Goal: Task Accomplishment & Management: Complete application form

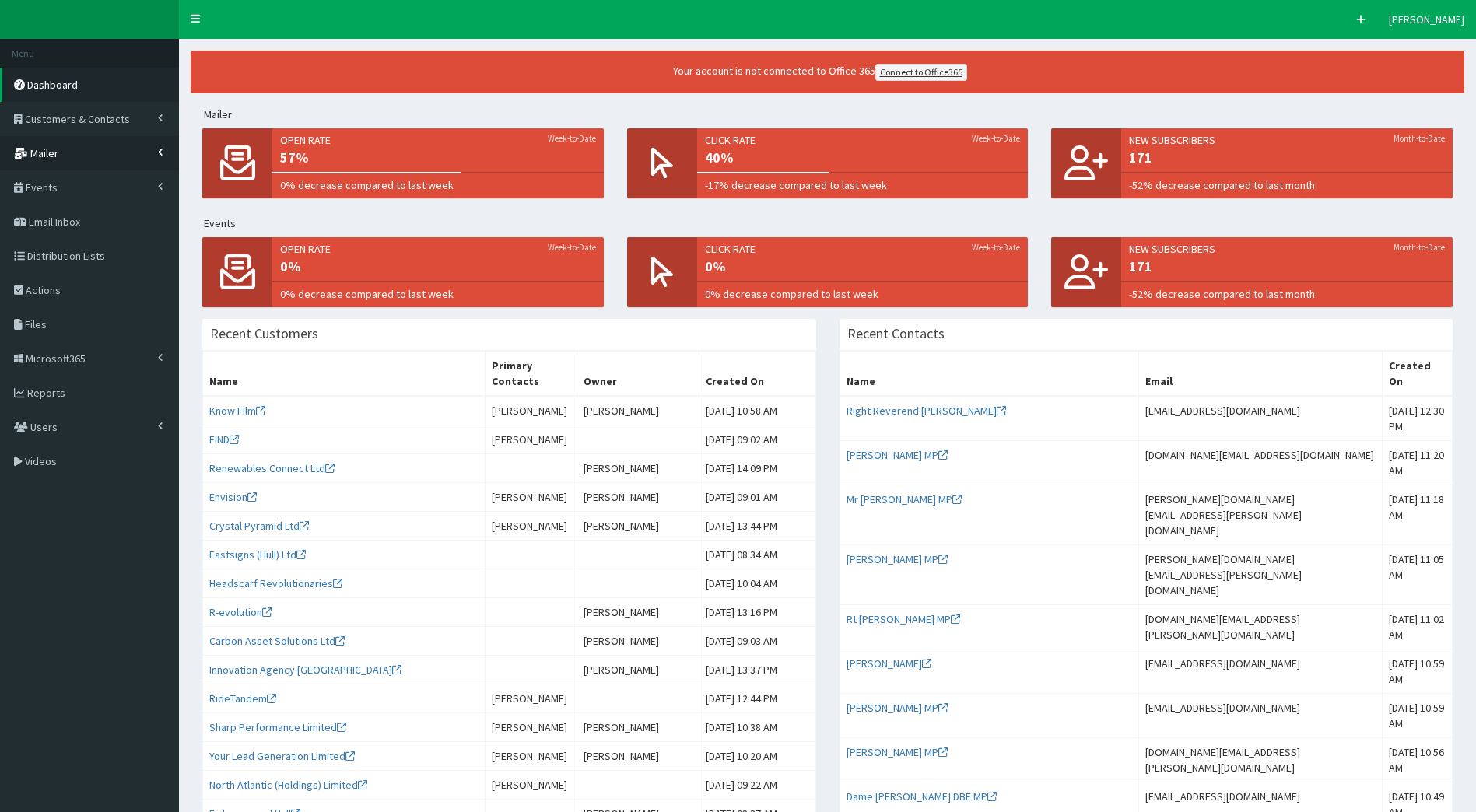
click at [78, 156] on link "Mailer" at bounding box center [89, 153] width 179 height 34
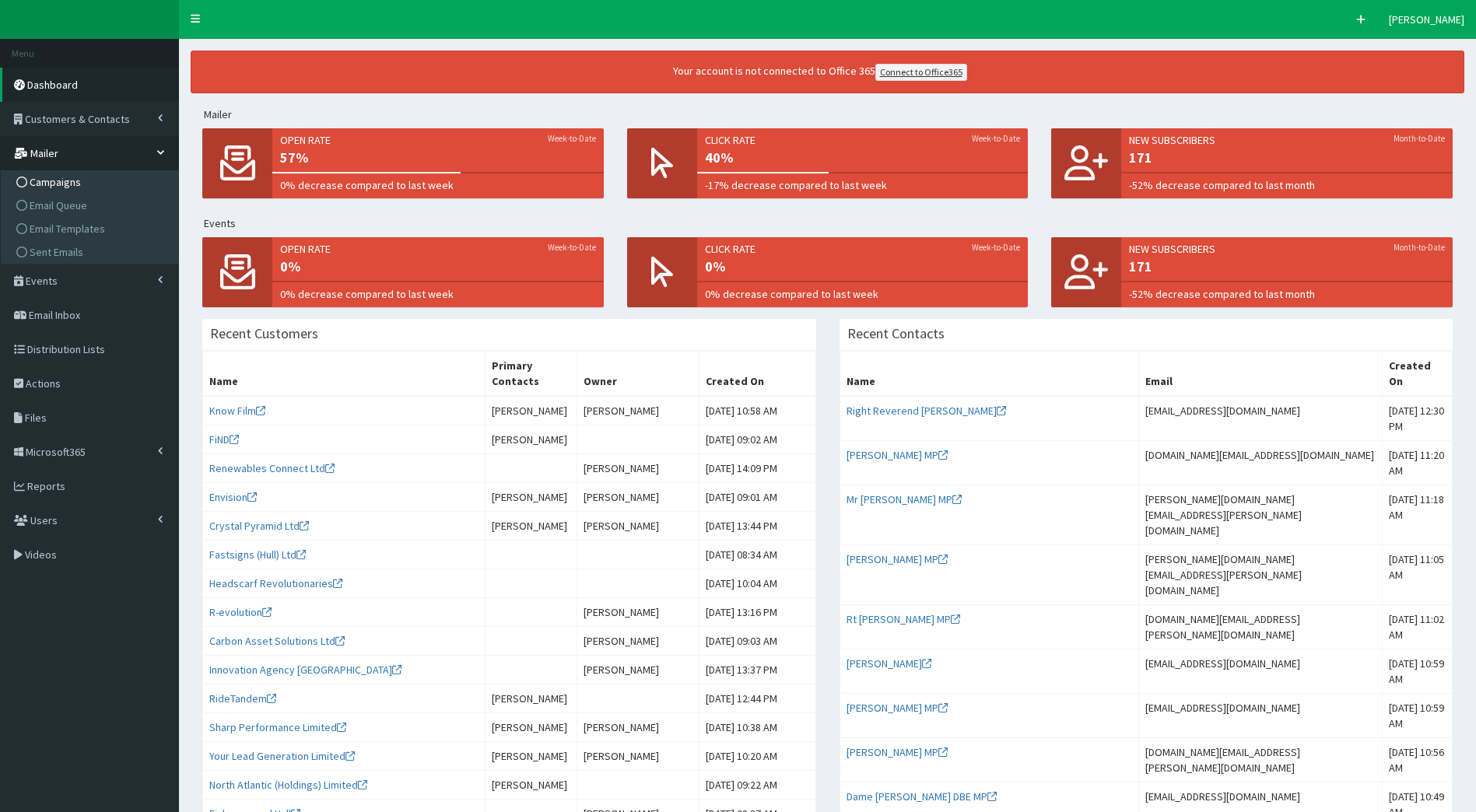
click at [75, 183] on span "Campaigns" at bounding box center [56, 182] width 52 height 14
click at [79, 231] on span "Email Templates" at bounding box center [67, 228] width 75 height 14
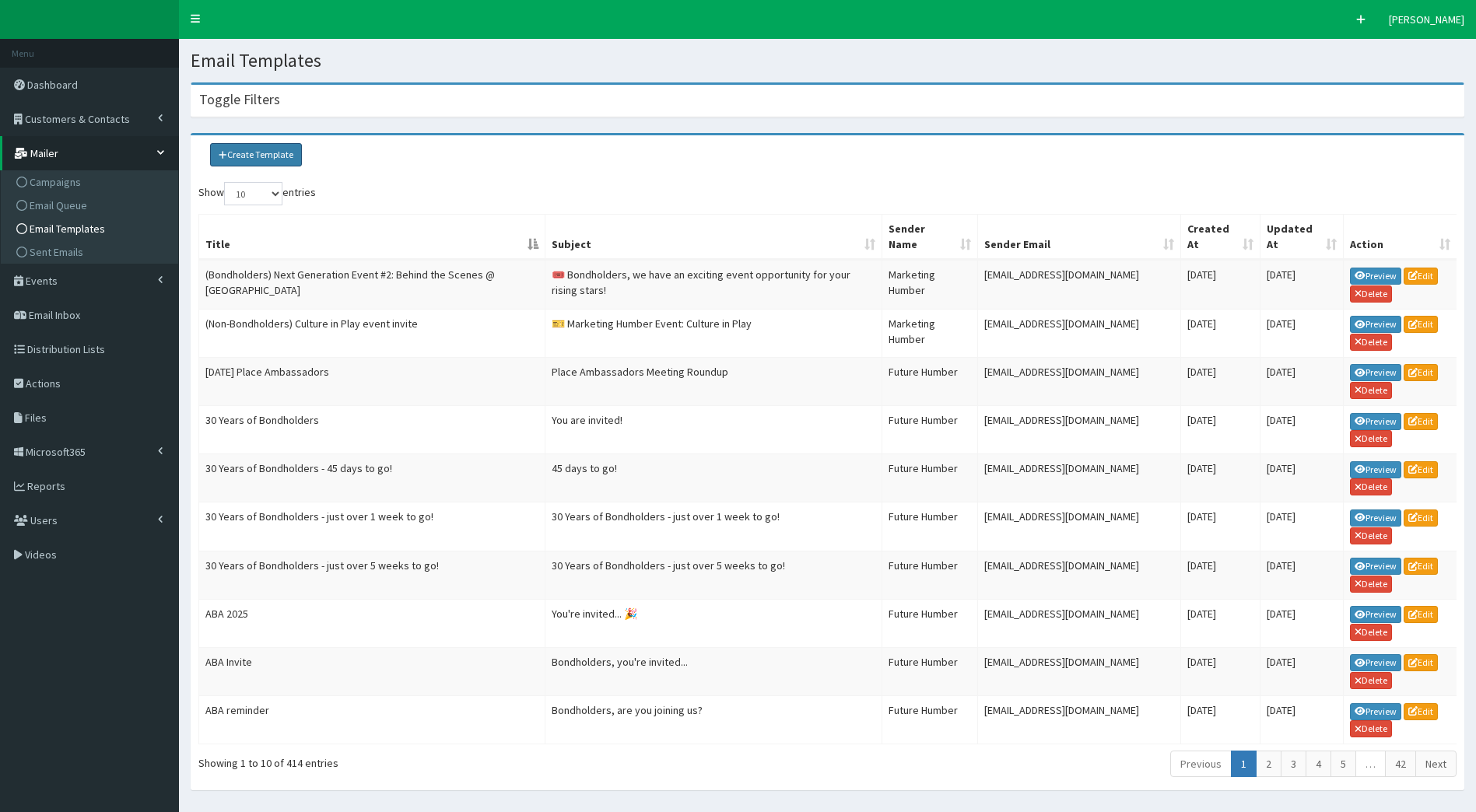
click at [261, 154] on link "Create Template" at bounding box center [255, 155] width 92 height 23
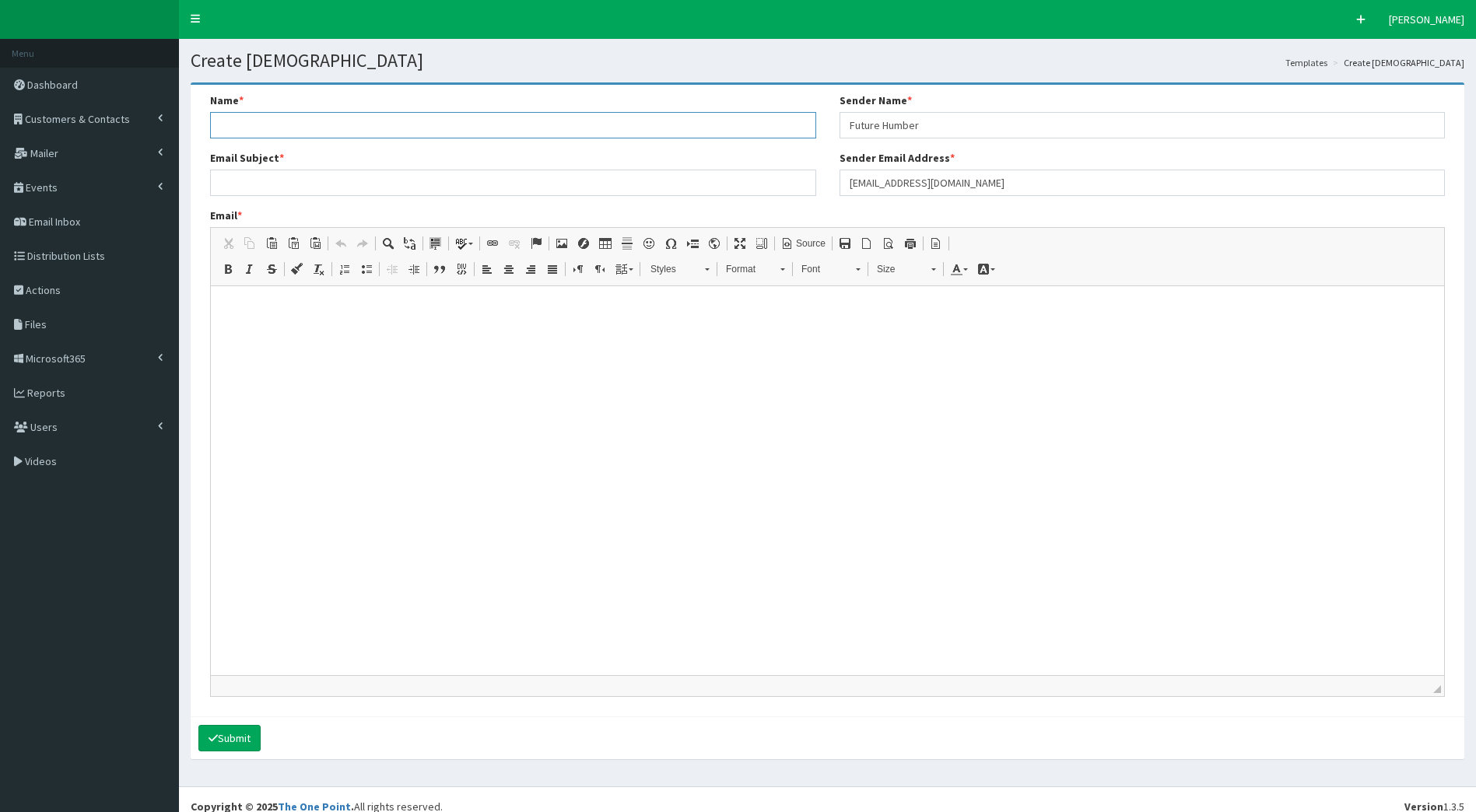
click at [261, 128] on input "Name *" at bounding box center [513, 125] width 607 height 27
type input "t"
type input "Tackling Work Related Stress"
click at [272, 187] on input "Email Subject *" at bounding box center [513, 183] width 607 height 27
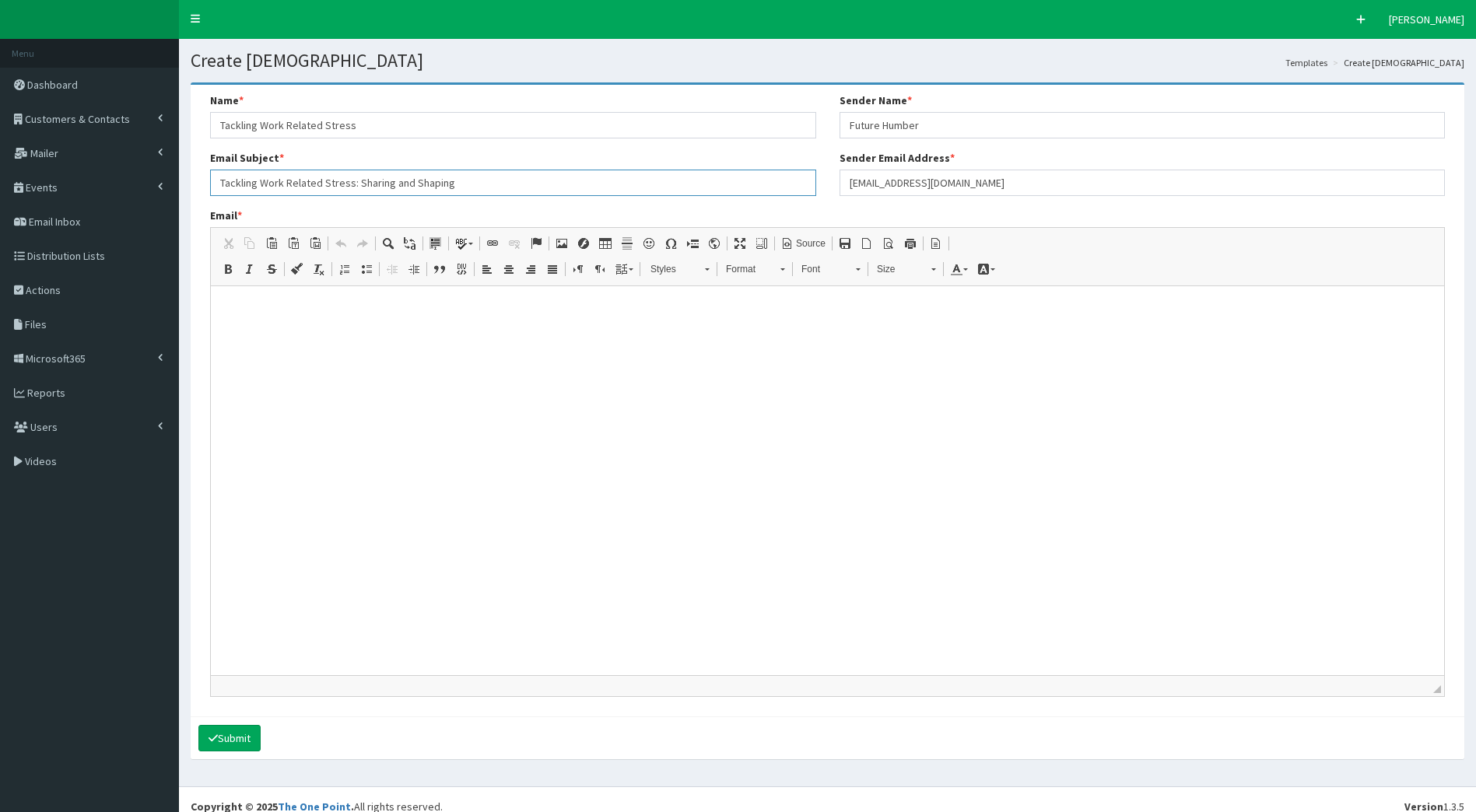
drag, startPoint x: 357, startPoint y: 181, endPoint x: 629, endPoint y: 177, distance: 272.0
click at [629, 177] on input "Tackling Work Related Stress: Sharing and Shaping" at bounding box center [513, 183] width 607 height 27
click at [352, 184] on input "Tackling Work Related Stress 19th September - Limited Availability" at bounding box center [513, 183] width 607 height 27
click at [548, 180] on input "Tackling Work Related Stress - 19th September - Limited Availability" at bounding box center [513, 183] width 607 height 27
click at [545, 325] on html at bounding box center [827, 306] width 1233 height 39
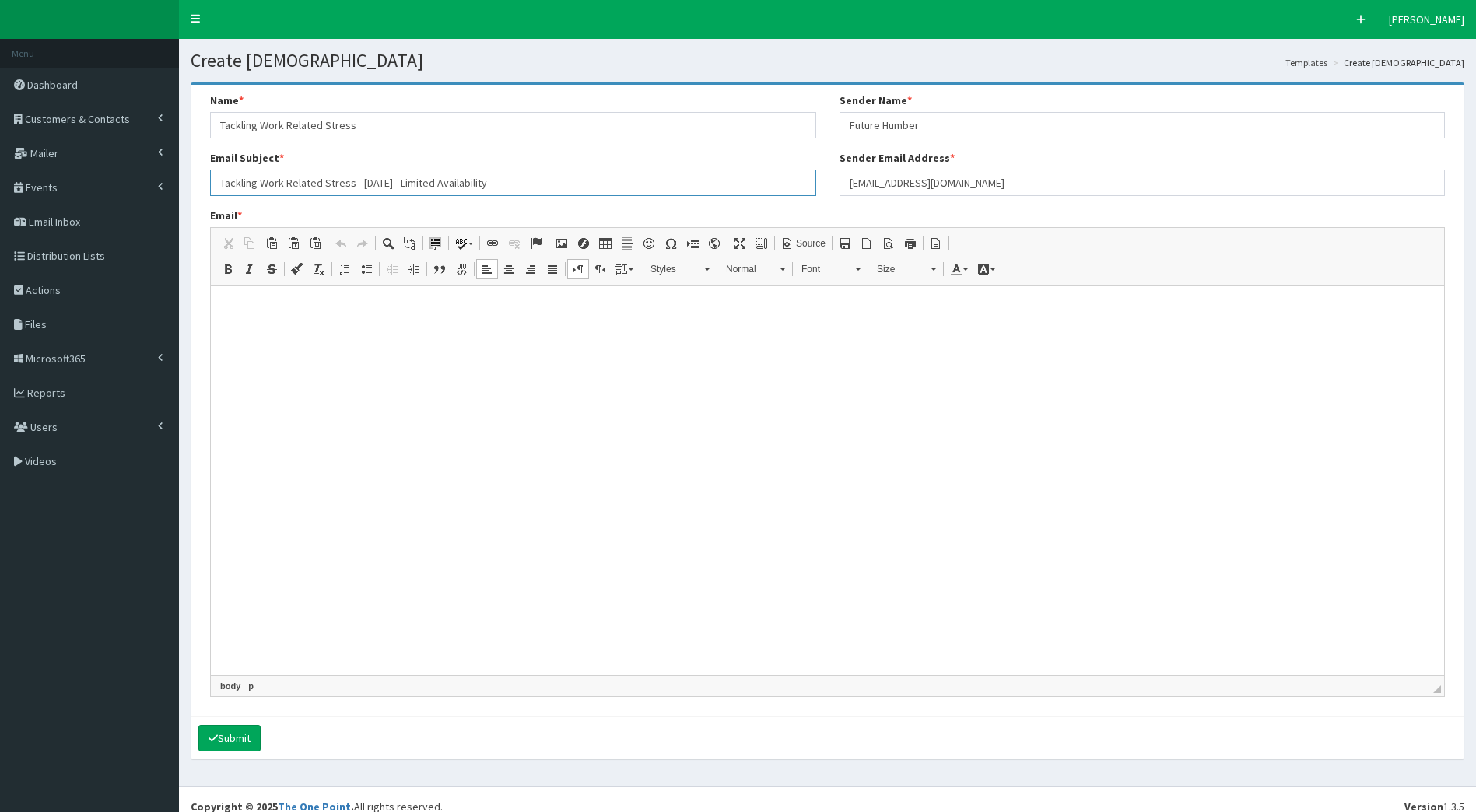
click at [352, 181] on input "Tackling Work Related Stress - 19th September - Limited Availability" at bounding box center [513, 183] width 607 height 27
type input "Tackling Work Related Stress Event- 19th September - Limited Availability"
click at [394, 325] on html at bounding box center [827, 306] width 1233 height 39
click at [790, 239] on span at bounding box center [787, 243] width 13 height 13
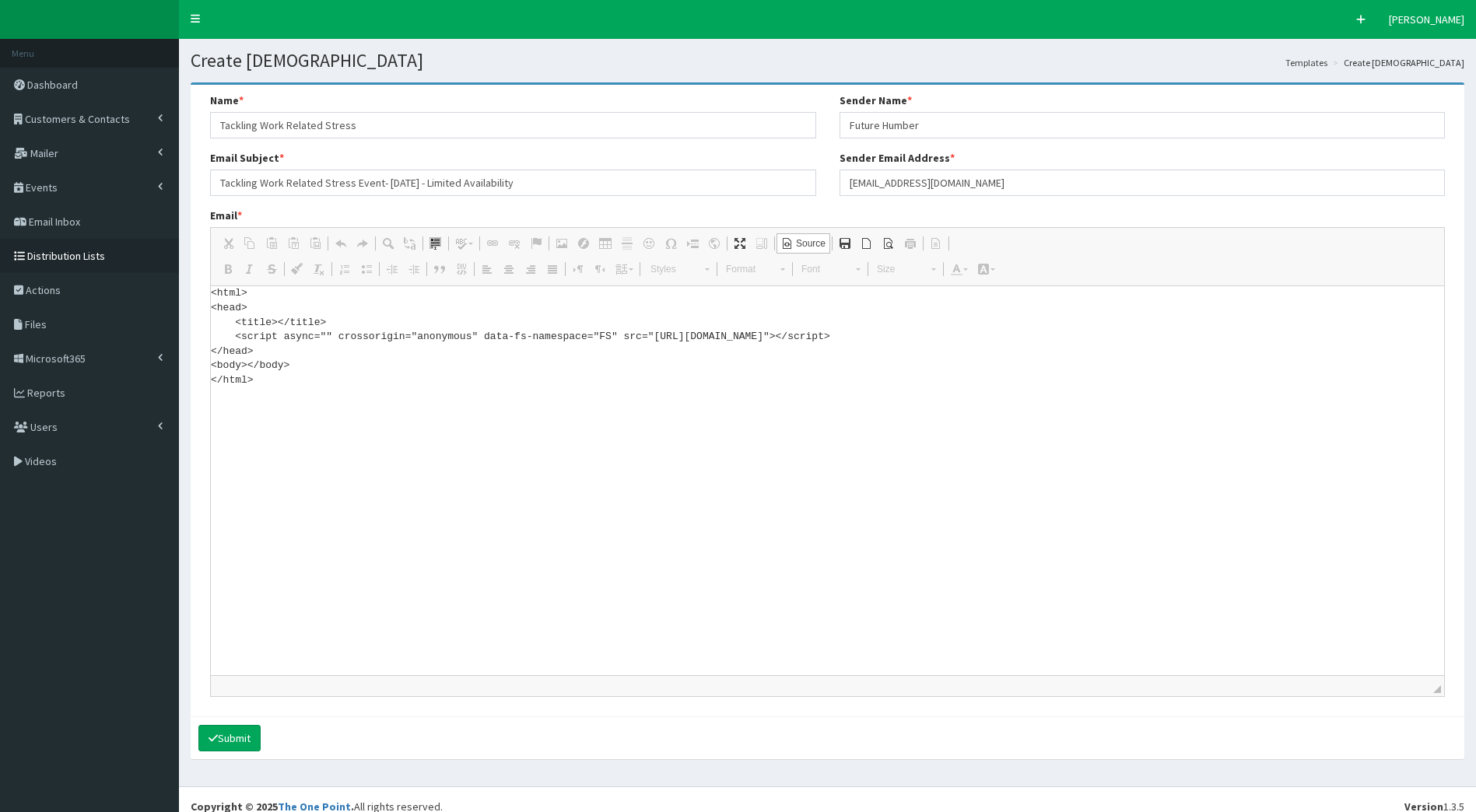
drag, startPoint x: 290, startPoint y: 407, endPoint x: 178, endPoint y: 271, distance: 176.2
click at [178, 271] on div "F Pr \Toggle navigation Quick Create Elleanor Siddall Elleanor Siddall Member s…" at bounding box center [738, 413] width 1476 height 826
paste textarea "!DOCTYPE html> <html xmlns:v="urn:schemas-microsoft-com:vml" xmlns:o="urn:schem…"
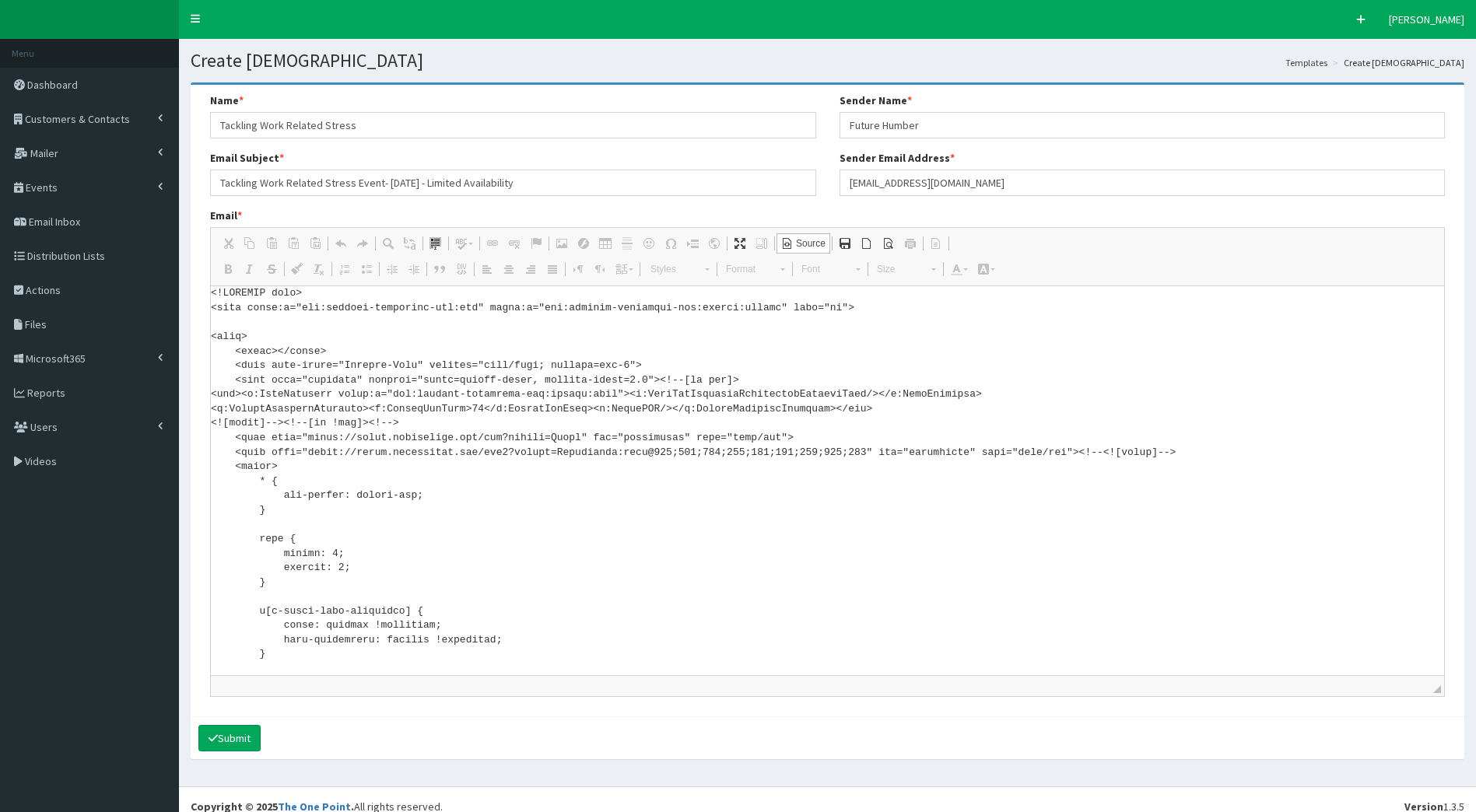
scroll to position [5819, 0]
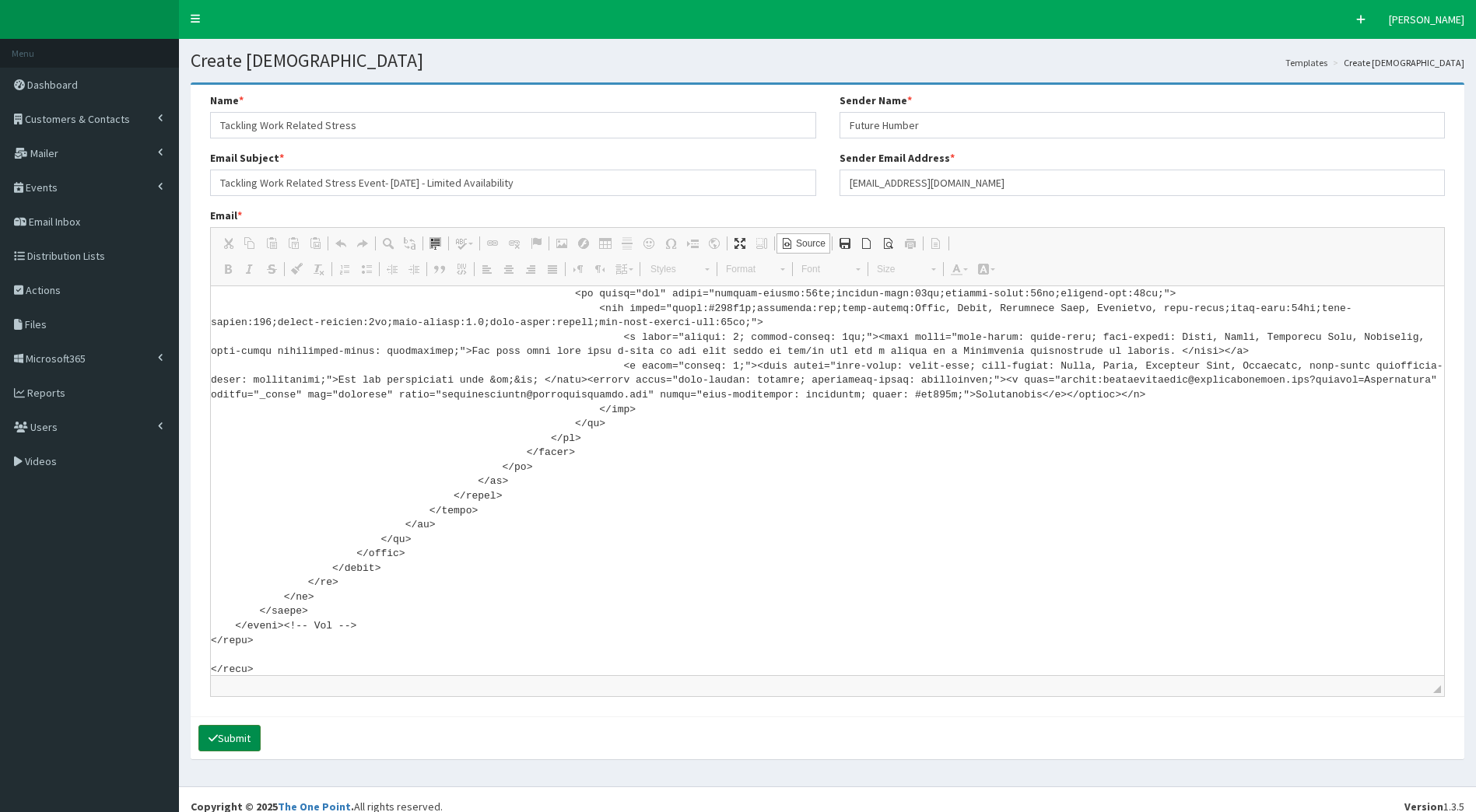
type textarea "<!DOCTYPE html> <html xmlns:v="urn:schemas-microsoft-com:vml" xmlns:o="urn:sche…"
click at [239, 742] on button "Submit" at bounding box center [230, 738] width 63 height 27
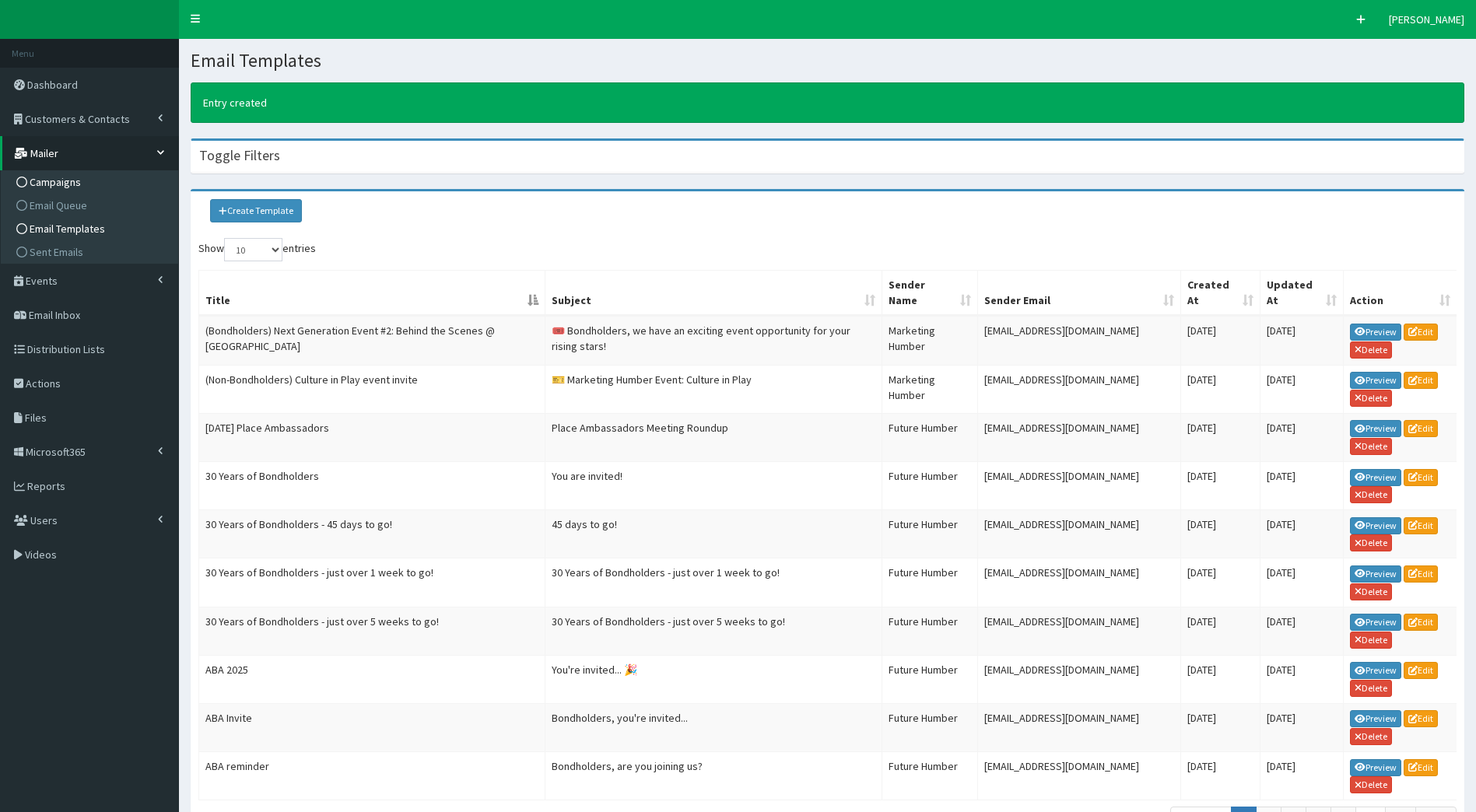
click at [67, 177] on span "Campaigns" at bounding box center [56, 182] width 52 height 14
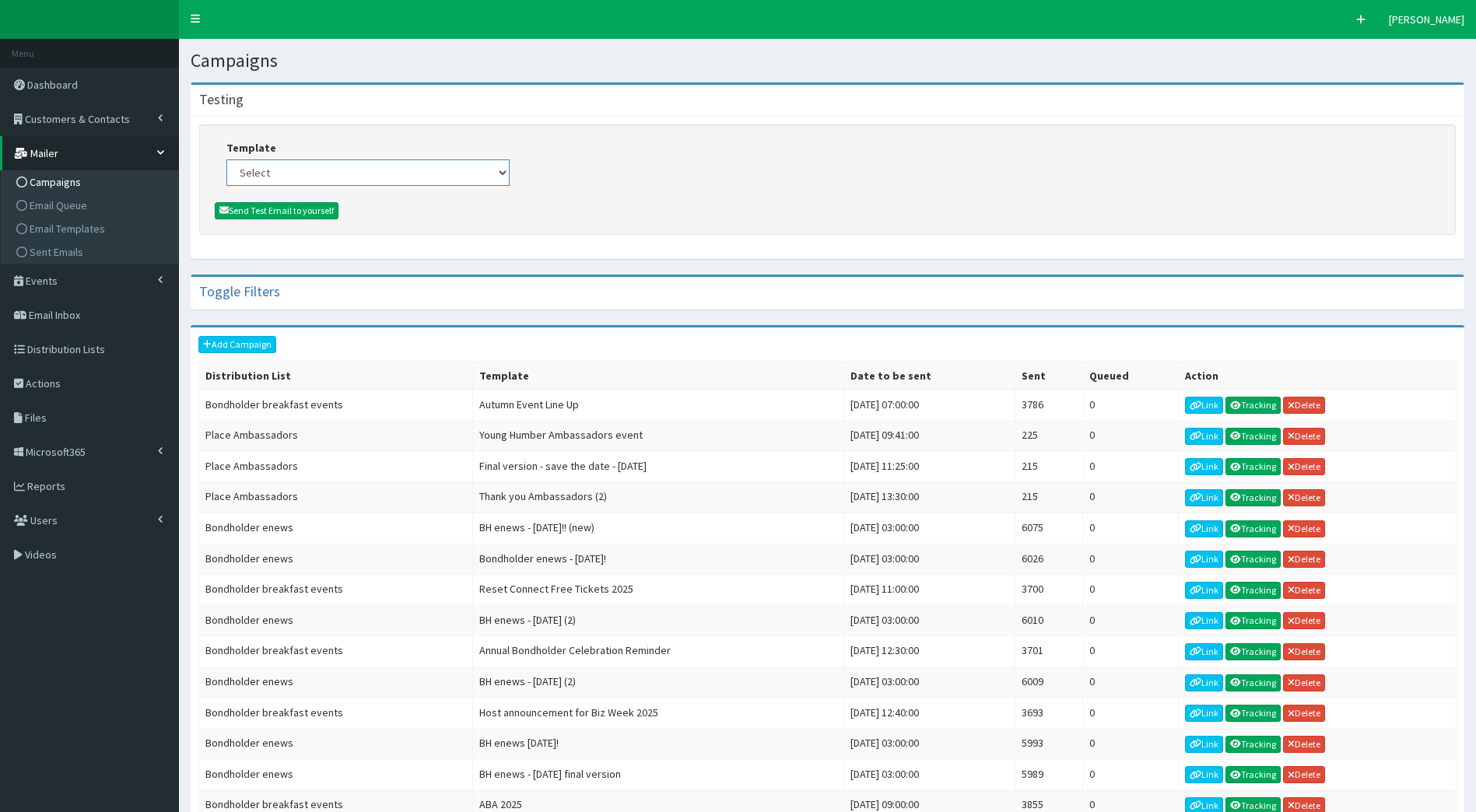
click at [375, 176] on select "Select (Bondholders) Next Generation Event #2: Behind the Scenes @ Paragon Arca…" at bounding box center [368, 173] width 283 height 27
select select "430"
click at [226, 160] on select "Select (Bondholders) Next Generation Event #2: Behind the Scenes @ Paragon Arca…" at bounding box center [368, 173] width 283 height 27
click at [282, 214] on button "Send Test Email to yourself" at bounding box center [276, 211] width 124 height 17
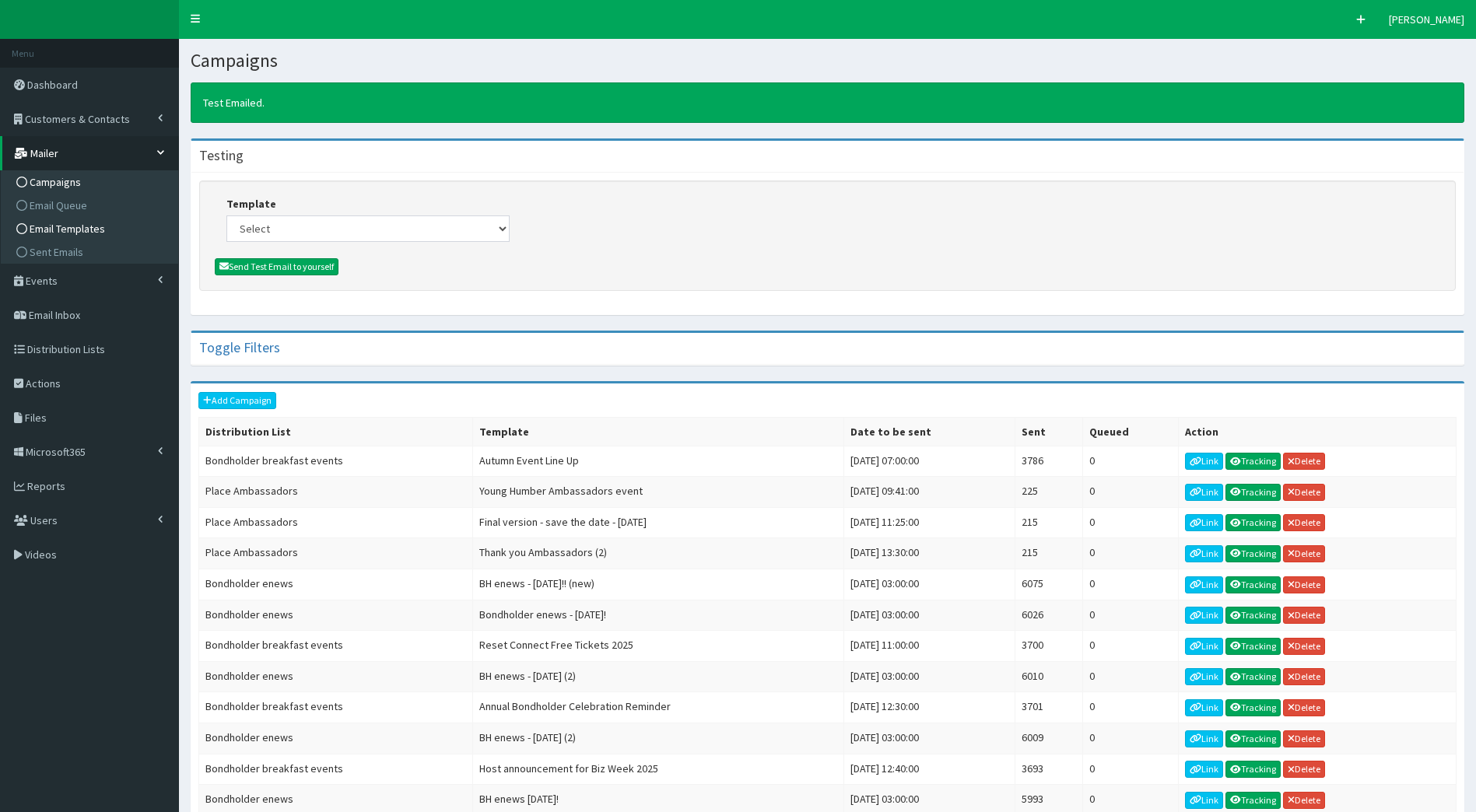
click at [87, 235] on span "Email Templates" at bounding box center [67, 228] width 75 height 14
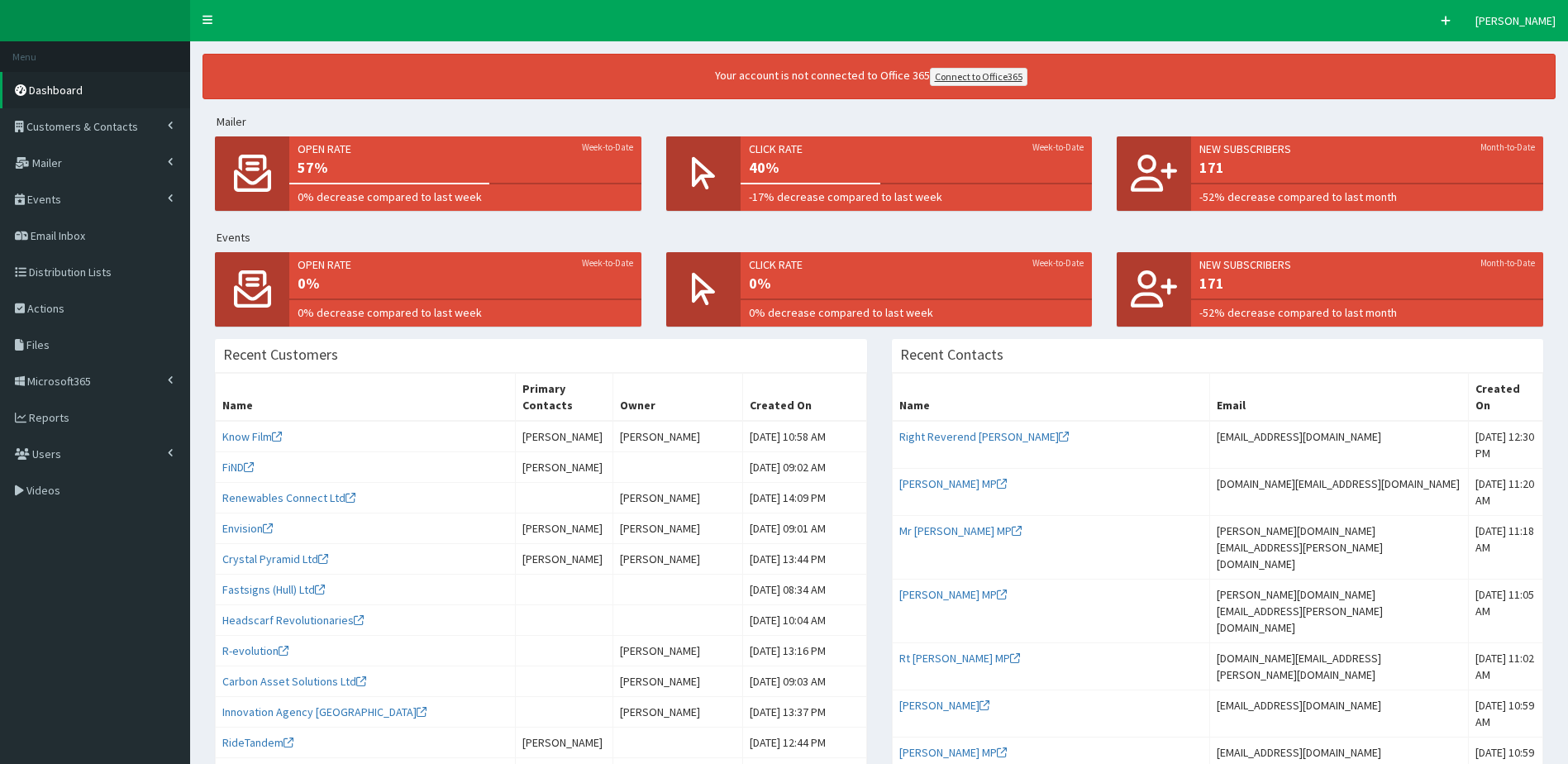
click at [353, 205] on div "Open rate Week-to-Date 57% 0% decrease compared to last week" at bounding box center [466, 173] width 353 height 73
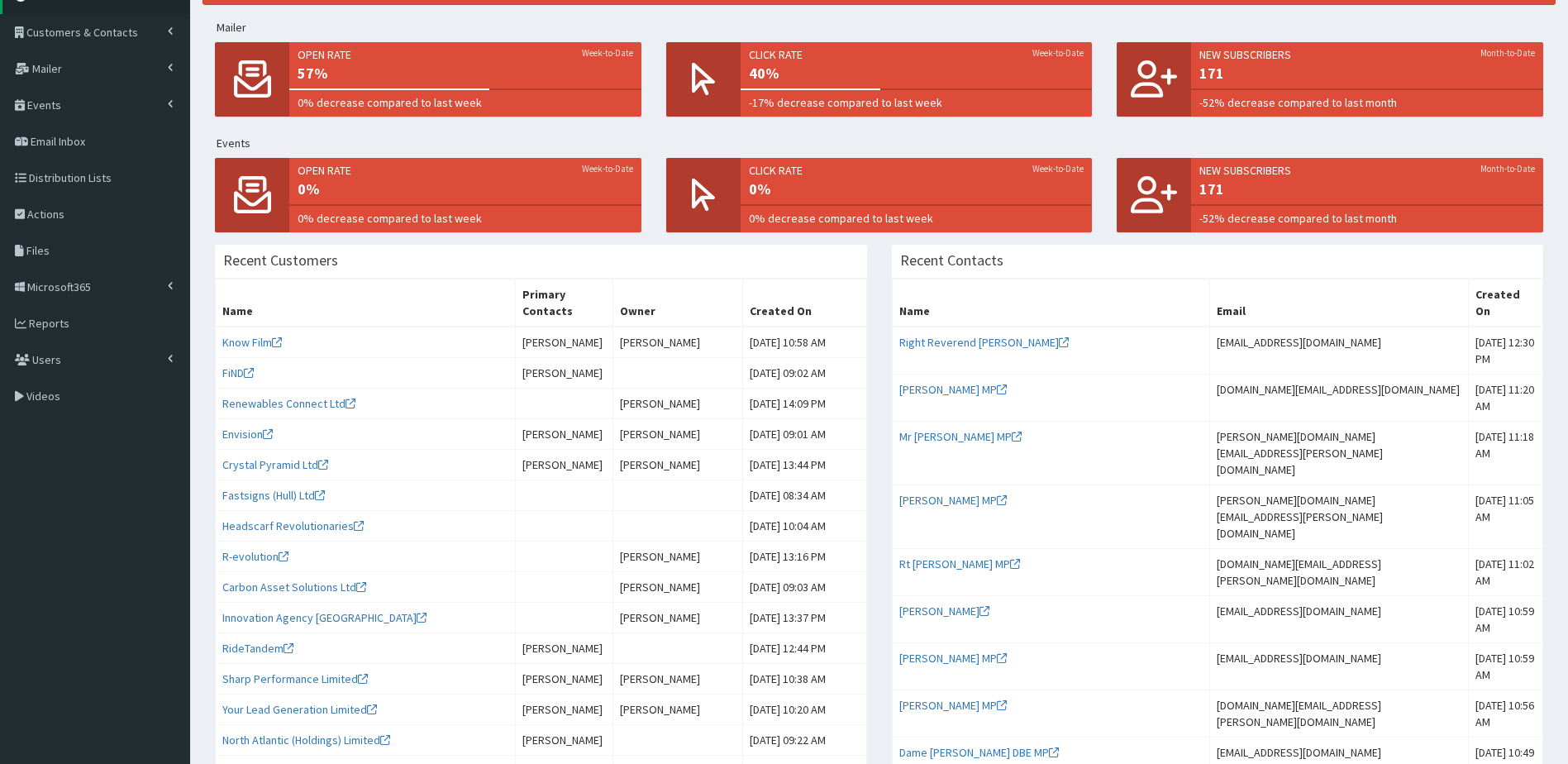
scroll to position [82, 0]
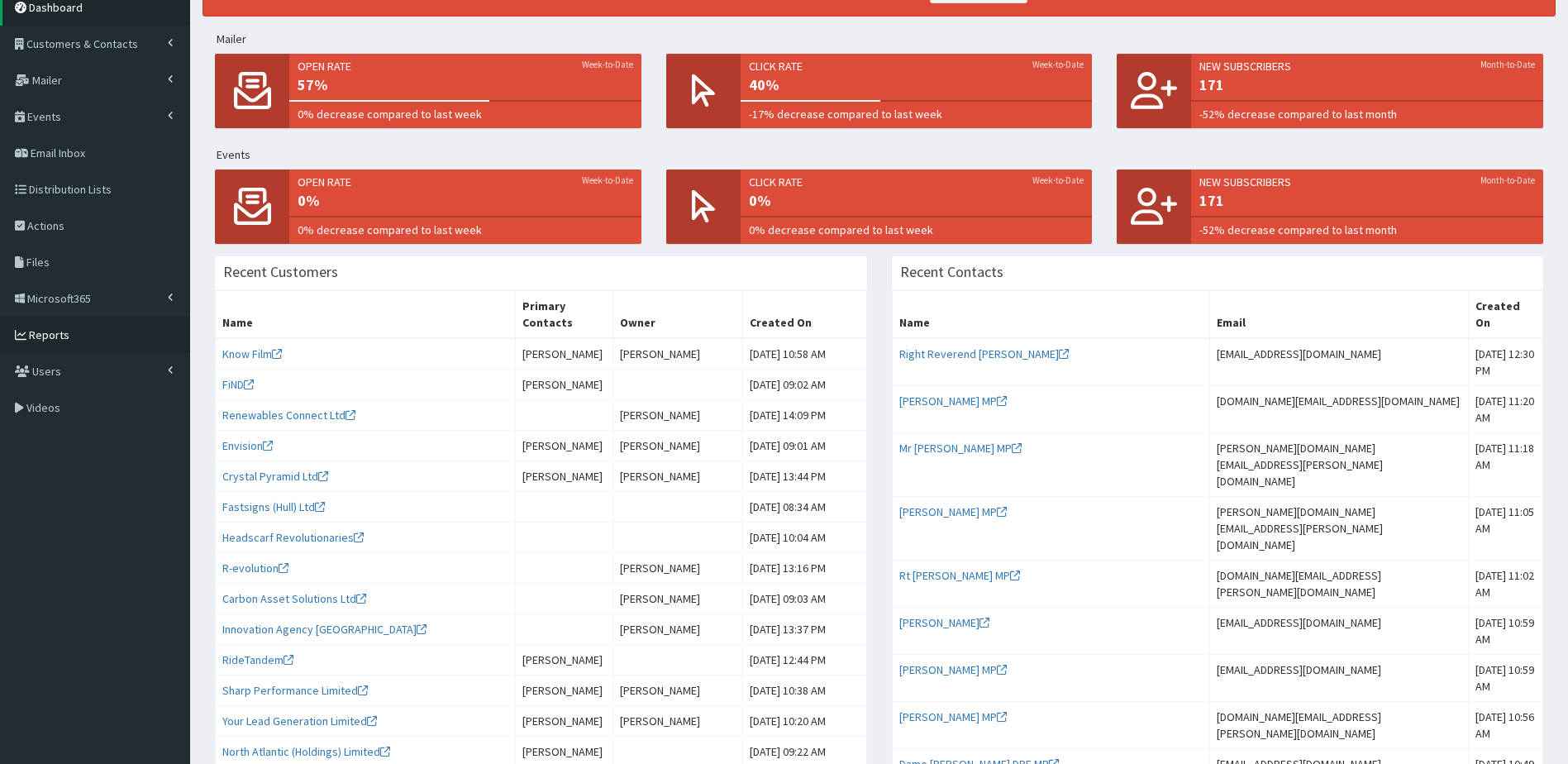
click at [80, 338] on link "Reports" at bounding box center [95, 335] width 190 height 37
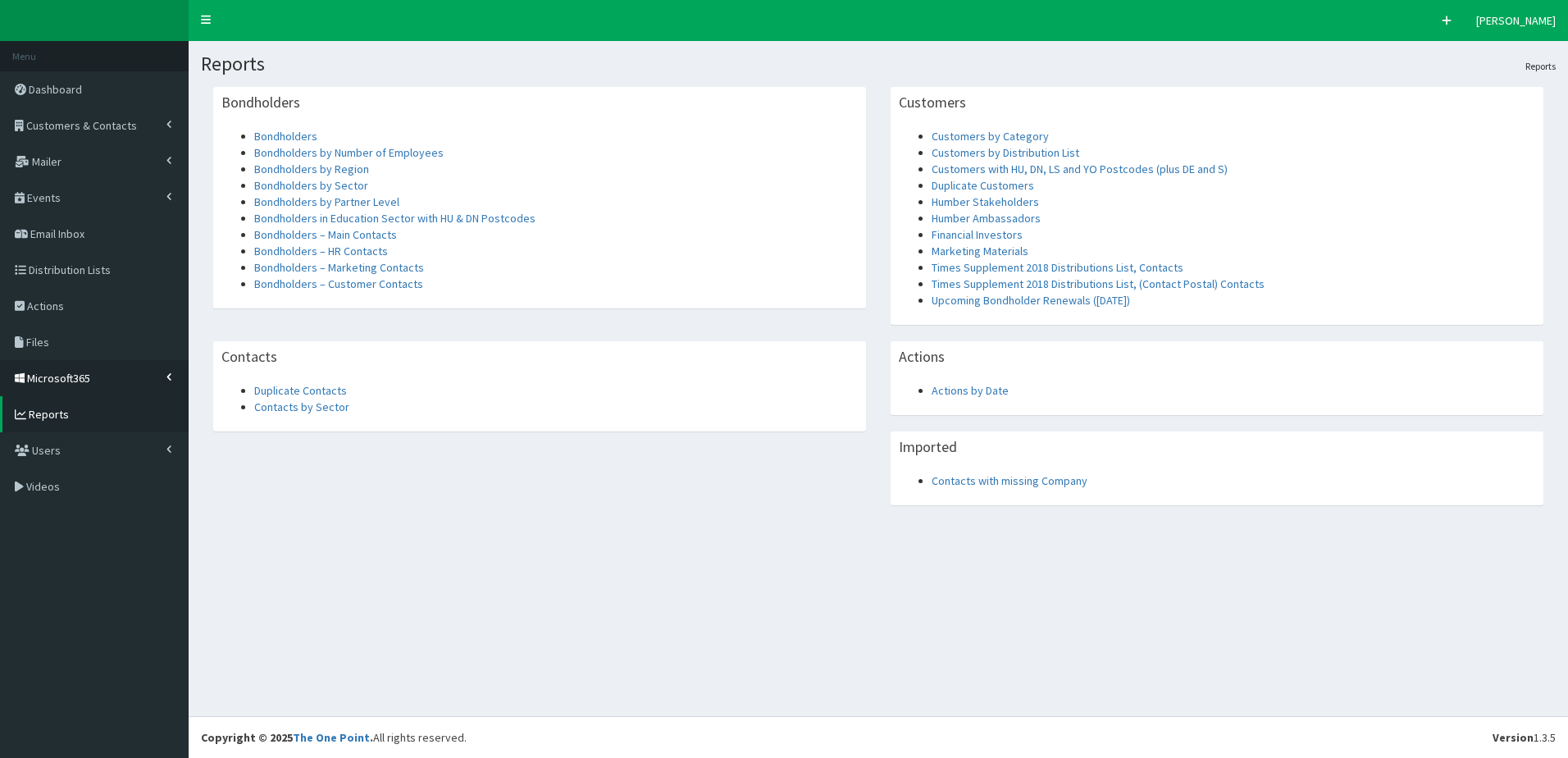
click at [169, 377] on icon at bounding box center [169, 376] width 6 height 9
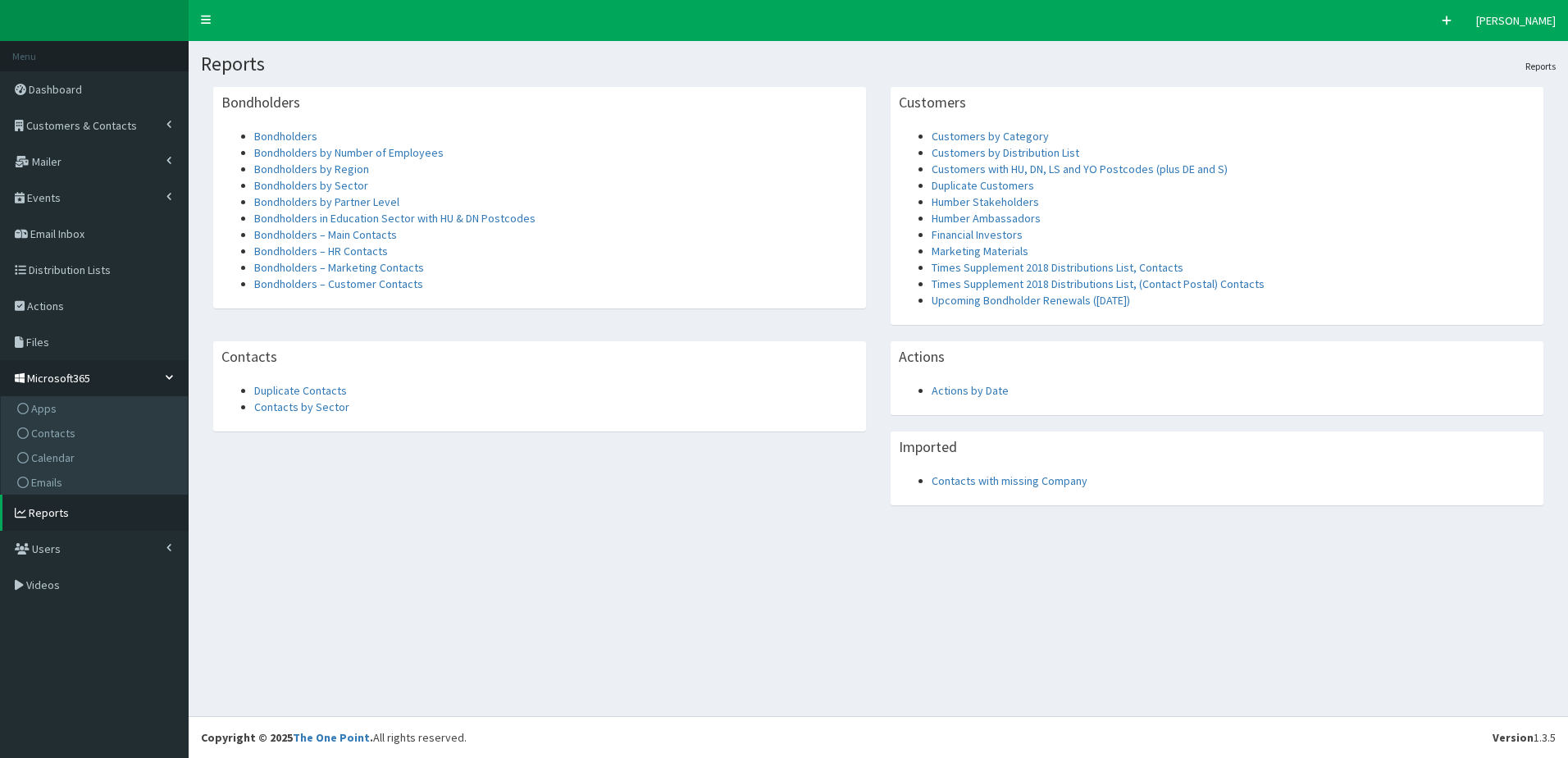
click at [169, 377] on icon at bounding box center [169, 376] width 9 height 6
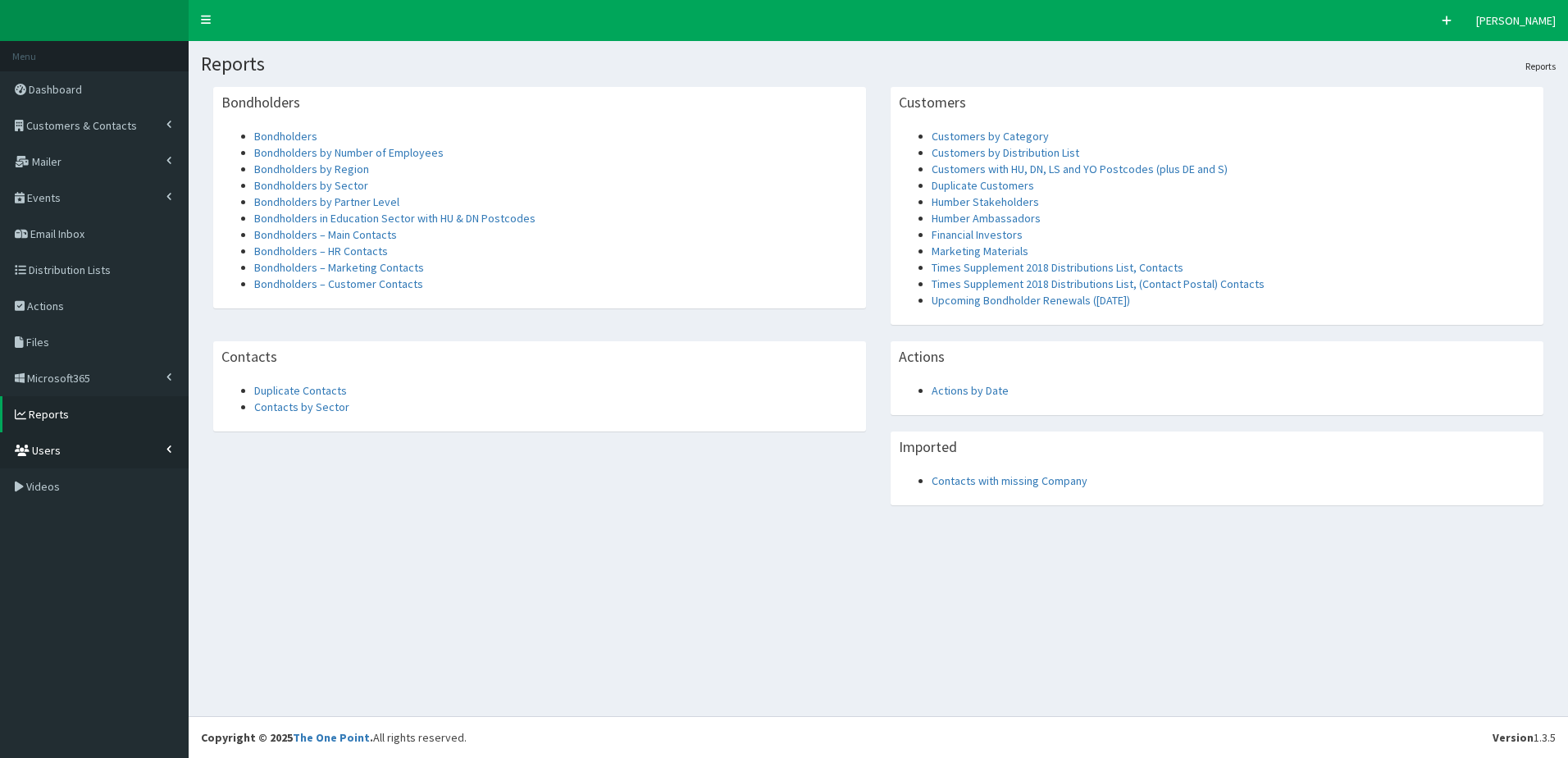
click at [162, 451] on link "Users" at bounding box center [94, 450] width 189 height 36
click at [159, 195] on link "Events" at bounding box center [94, 198] width 189 height 36
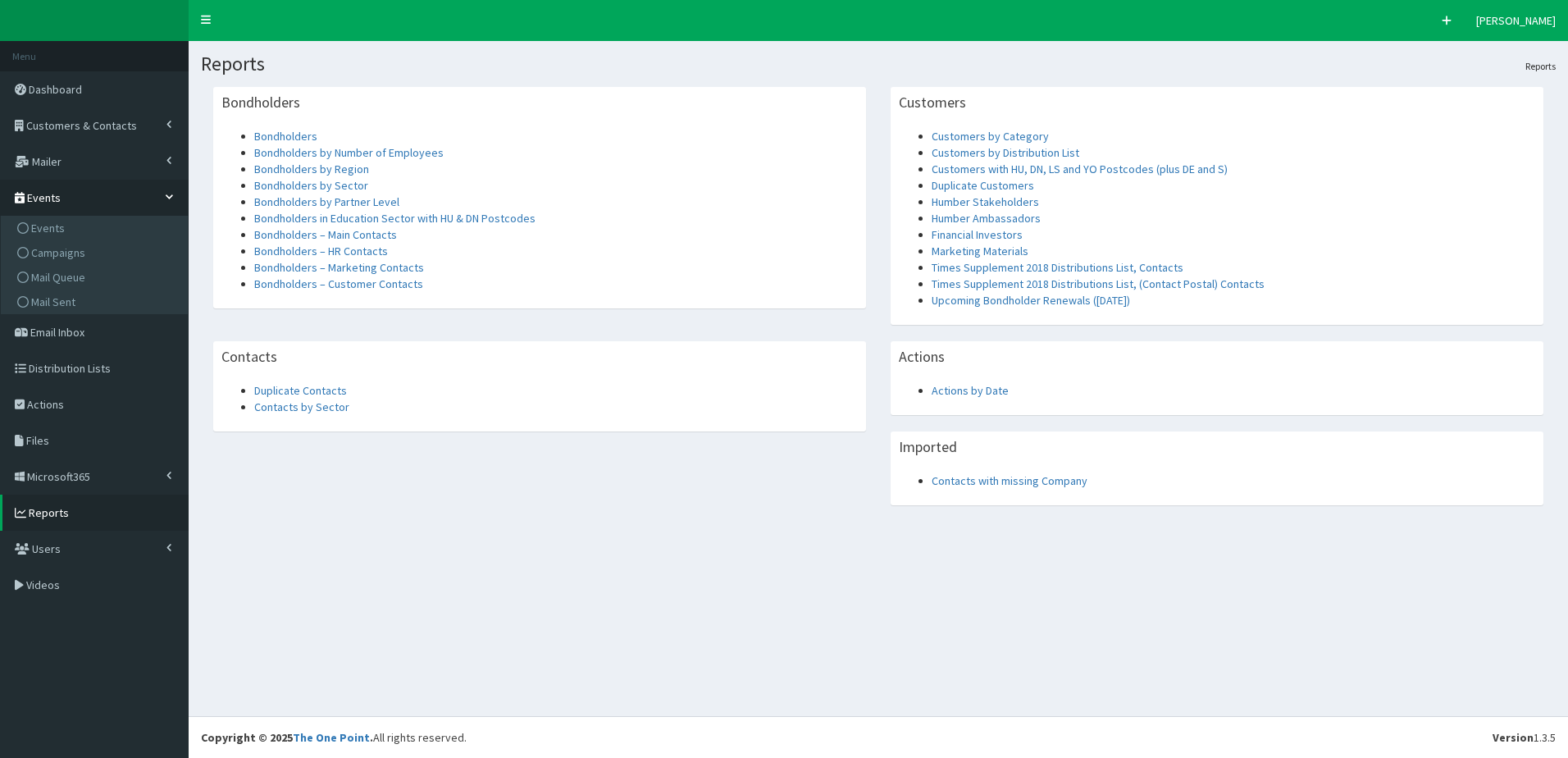
click at [159, 195] on link "Events" at bounding box center [94, 198] width 189 height 36
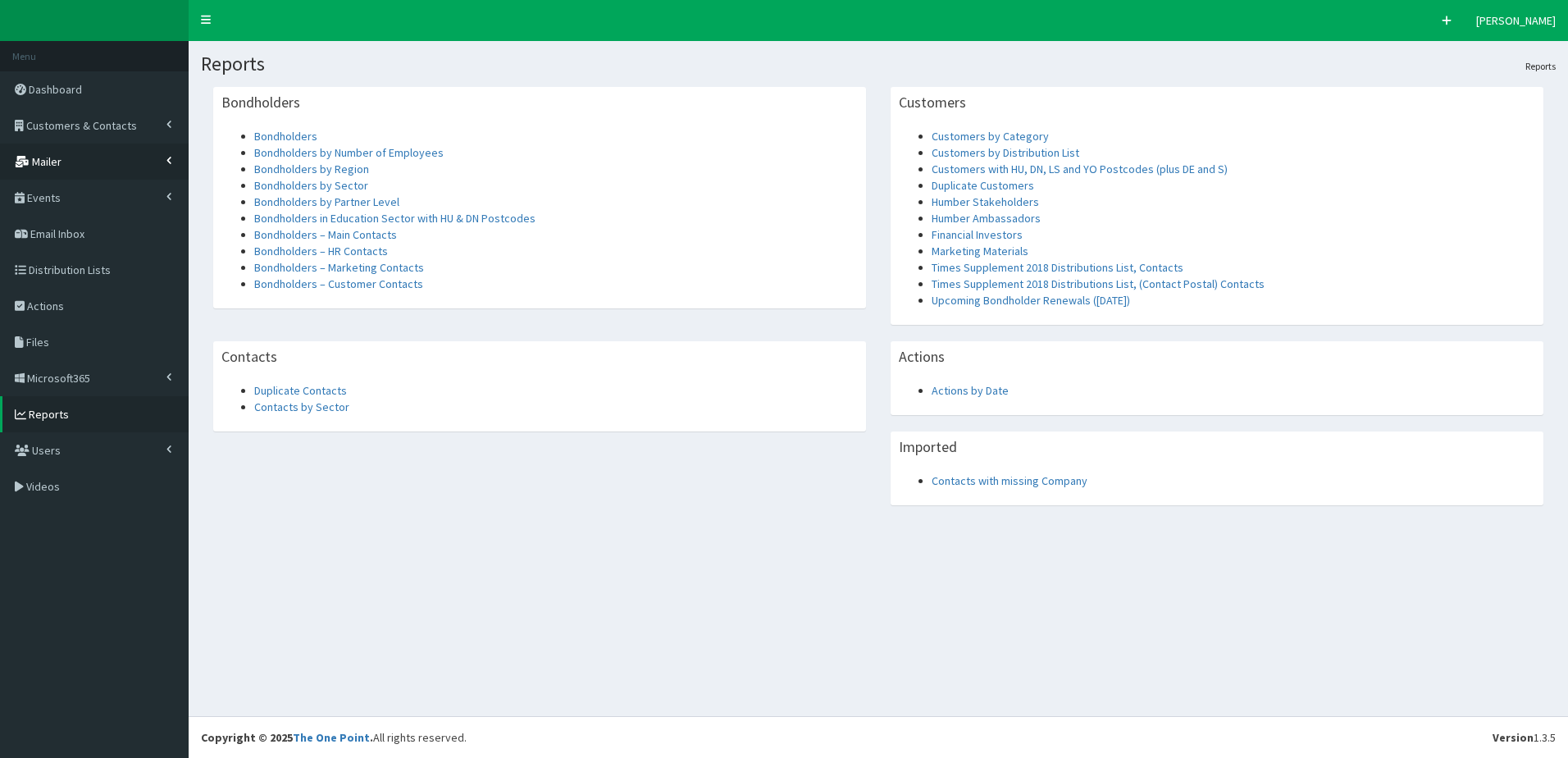
click at [167, 170] on link "Mailer" at bounding box center [94, 162] width 189 height 36
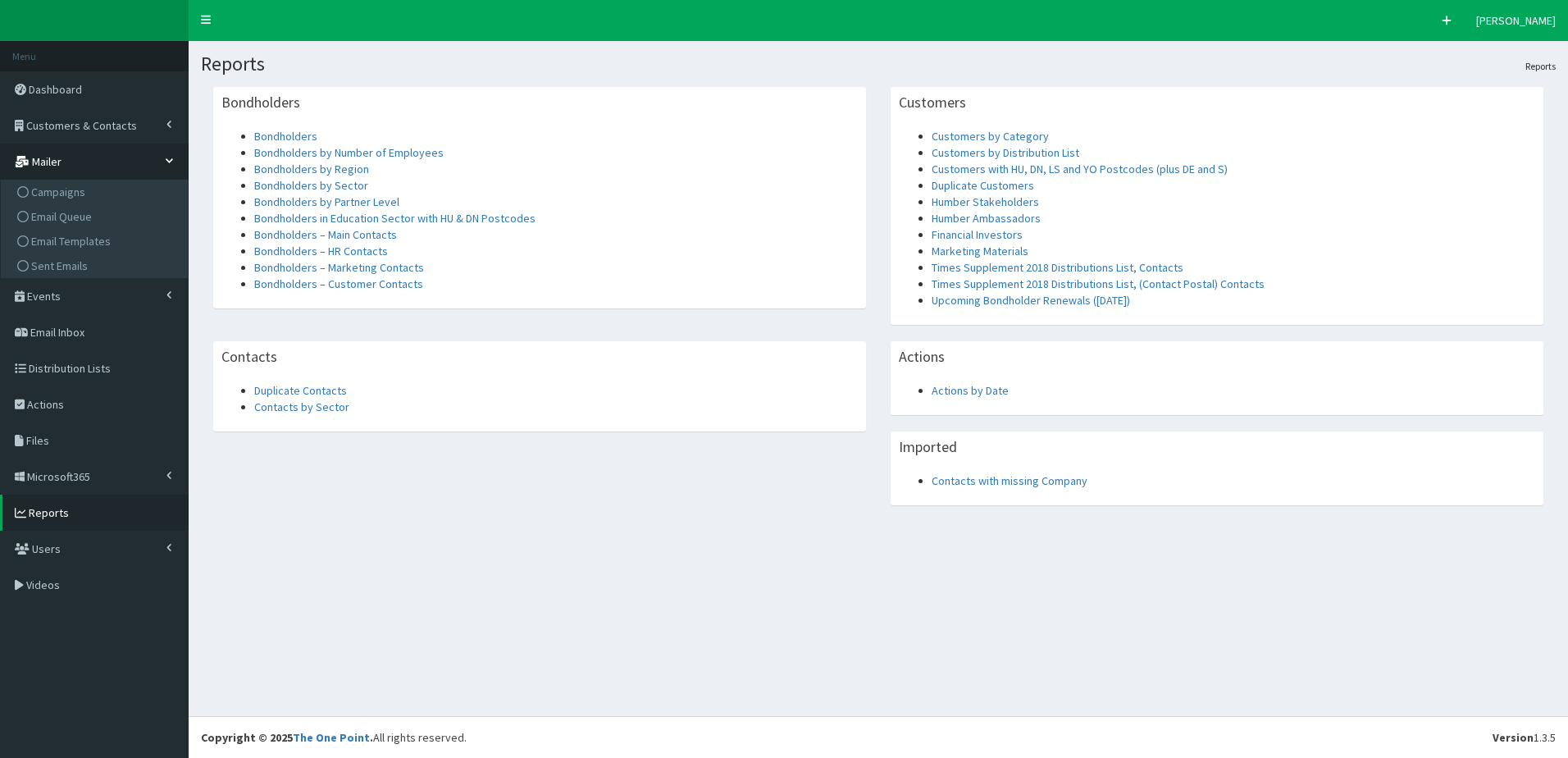
click at [167, 170] on link "Mailer" at bounding box center [94, 162] width 189 height 36
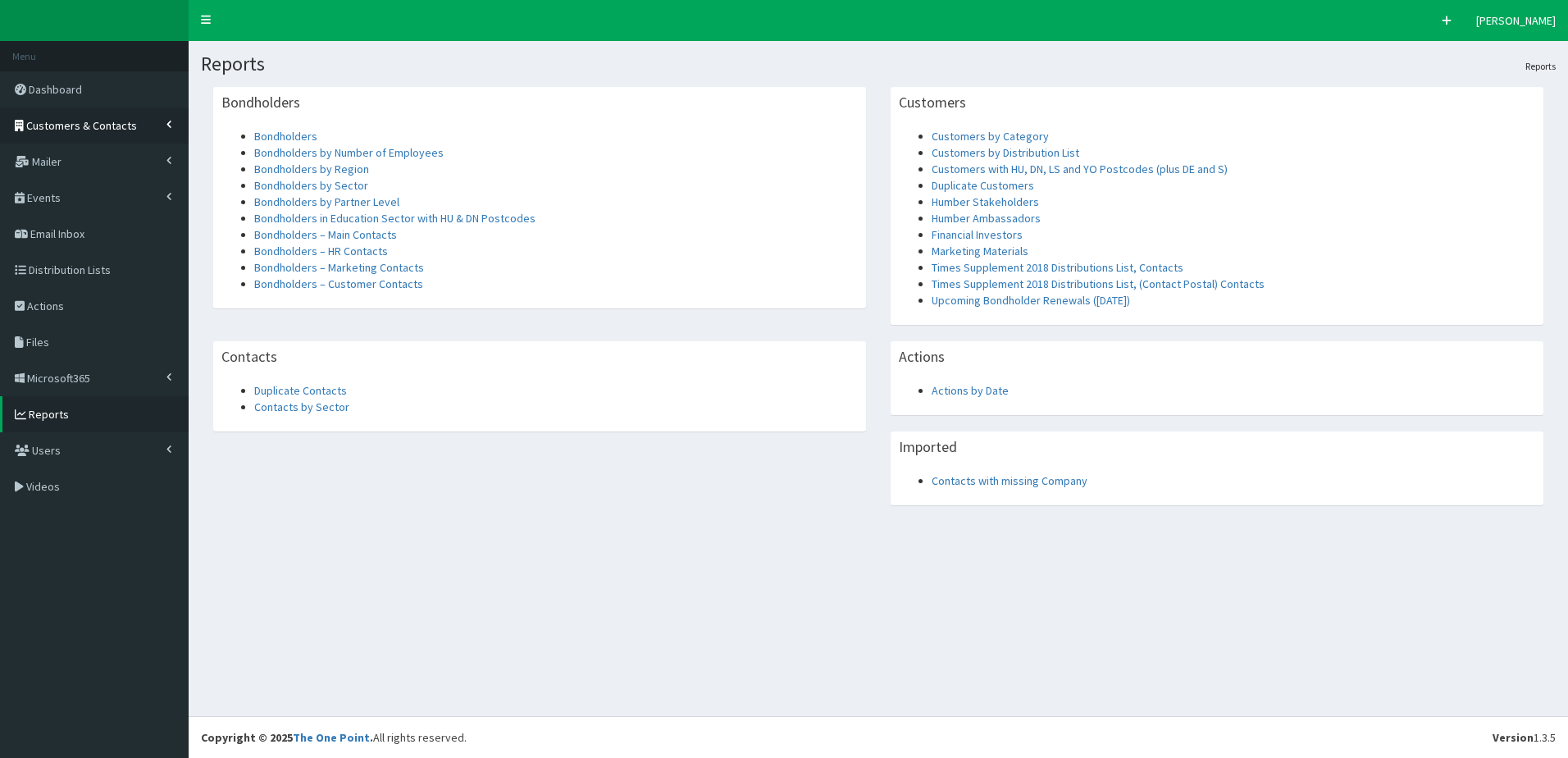
click at [167, 118] on link "Customers & Contacts" at bounding box center [94, 125] width 189 height 36
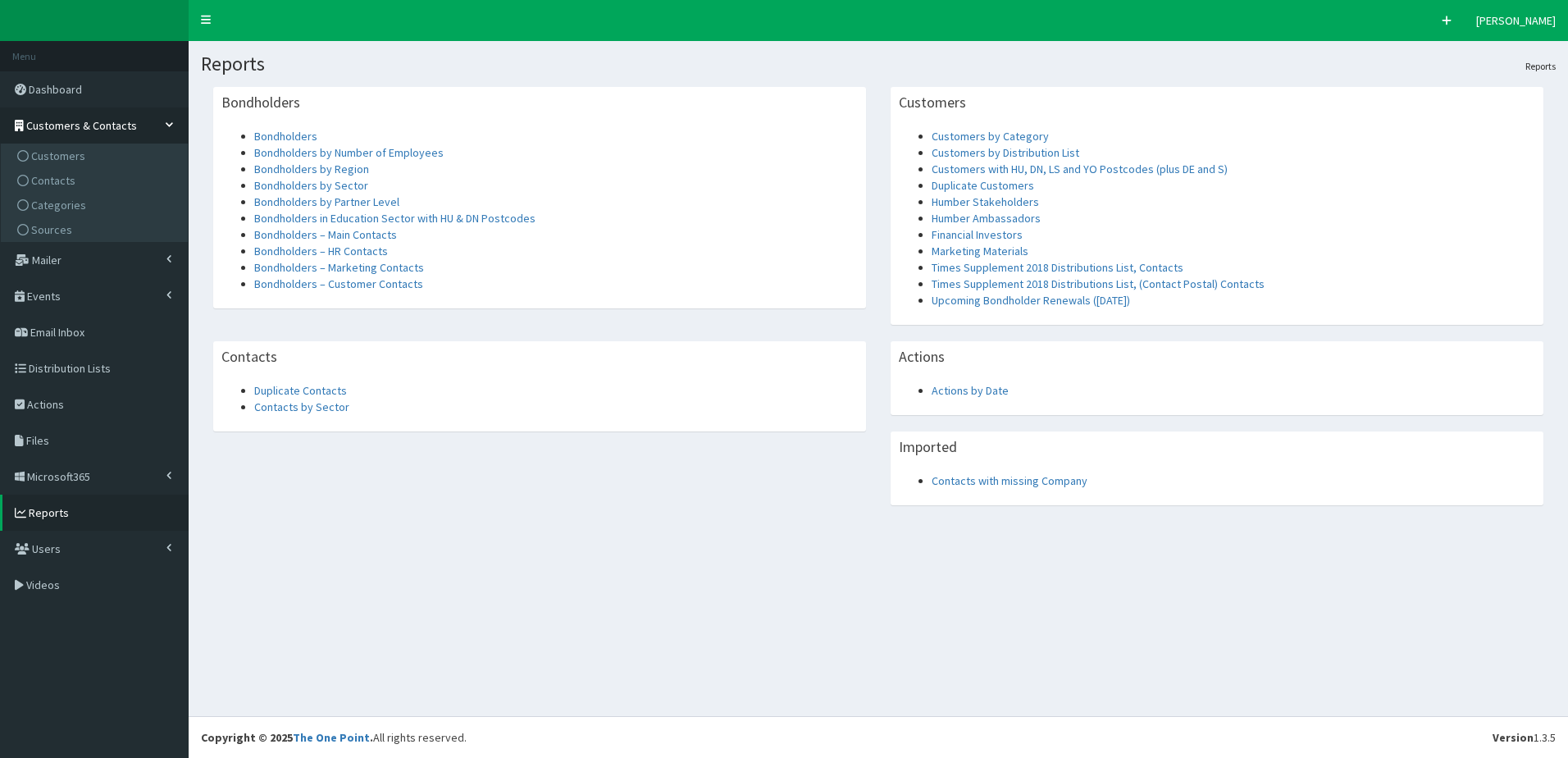
click at [167, 118] on link "Customers & Contacts" at bounding box center [94, 125] width 189 height 36
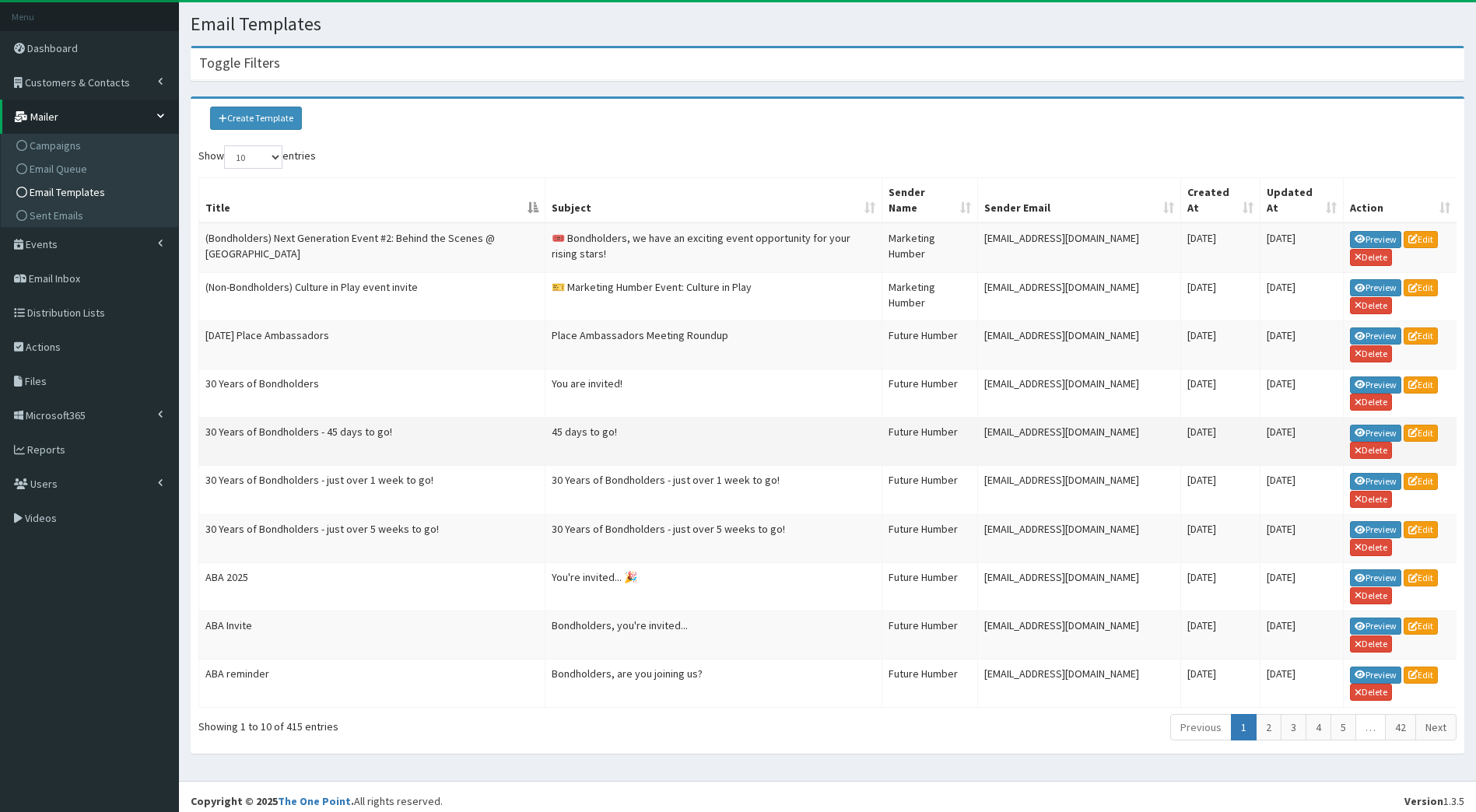
scroll to position [57, 0]
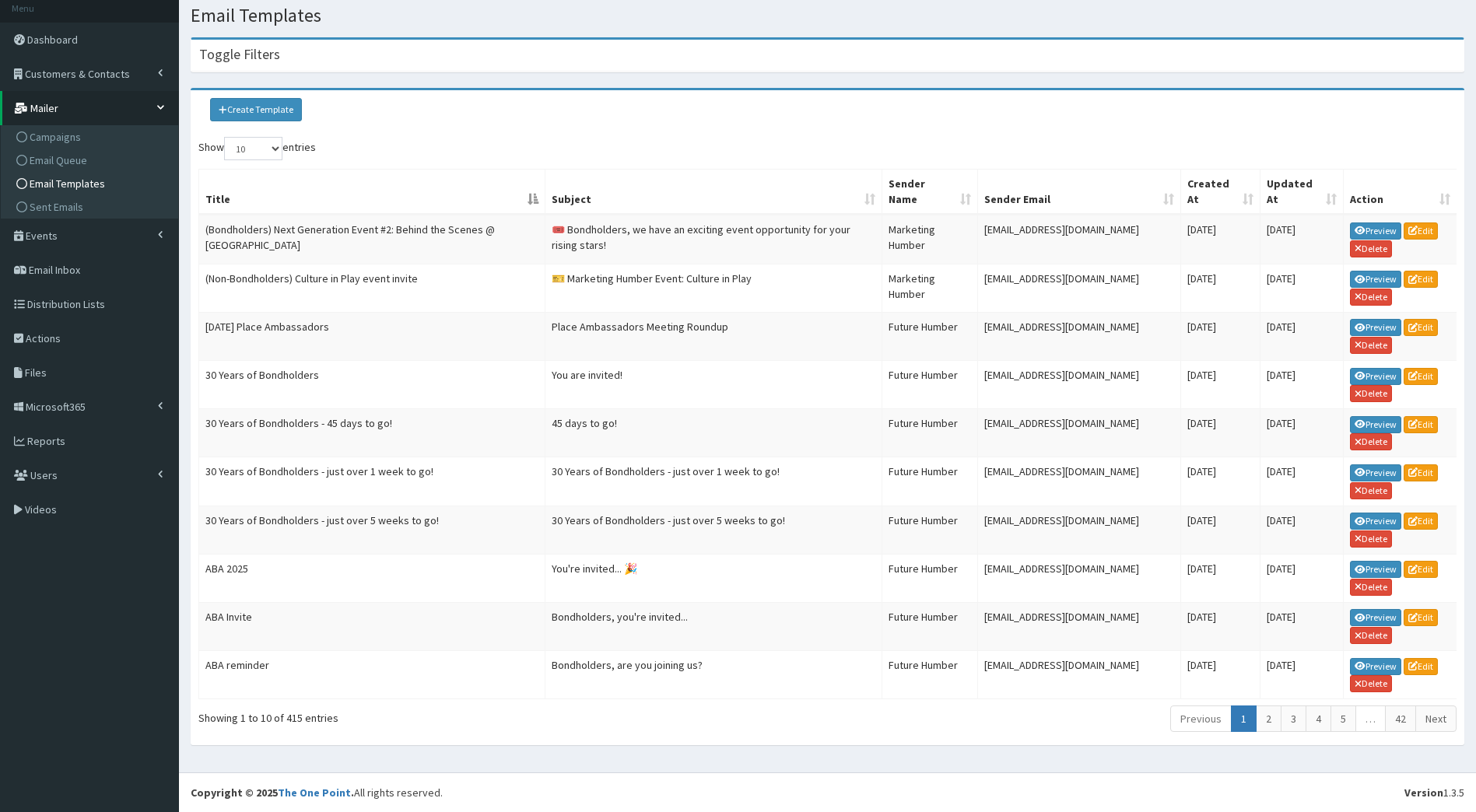
click at [1204, 187] on th "Created At" at bounding box center [1221, 192] width 79 height 45
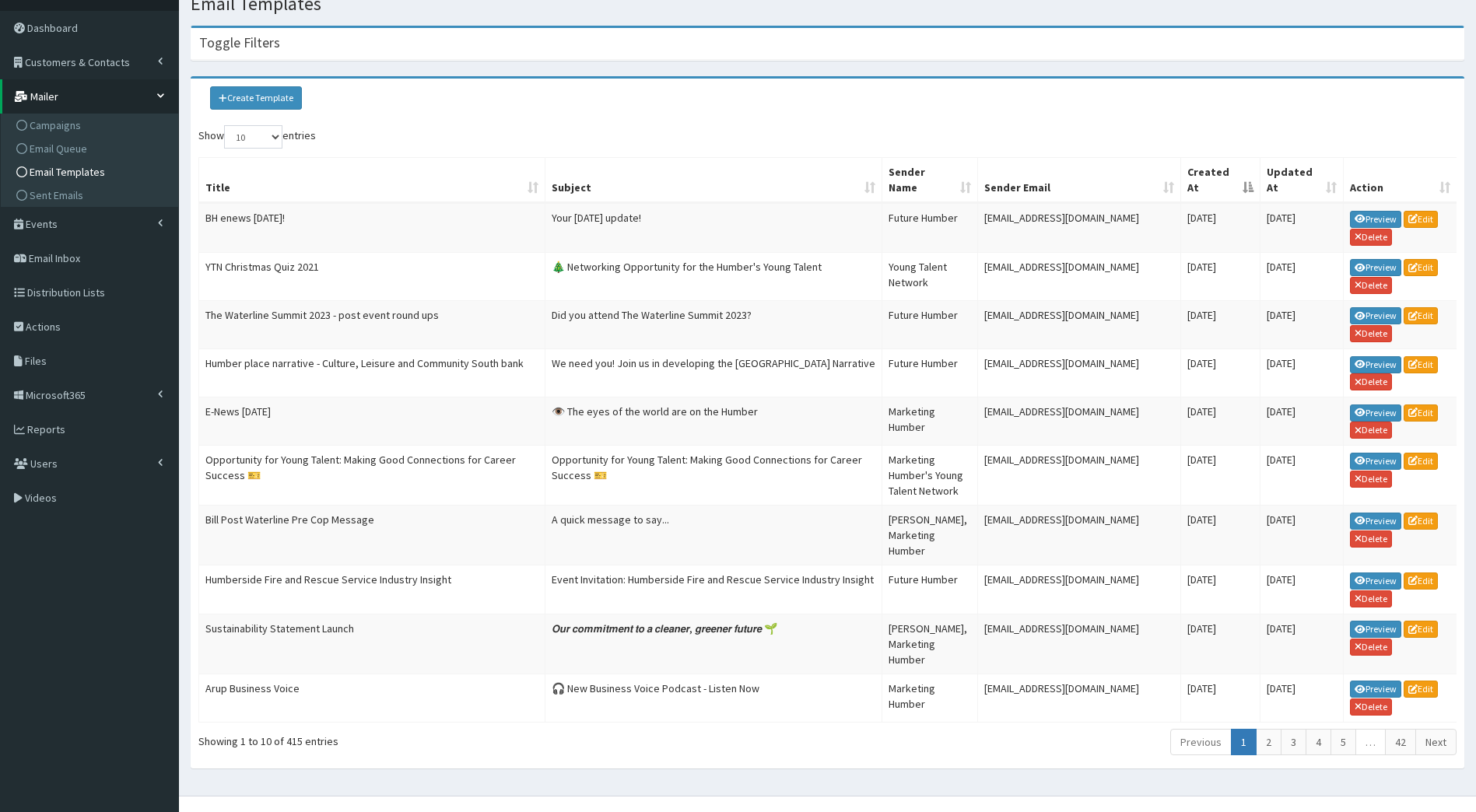
click at [1233, 181] on th "Created At" at bounding box center [1221, 181] width 79 height 45
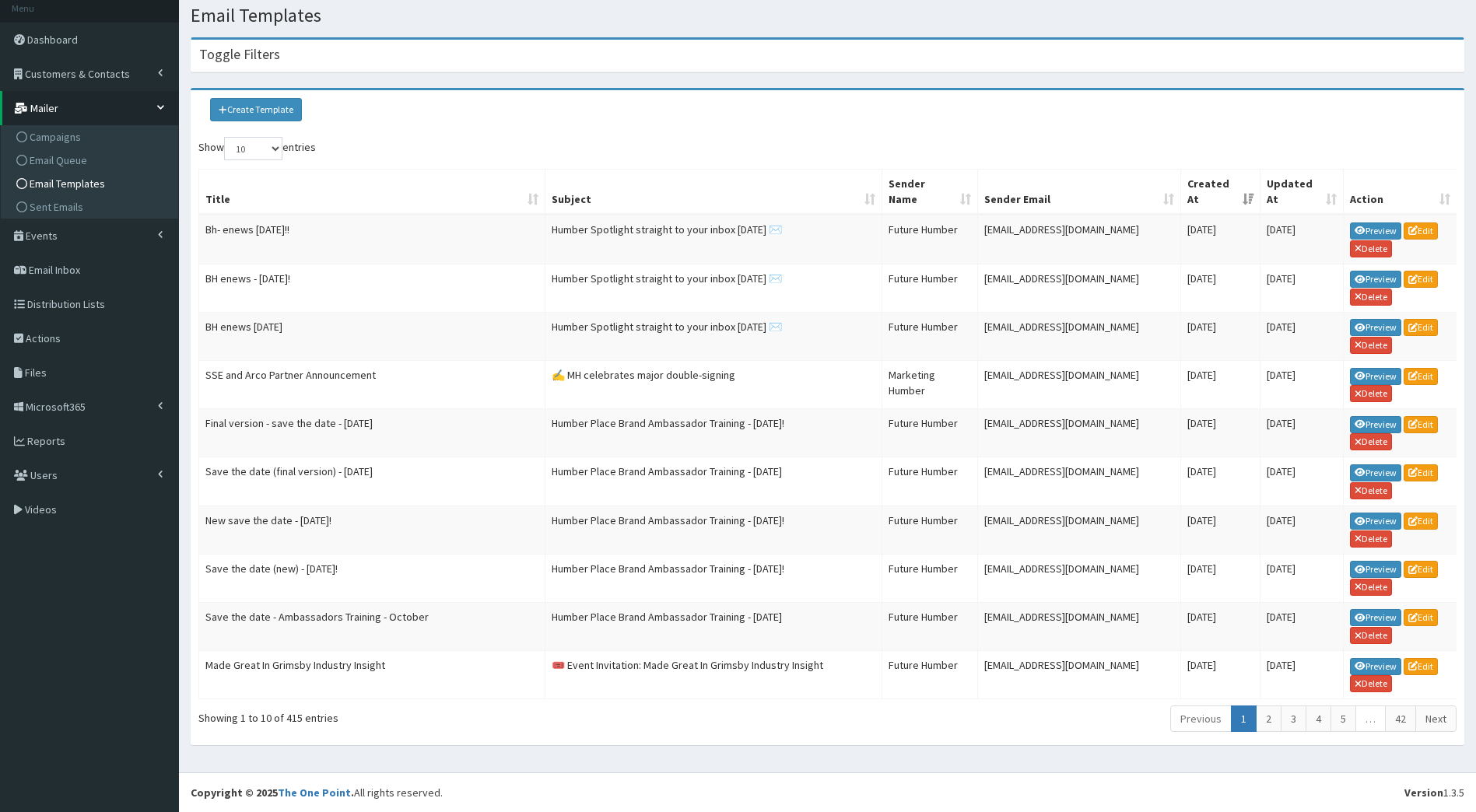
click at [1245, 185] on th "Created At" at bounding box center [1221, 192] width 79 height 45
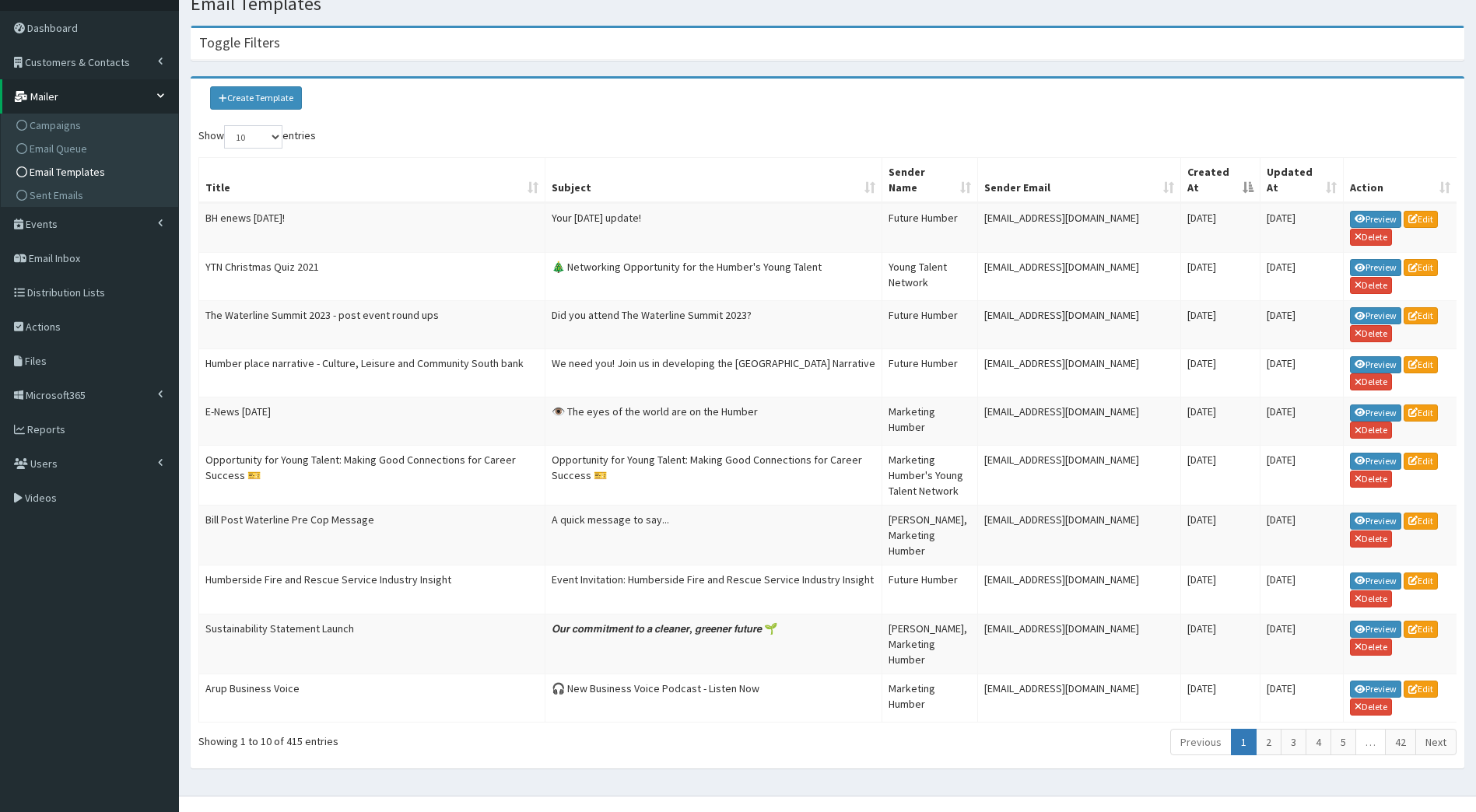
click at [1245, 185] on th "Created At" at bounding box center [1221, 181] width 79 height 45
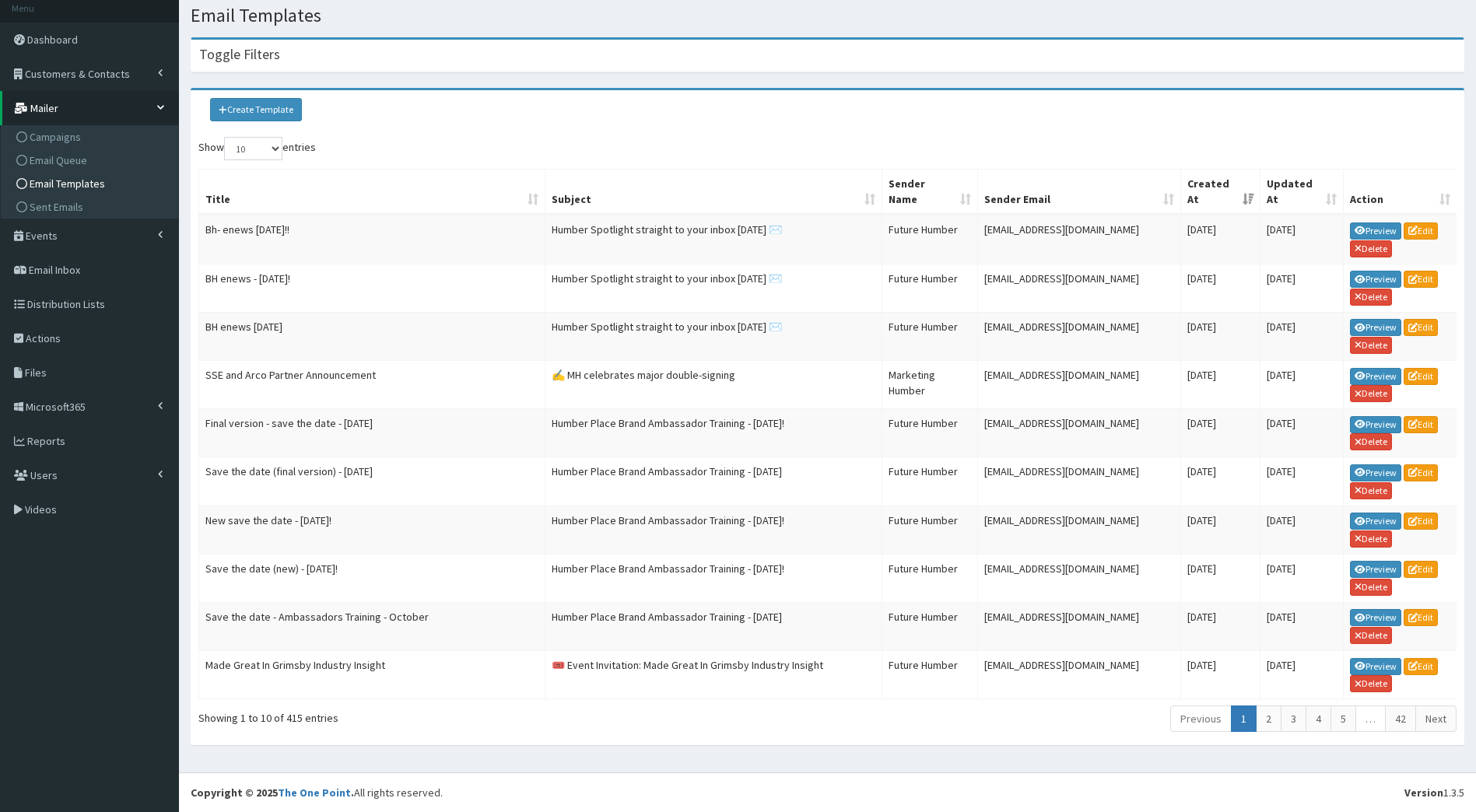
click at [1245, 185] on th "Created At" at bounding box center [1221, 192] width 79 height 45
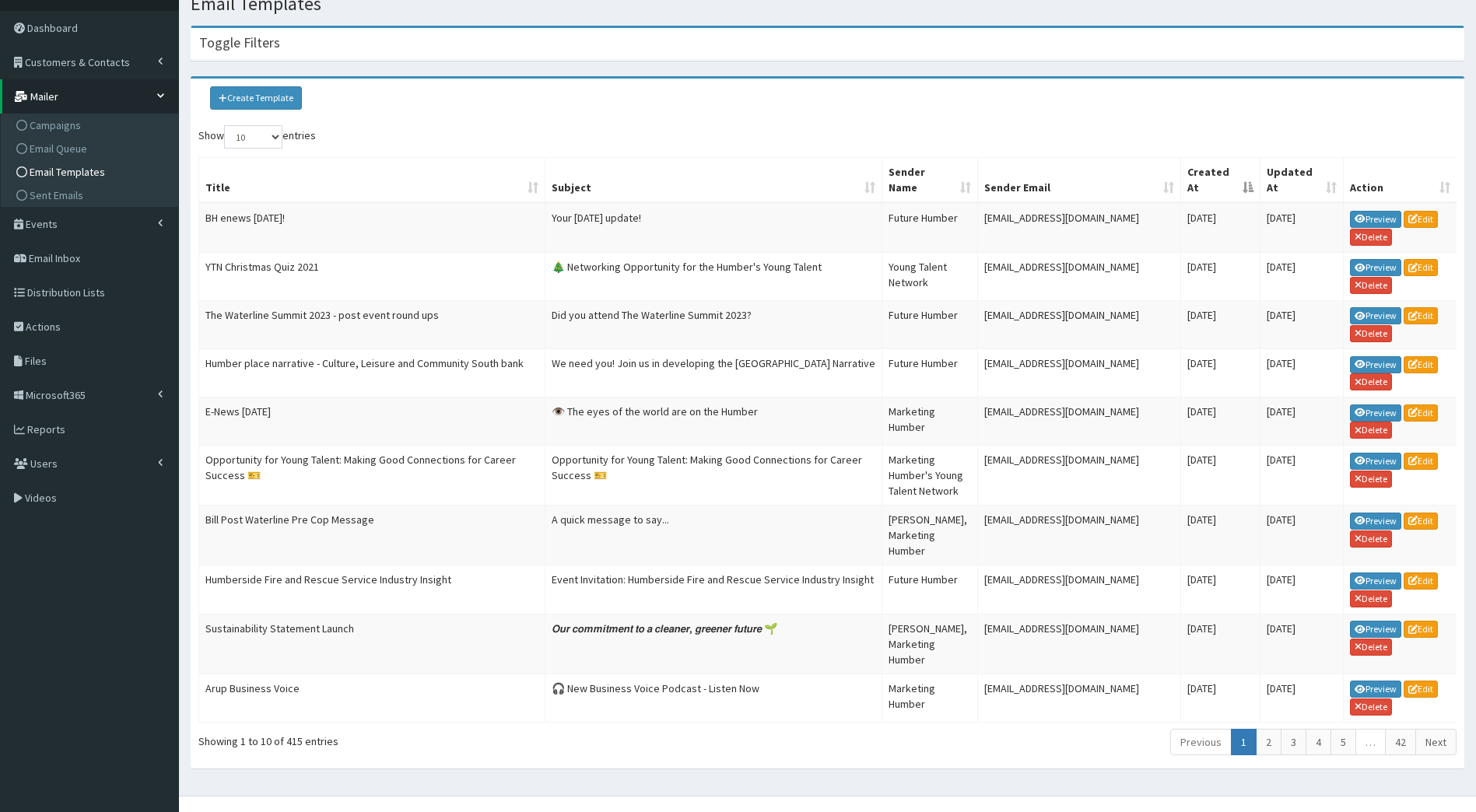
click at [1245, 185] on th "Created At" at bounding box center [1221, 181] width 79 height 45
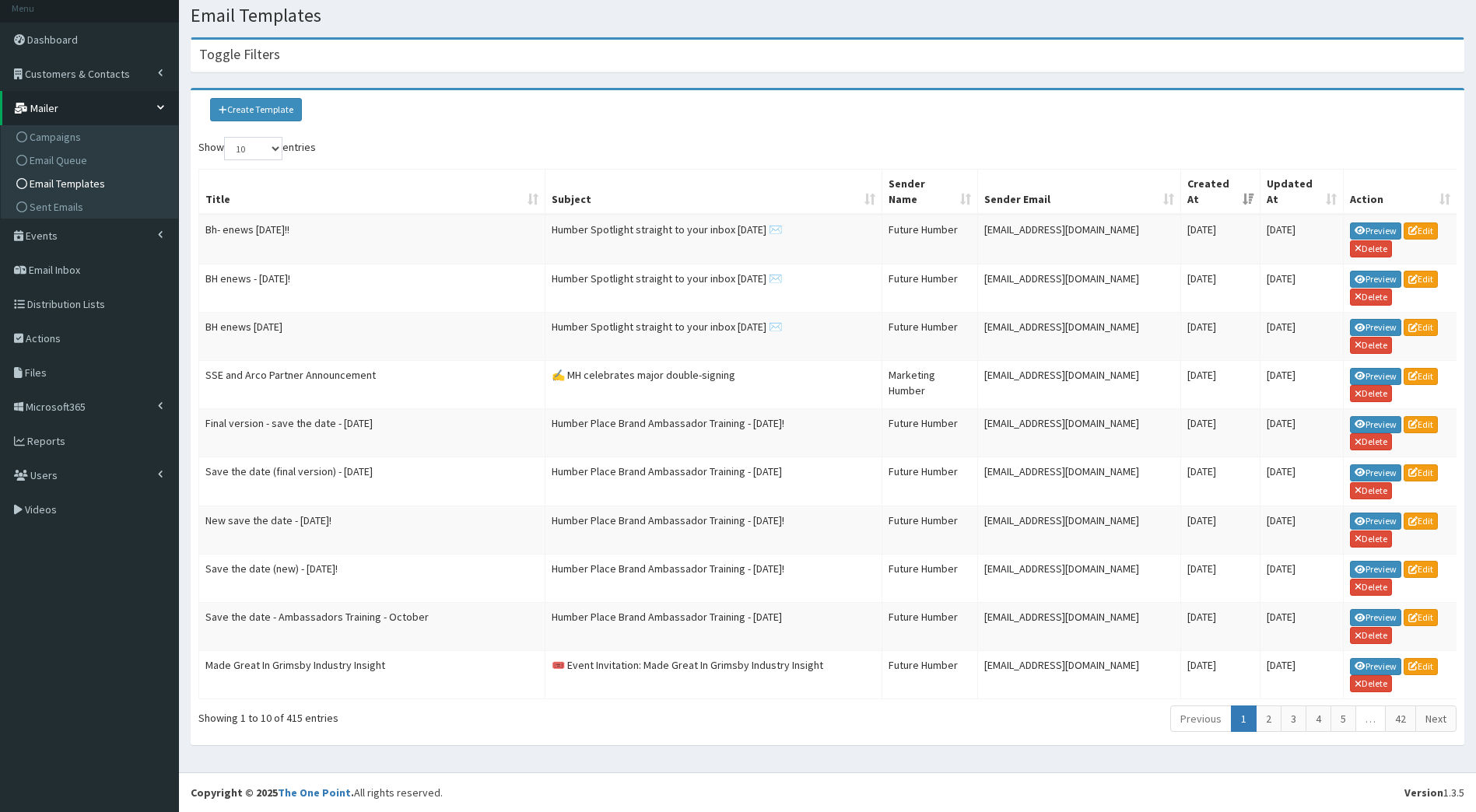
click at [538, 183] on th "Title" at bounding box center [373, 192] width 347 height 45
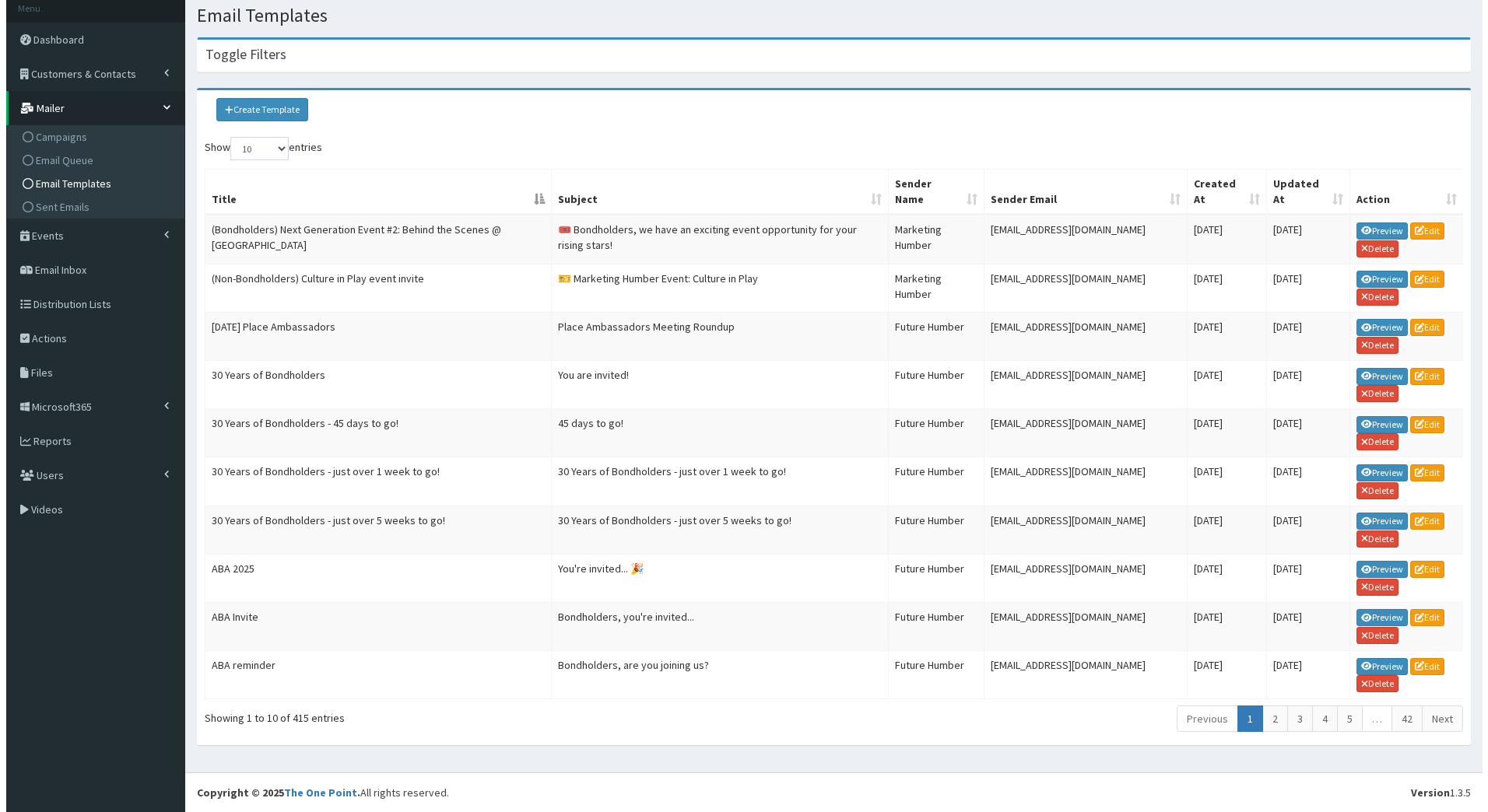
scroll to position [0, 0]
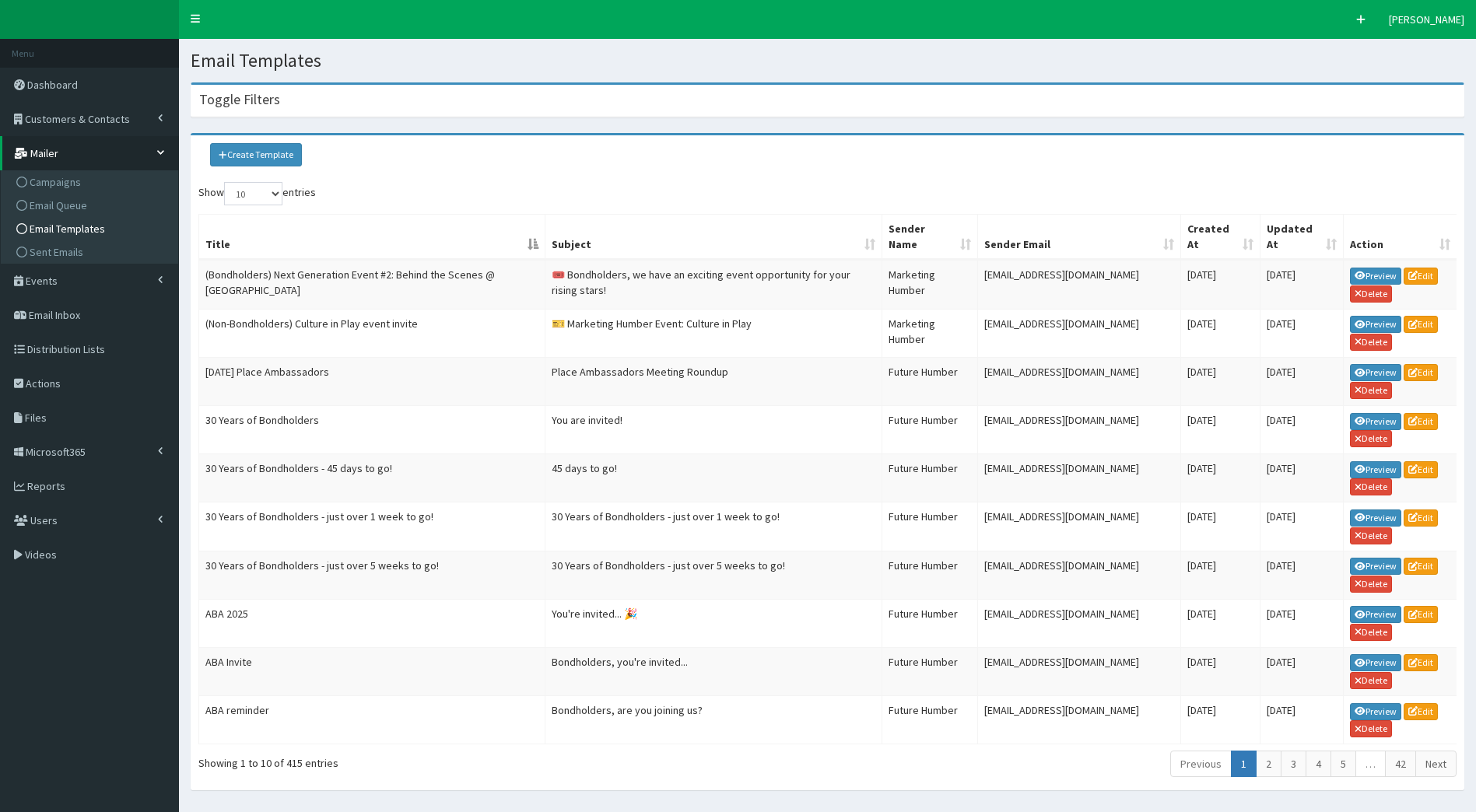
drag, startPoint x: 256, startPoint y: 99, endPoint x: 263, endPoint y: 106, distance: 9.9
click at [256, 99] on h4 "Toggle Filters" at bounding box center [239, 99] width 81 height 14
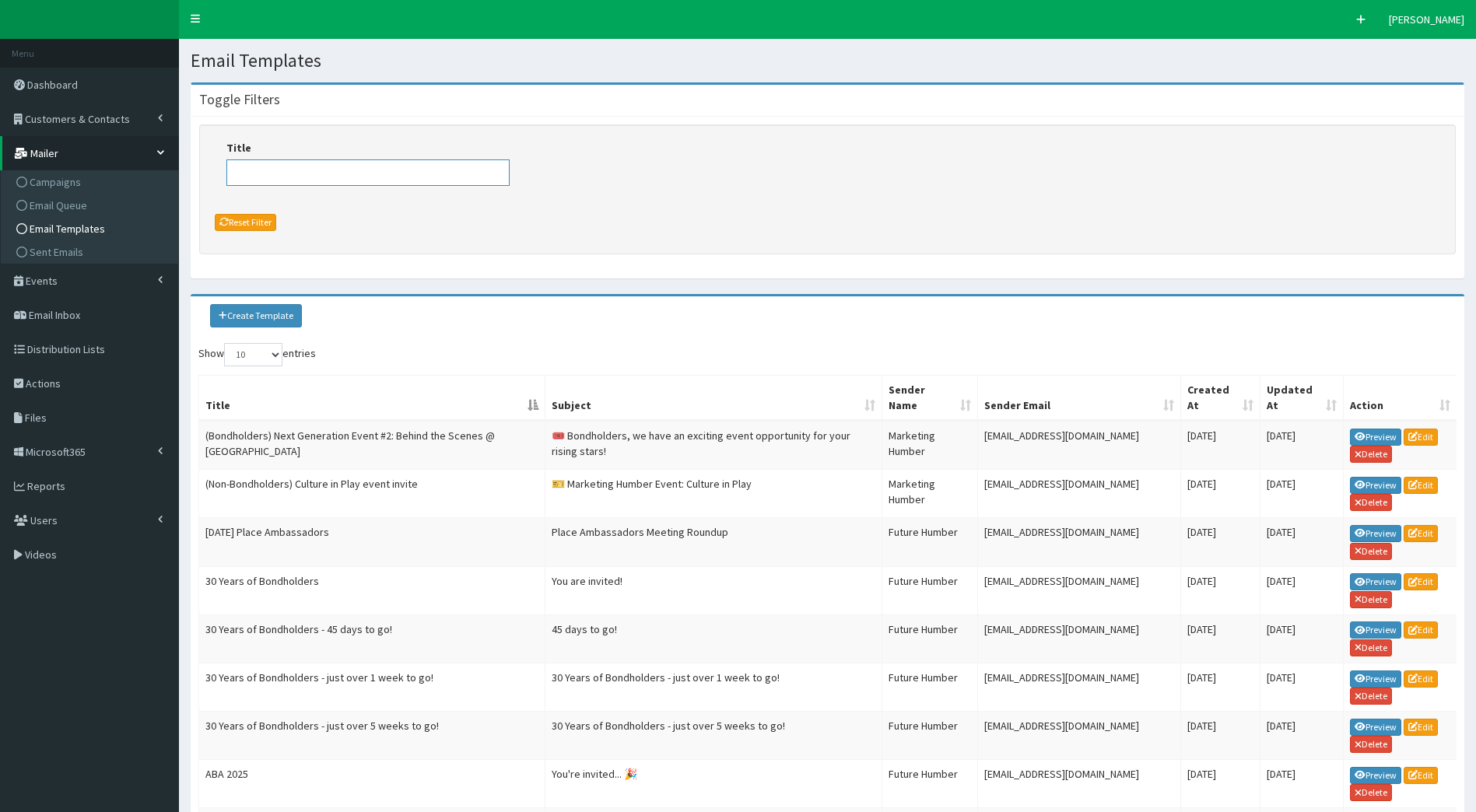
click at [285, 169] on input "Title" at bounding box center [368, 173] width 283 height 27
type input "tacklin"
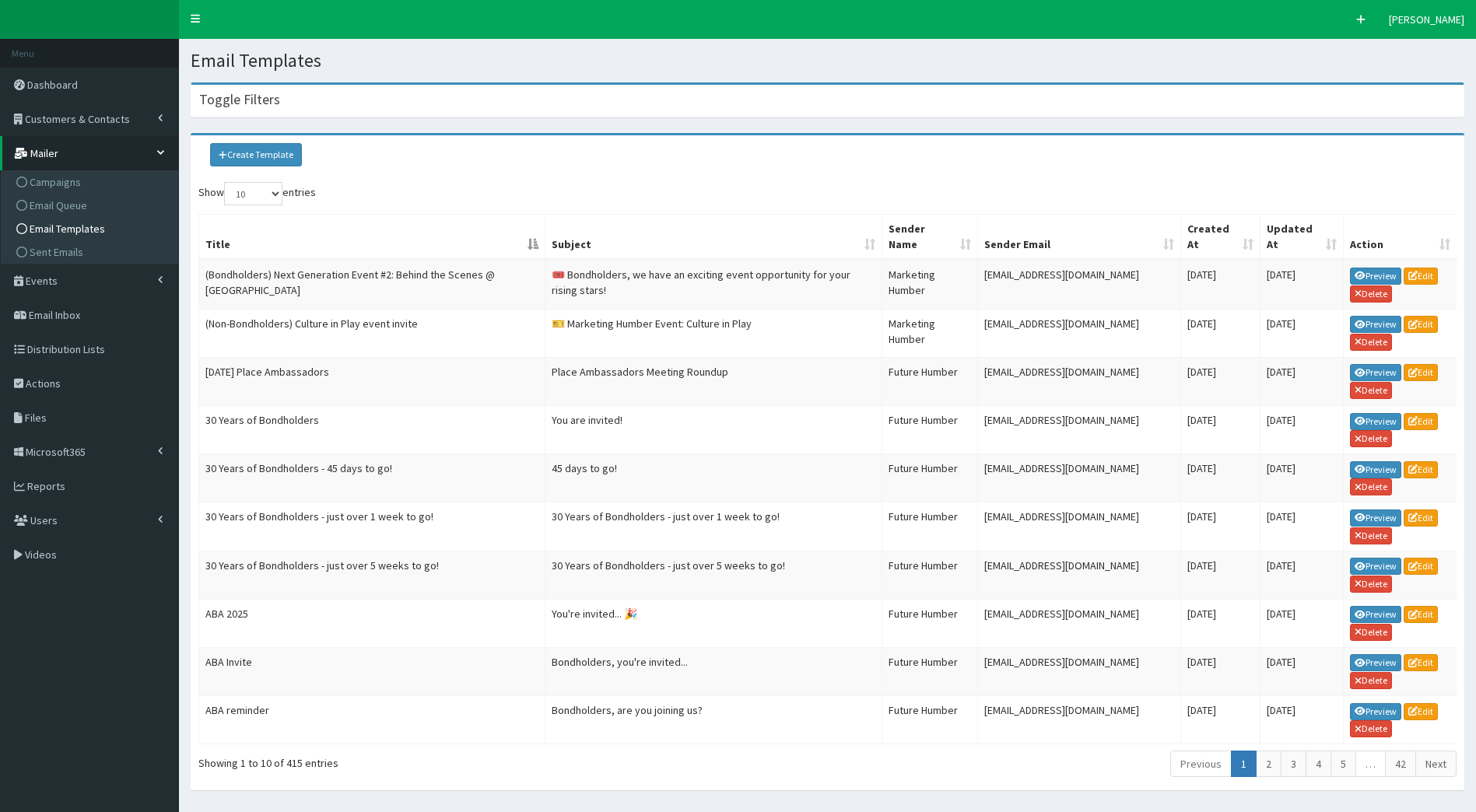
click at [266, 106] on h4 "Toggle Filters" at bounding box center [239, 99] width 81 height 14
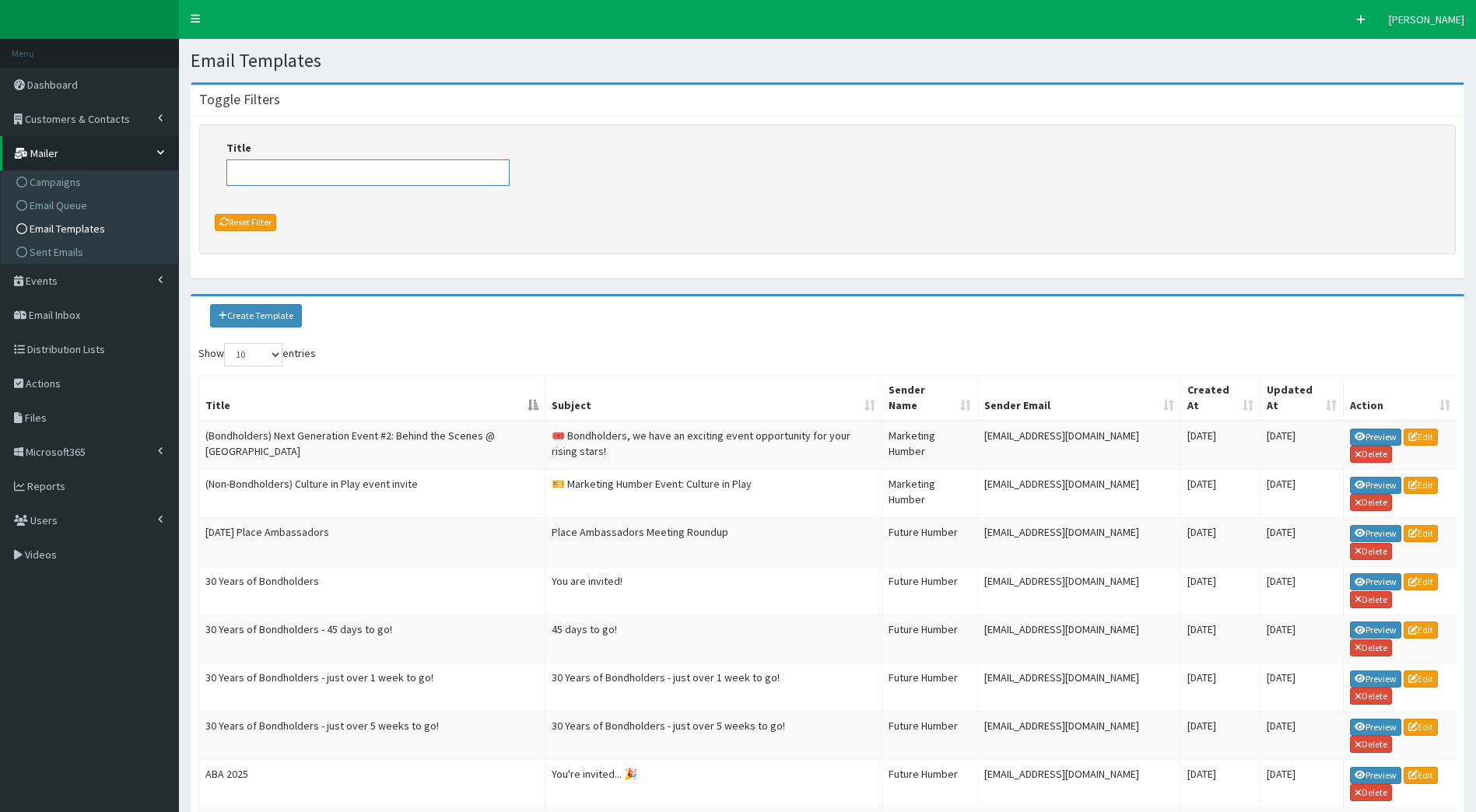
click at [323, 180] on input "Title" at bounding box center [368, 173] width 283 height 27
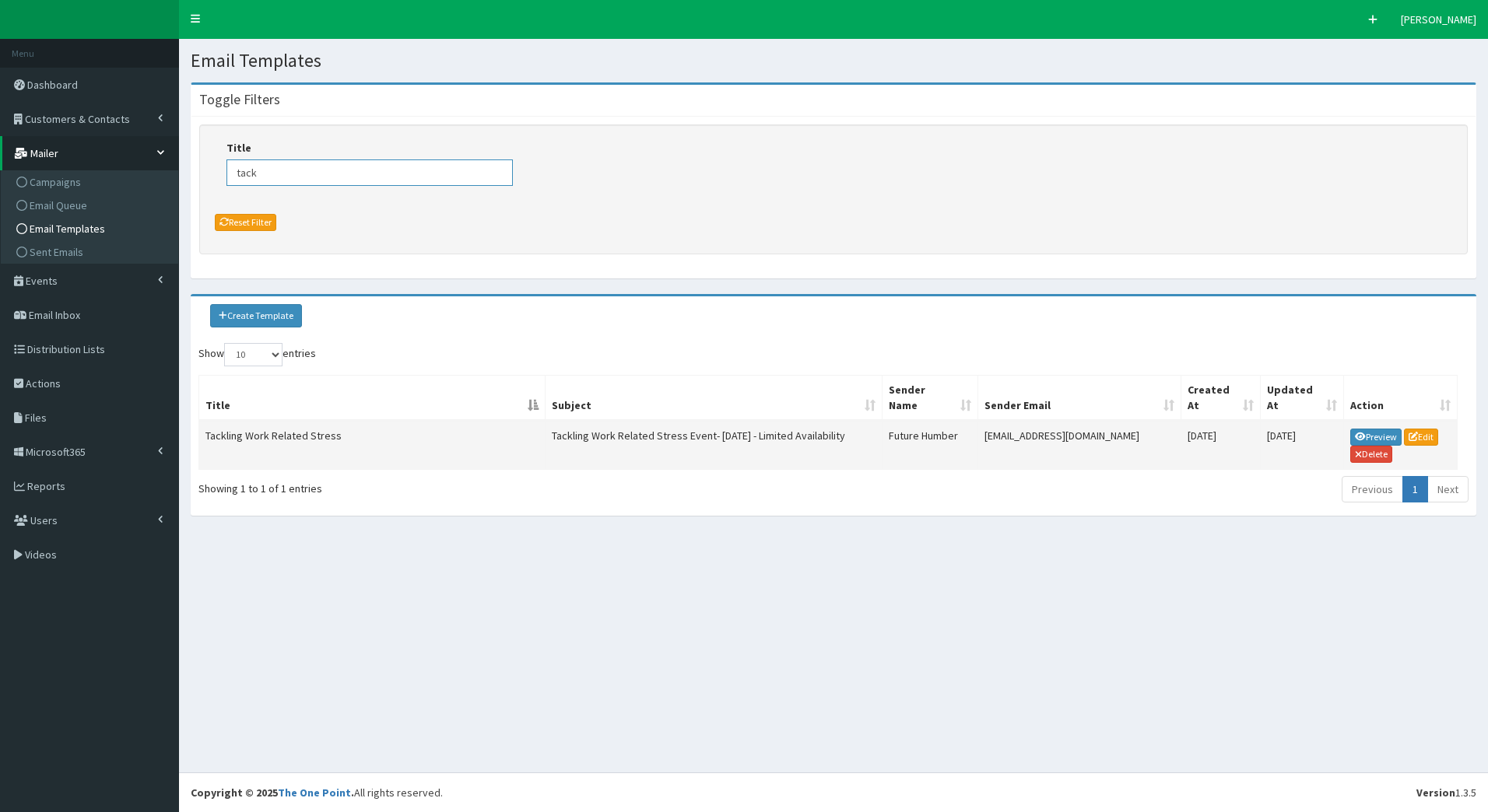
type input "tack"
click at [356, 422] on td "Tackling Work Related Stress" at bounding box center [373, 445] width 347 height 49
click at [1425, 435] on link "Edit" at bounding box center [1421, 437] width 34 height 17
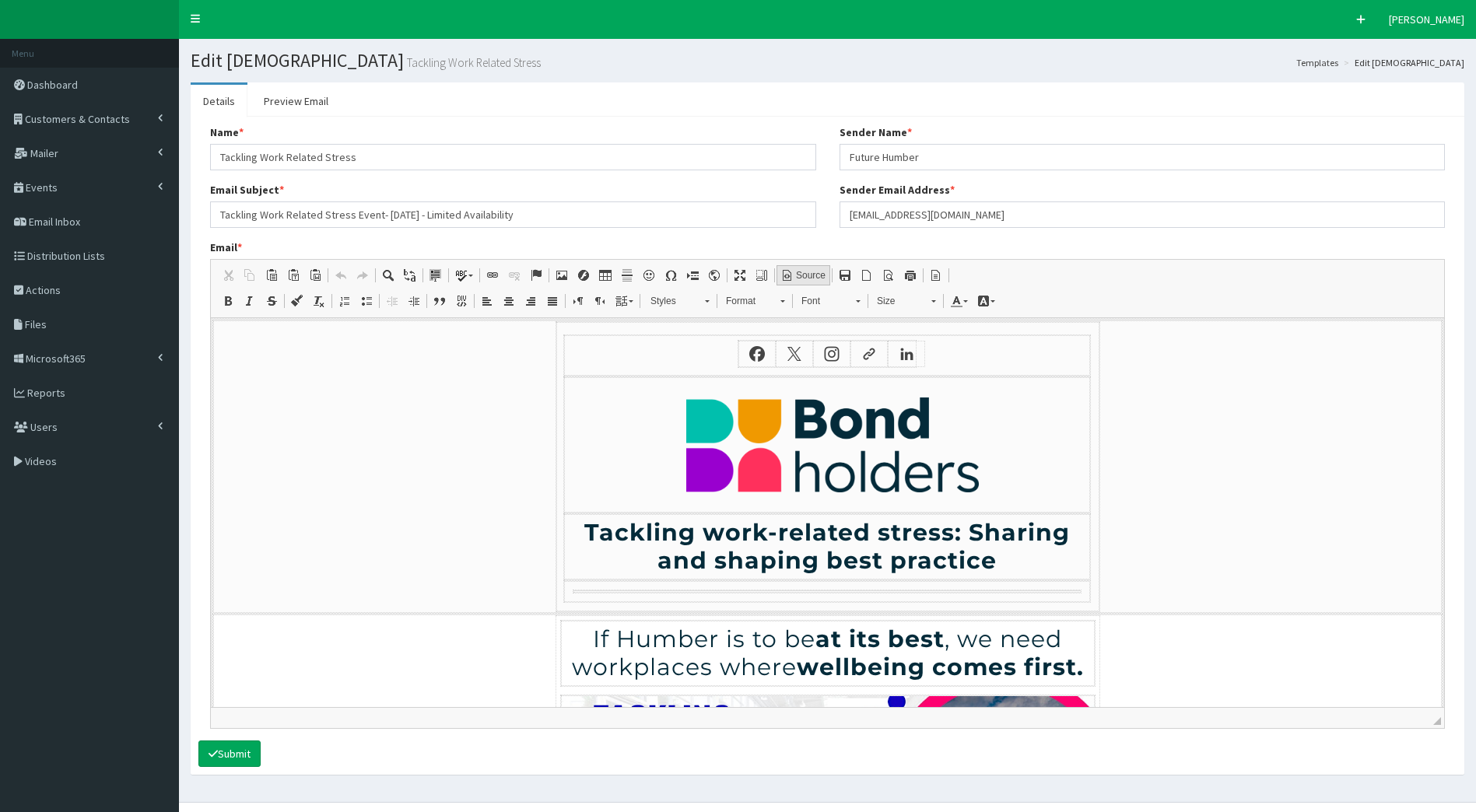
click at [823, 274] on span "Source" at bounding box center [809, 275] width 32 height 13
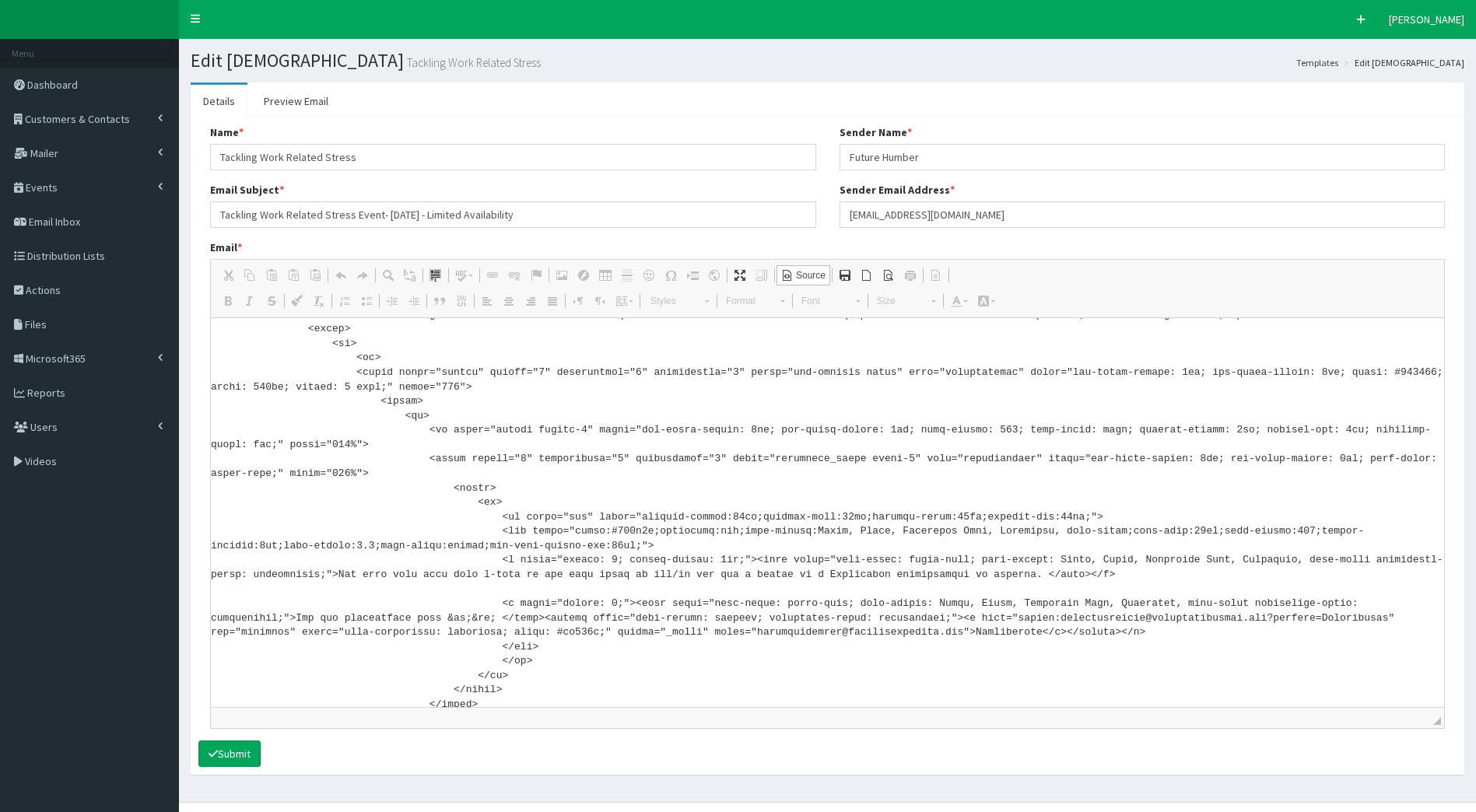
scroll to position [31, 0]
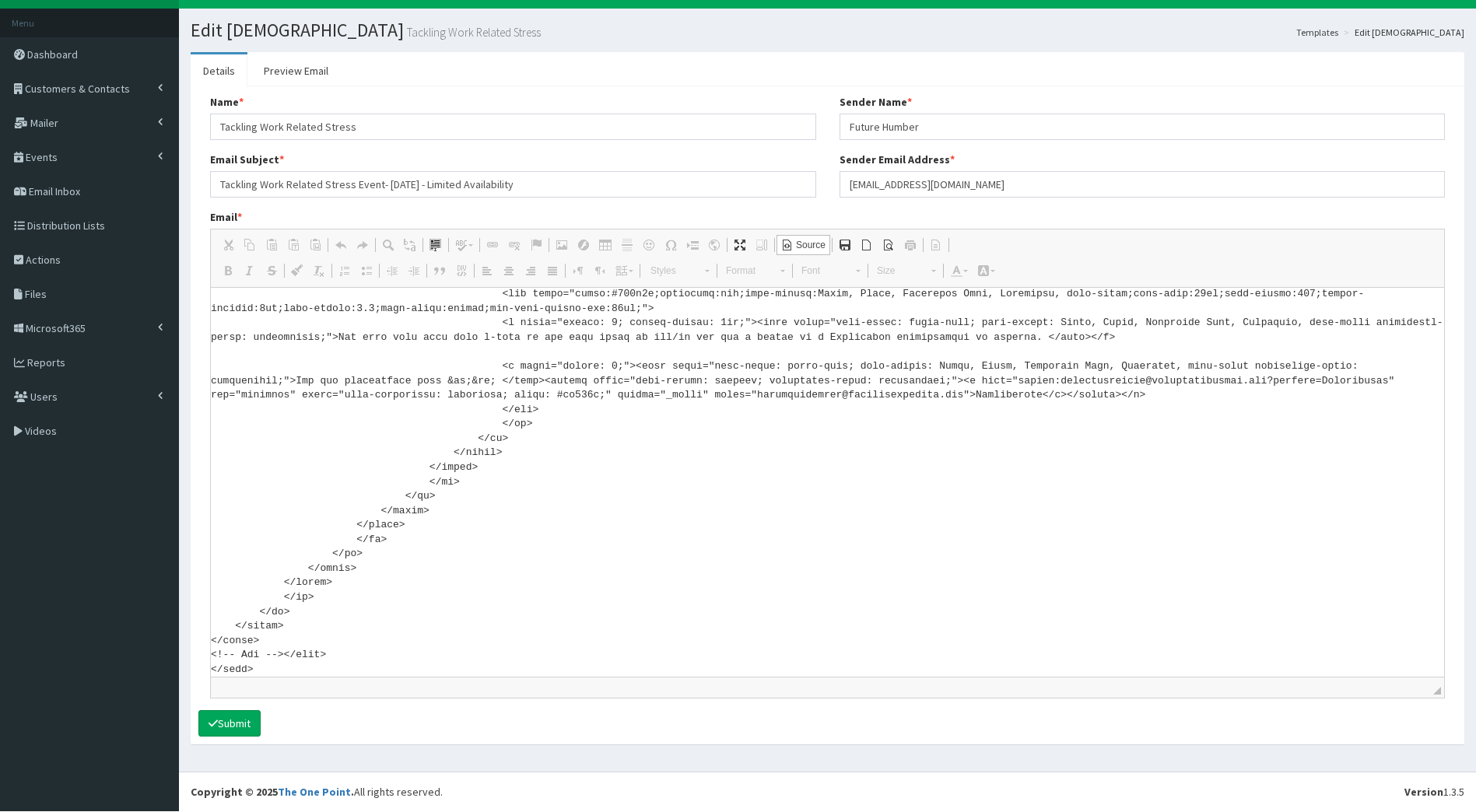
drag, startPoint x: 211, startPoint y: 322, endPoint x: 790, endPoint y: 852, distance: 784.9
click at [790, 811] on html "F Pr \Toggle navigation Quick Create [PERSON_NAME] [PERSON_NAME] Member since […" at bounding box center [738, 390] width 1476 height 842
paste textarea "xmlns:v="urn:schemas-microsoft-com:vml" xmlns:o="urn:schemas-microsoft-com:offi…"
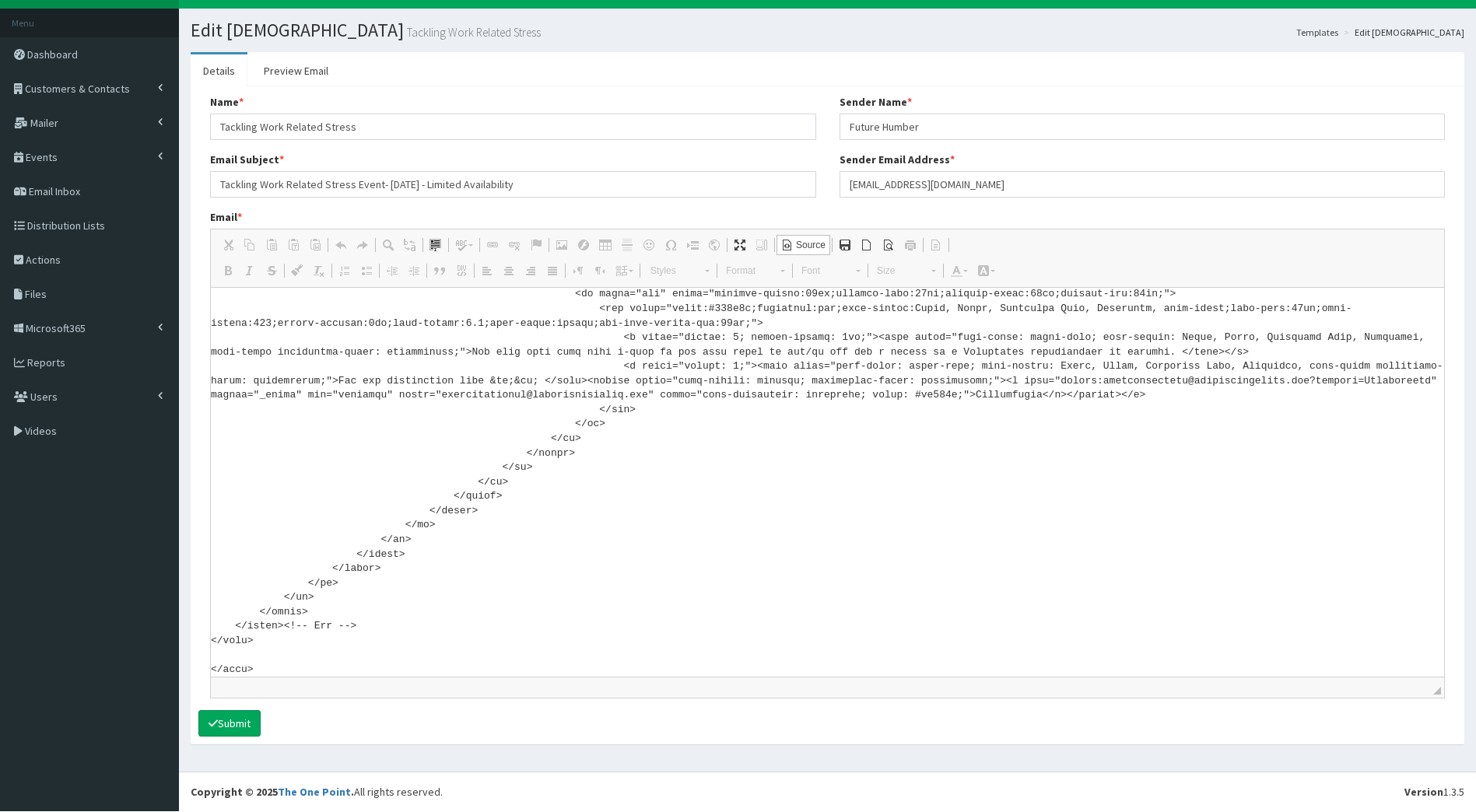
scroll to position [5776, 0]
type textarea "<!DOCTYPE html> <html xmlns:v="urn:schemas-microsoft-com:vml" xmlns:o="urn:sche…"
click at [258, 727] on button "Submit" at bounding box center [230, 724] width 63 height 27
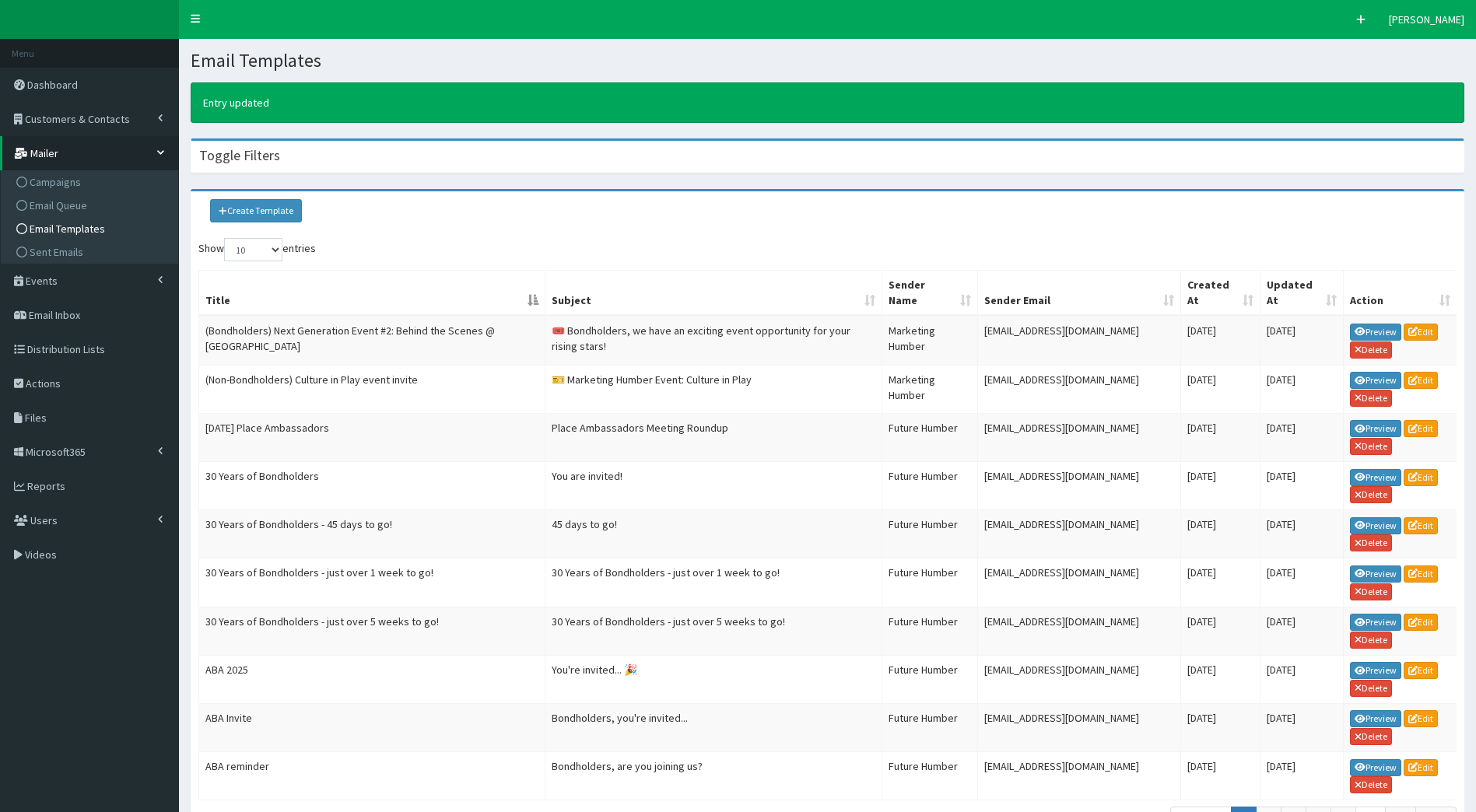
click at [278, 153] on div "Toggle Filters" at bounding box center [828, 156] width 1273 height 32
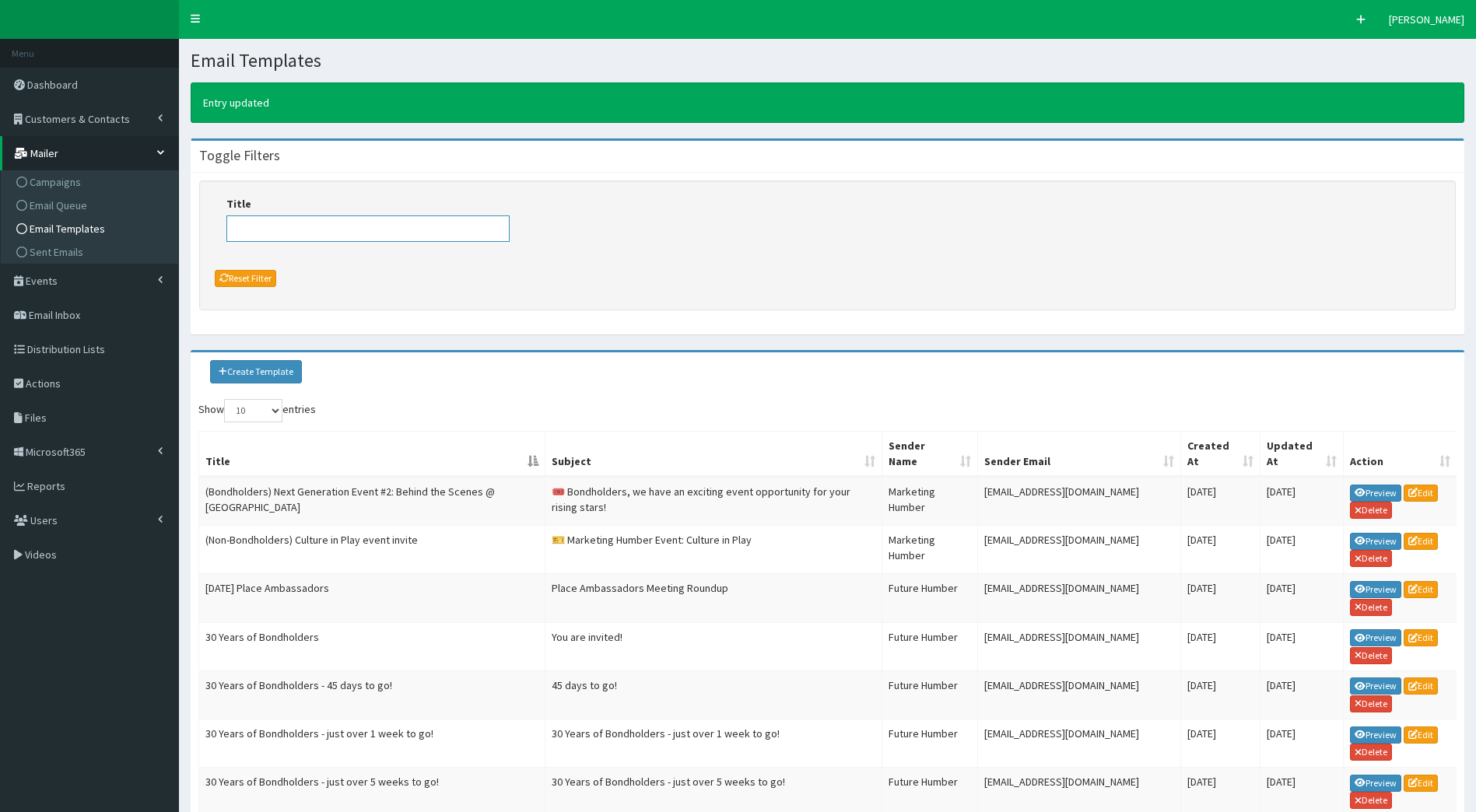
click at [275, 229] on input "Title" at bounding box center [368, 228] width 283 height 27
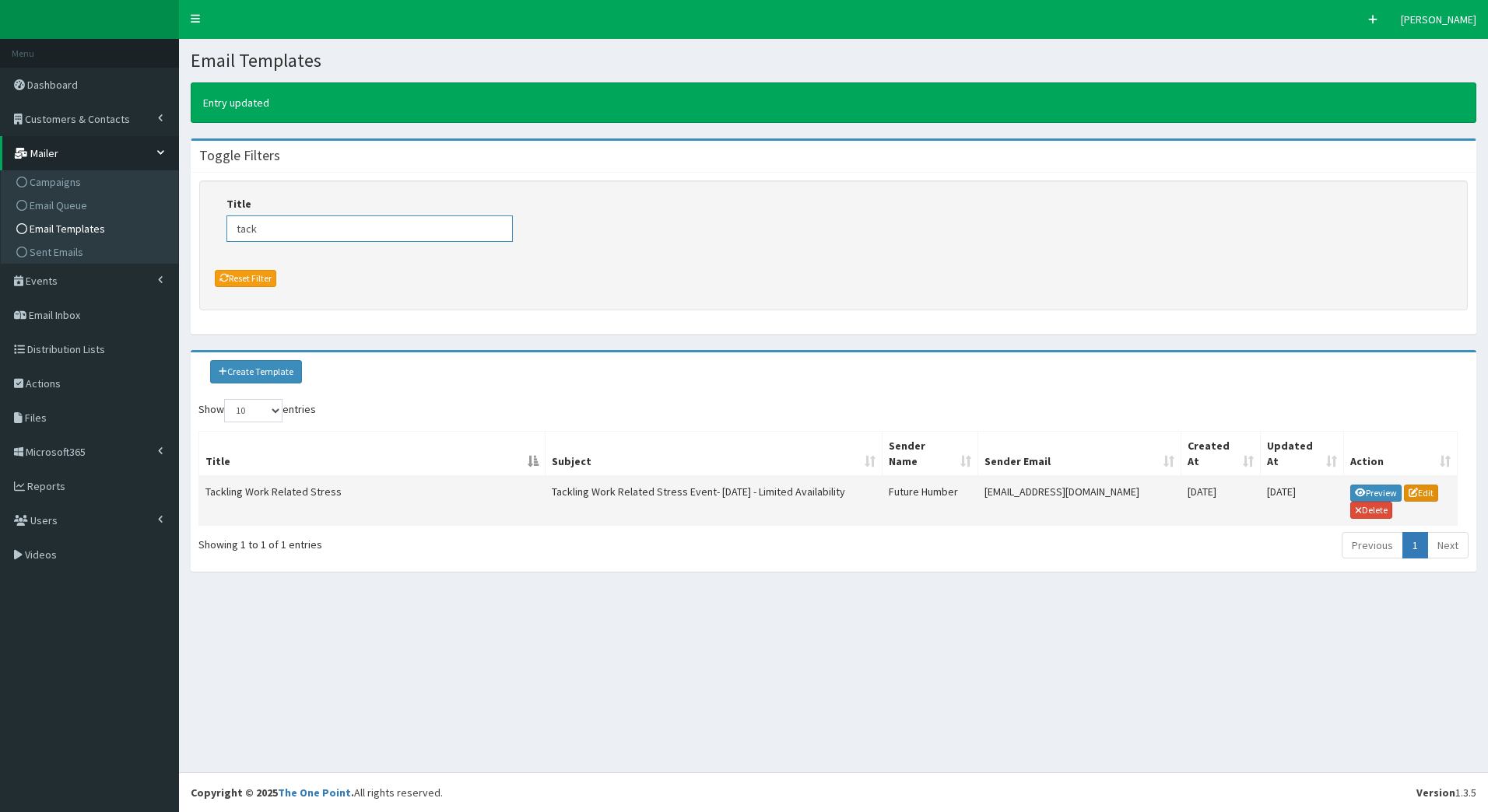
type input "tack"
click at [1428, 485] on link "Edit" at bounding box center [1421, 494] width 34 height 17
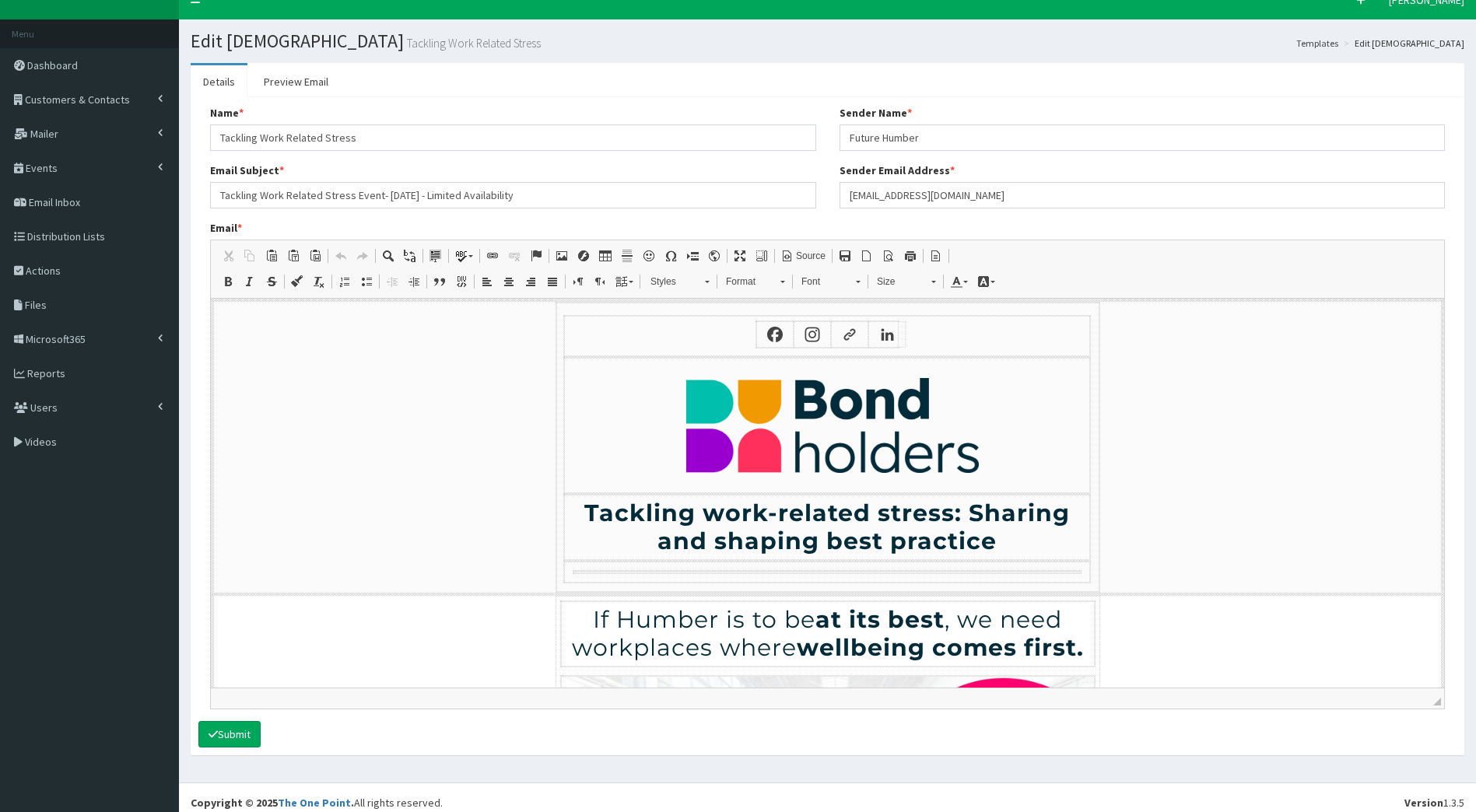
scroll to position [31, 0]
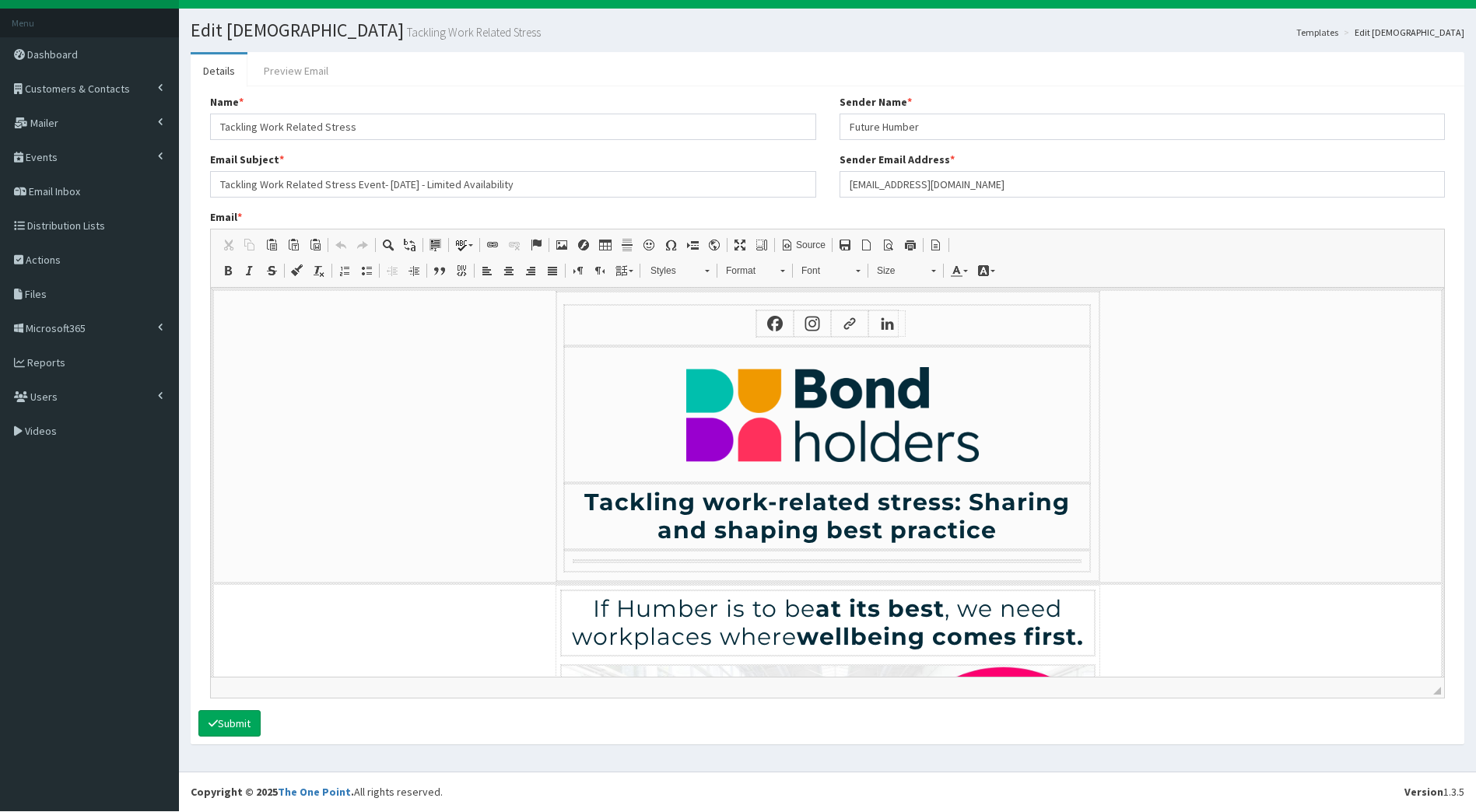
click at [295, 57] on link "Preview Email" at bounding box center [296, 71] width 89 height 33
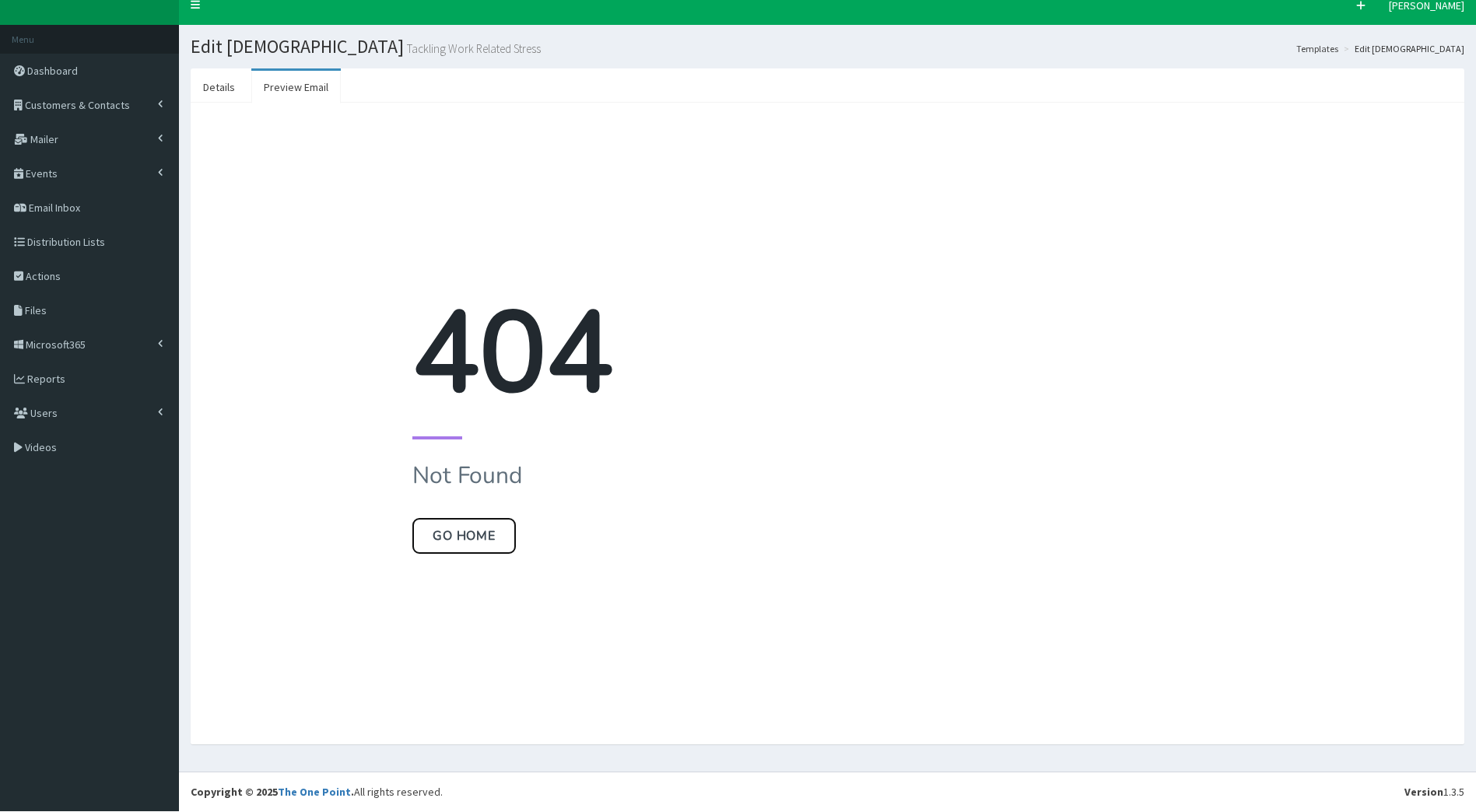
click at [500, 548] on button "Go Home" at bounding box center [464, 536] width 103 height 36
click at [218, 78] on link "Details" at bounding box center [219, 87] width 57 height 33
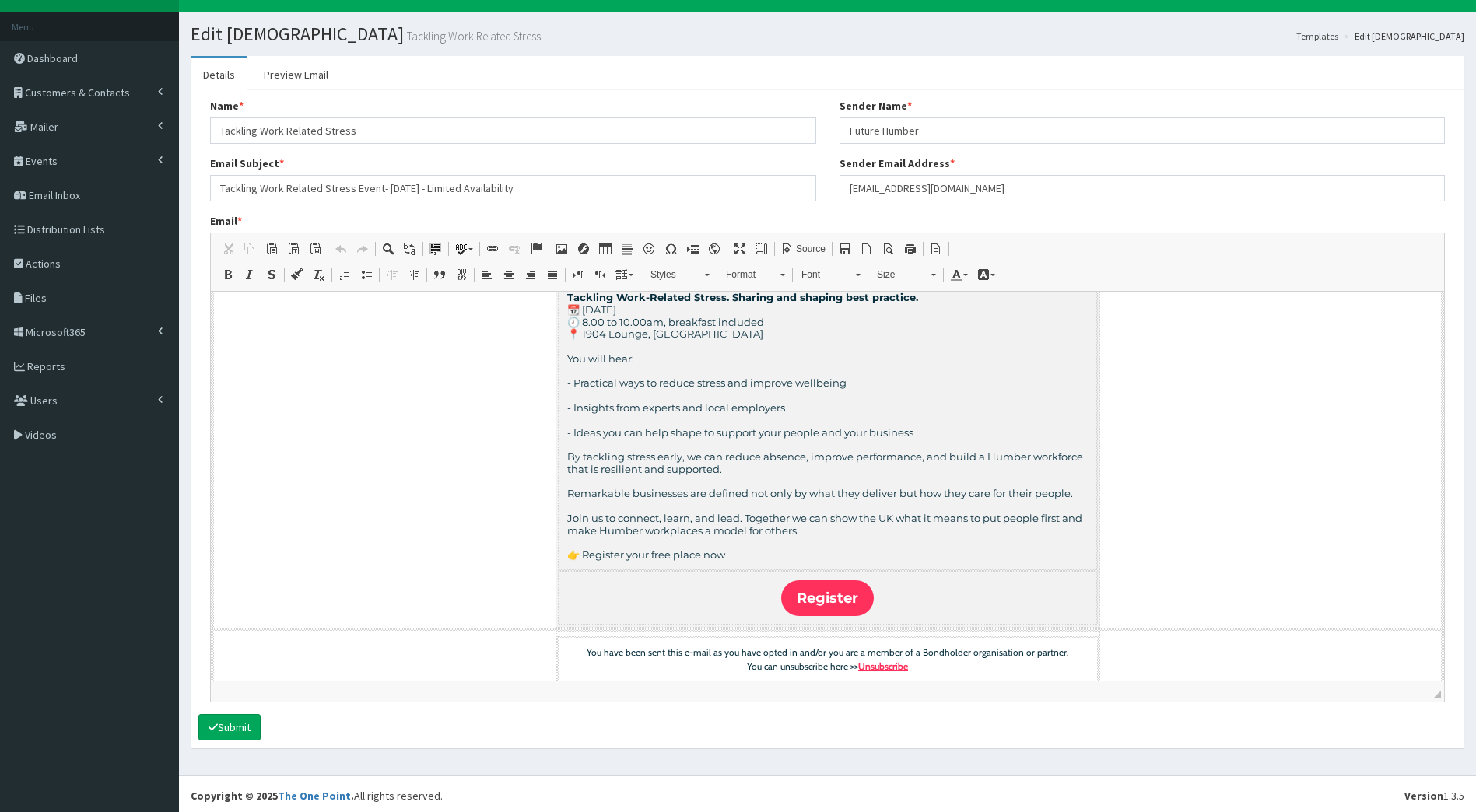
scroll to position [31, 0]
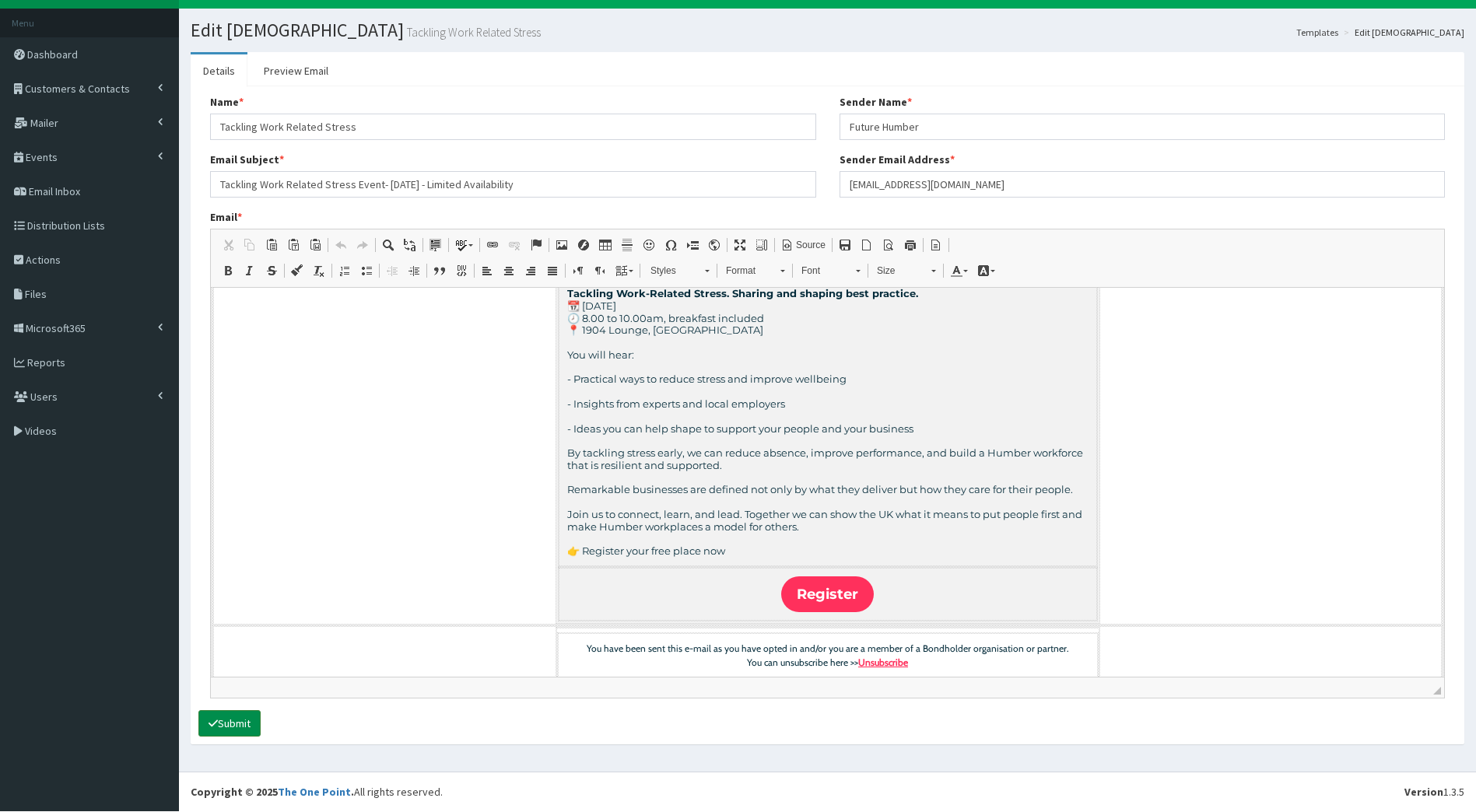
click at [236, 728] on button "Submit" at bounding box center [230, 724] width 63 height 27
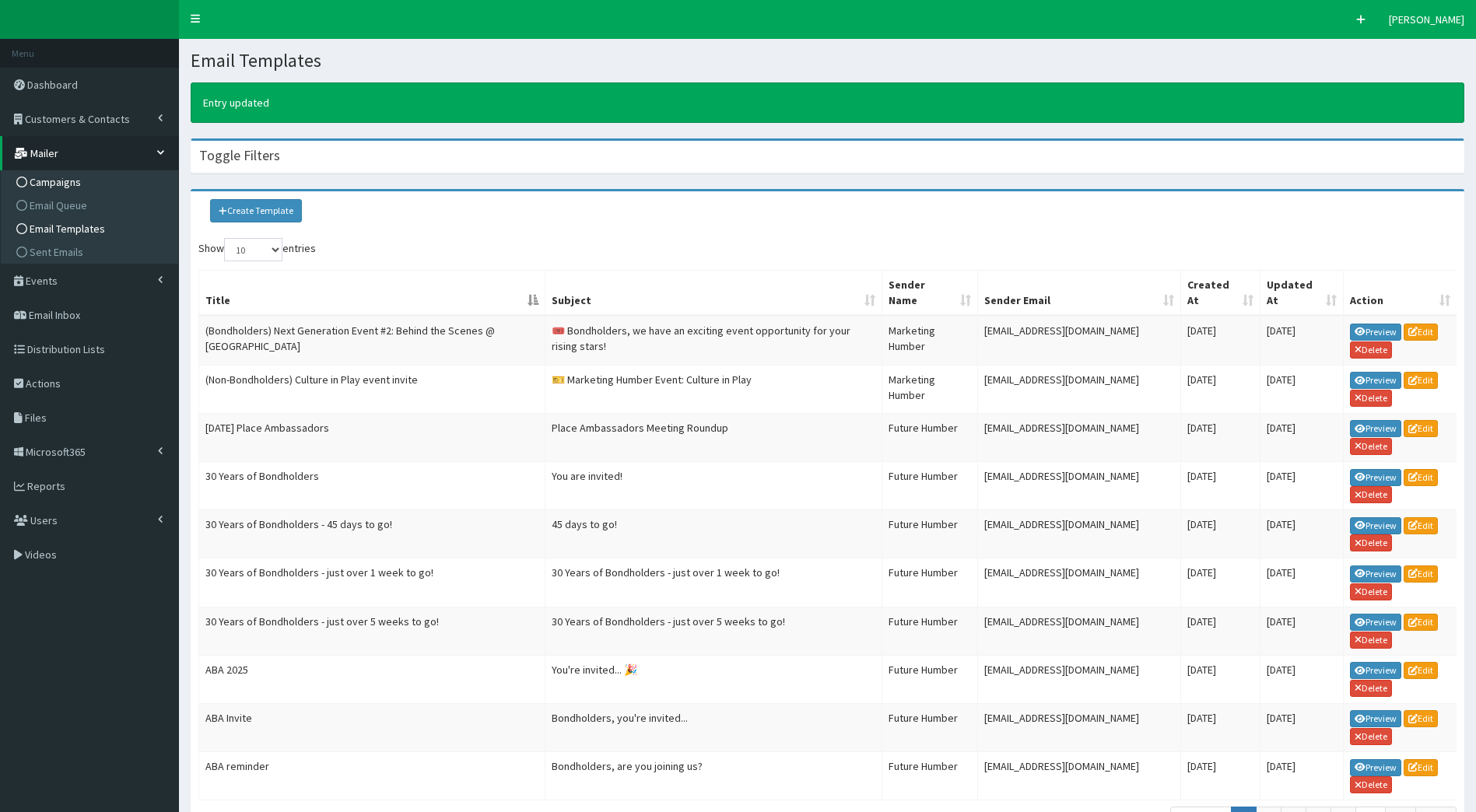
click at [68, 187] on span "Campaigns" at bounding box center [56, 182] width 52 height 14
click at [275, 160] on h4 "Toggle Filters" at bounding box center [239, 156] width 81 height 14
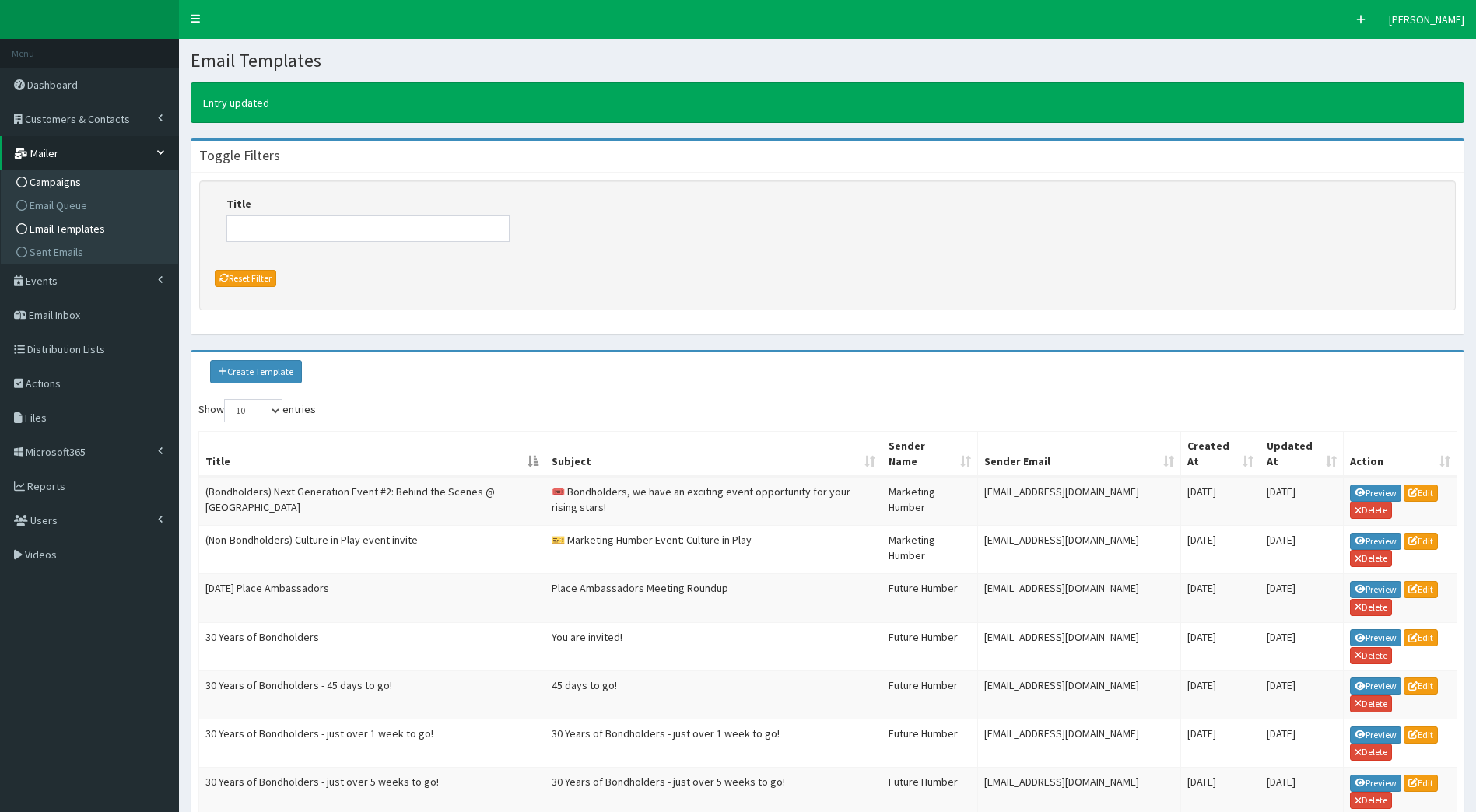
click at [57, 185] on span "Campaigns" at bounding box center [56, 182] width 52 height 14
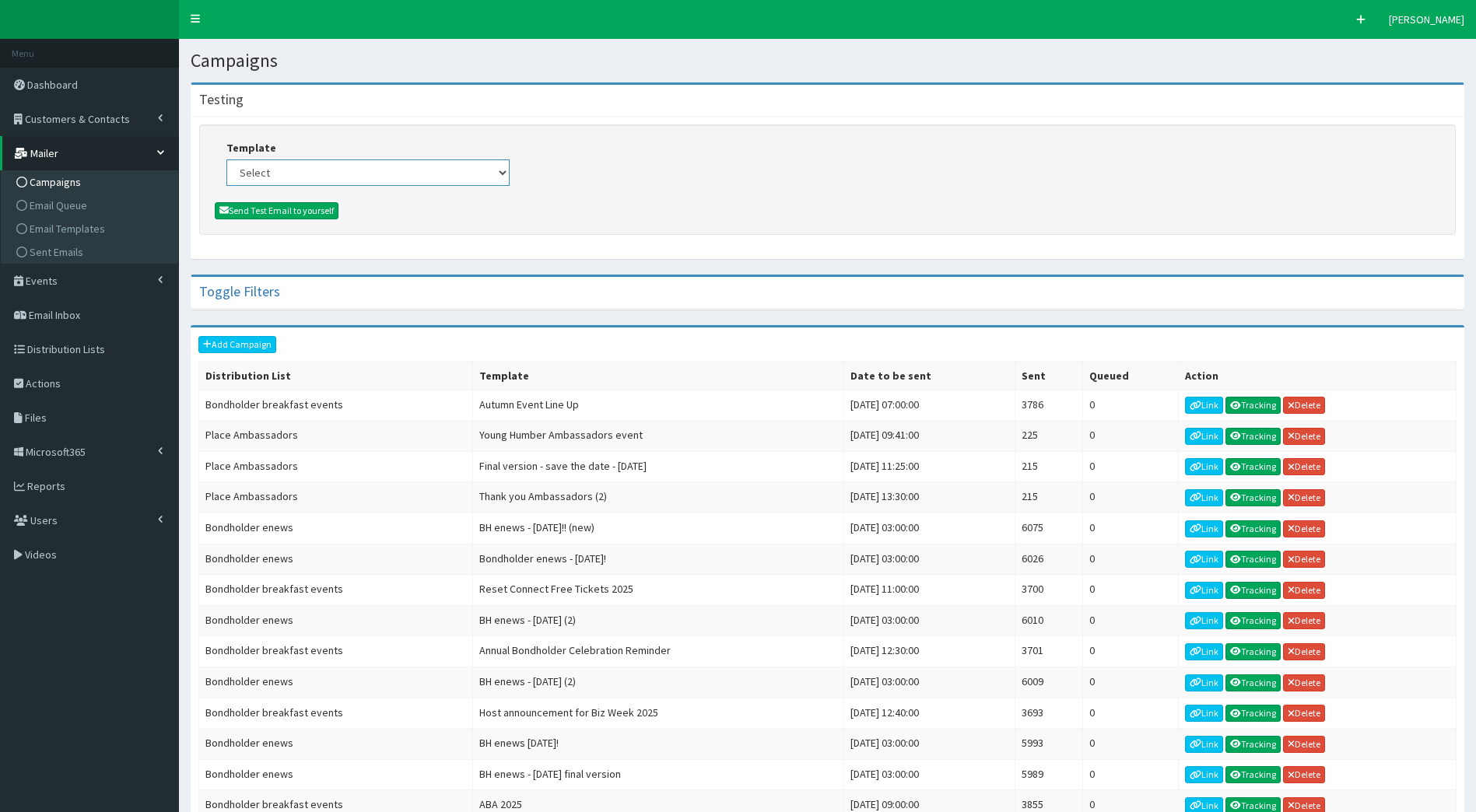
click at [299, 171] on select "Select (Bondholders) Next Generation Event #2: Behind the Scenes @ Paragon Arca…" at bounding box center [368, 173] width 283 height 27
select select "430"
click at [226, 160] on select "Select (Bondholders) Next Generation Event #2: Behind the Scenes @ Paragon Arca…" at bounding box center [368, 173] width 283 height 27
click at [305, 214] on button "Send Test Email to yourself" at bounding box center [276, 211] width 124 height 17
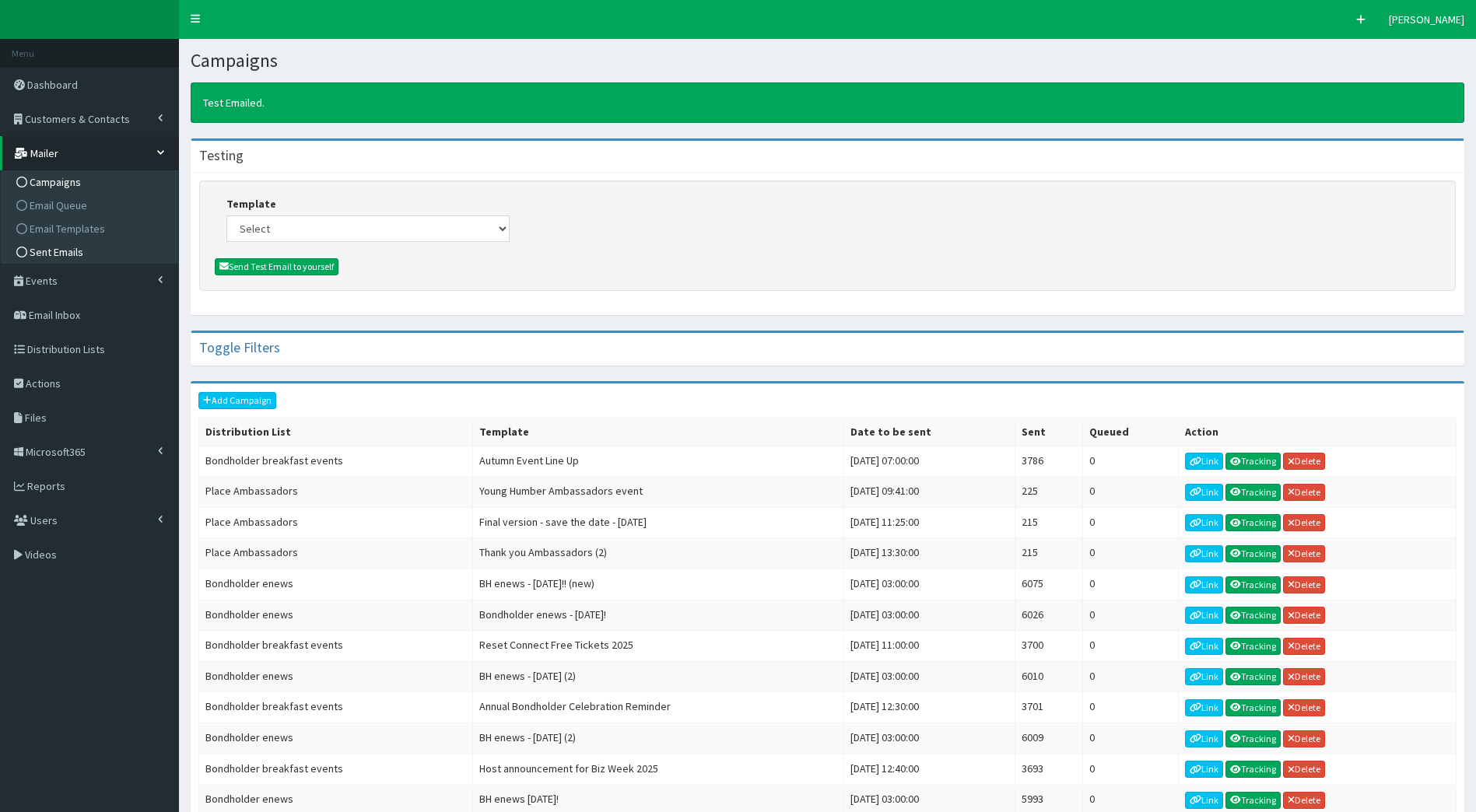
click at [74, 248] on span "Sent Emails" at bounding box center [56, 252] width 54 height 14
click at [52, 225] on span "Email Templates" at bounding box center [67, 228] width 75 height 14
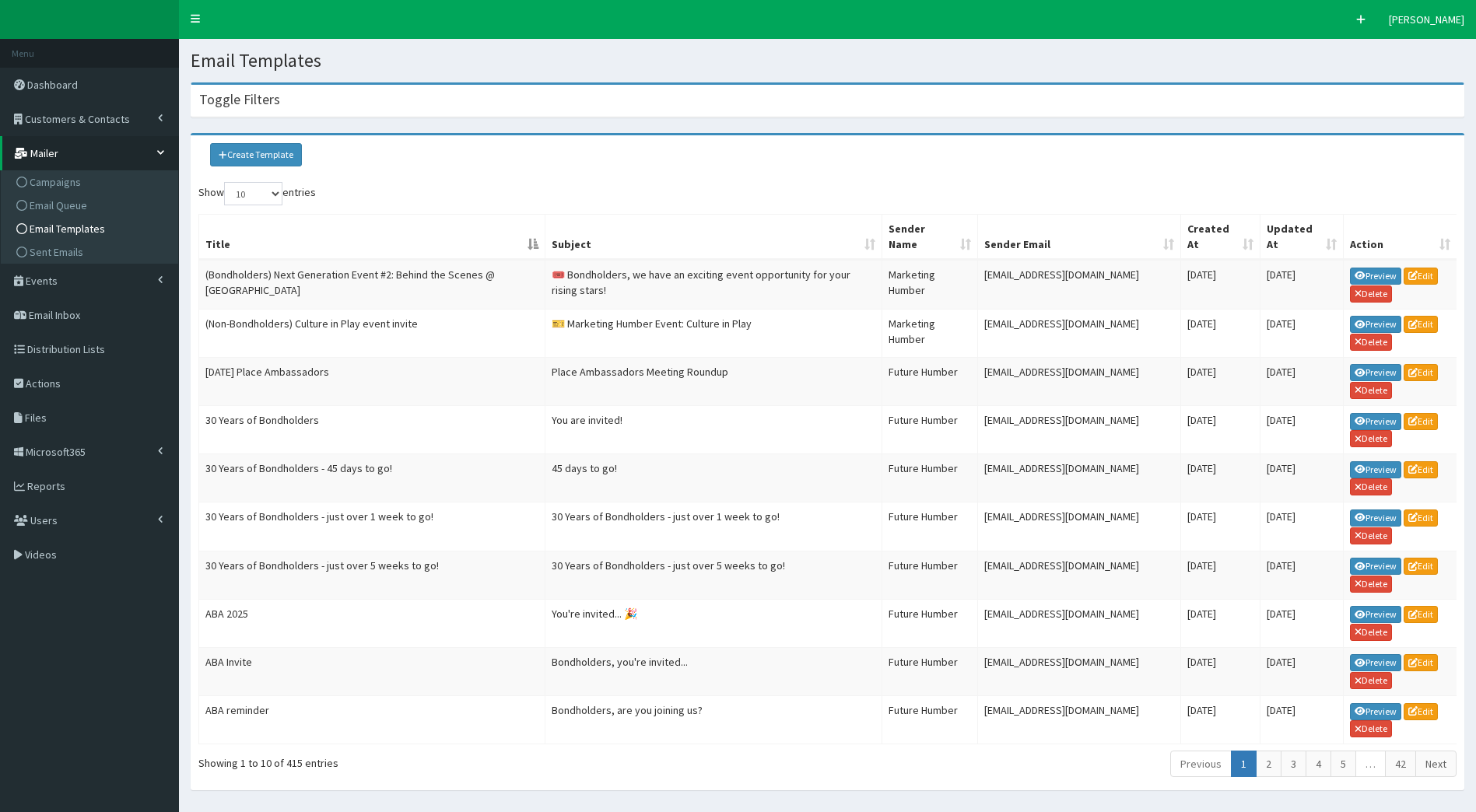
click at [260, 93] on h4 "Toggle Filters" at bounding box center [239, 99] width 81 height 14
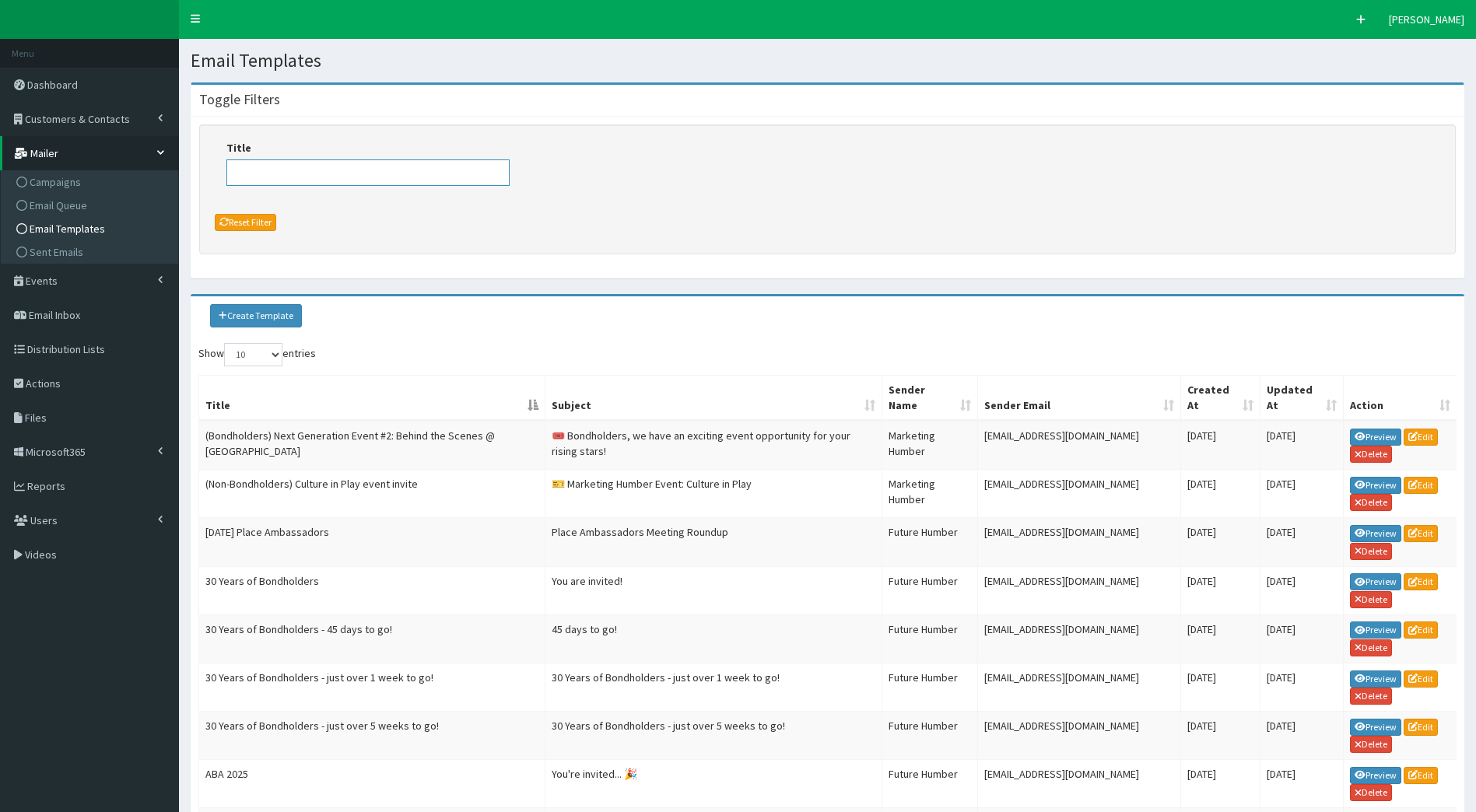
click at [275, 172] on input "Title" at bounding box center [368, 173] width 283 height 27
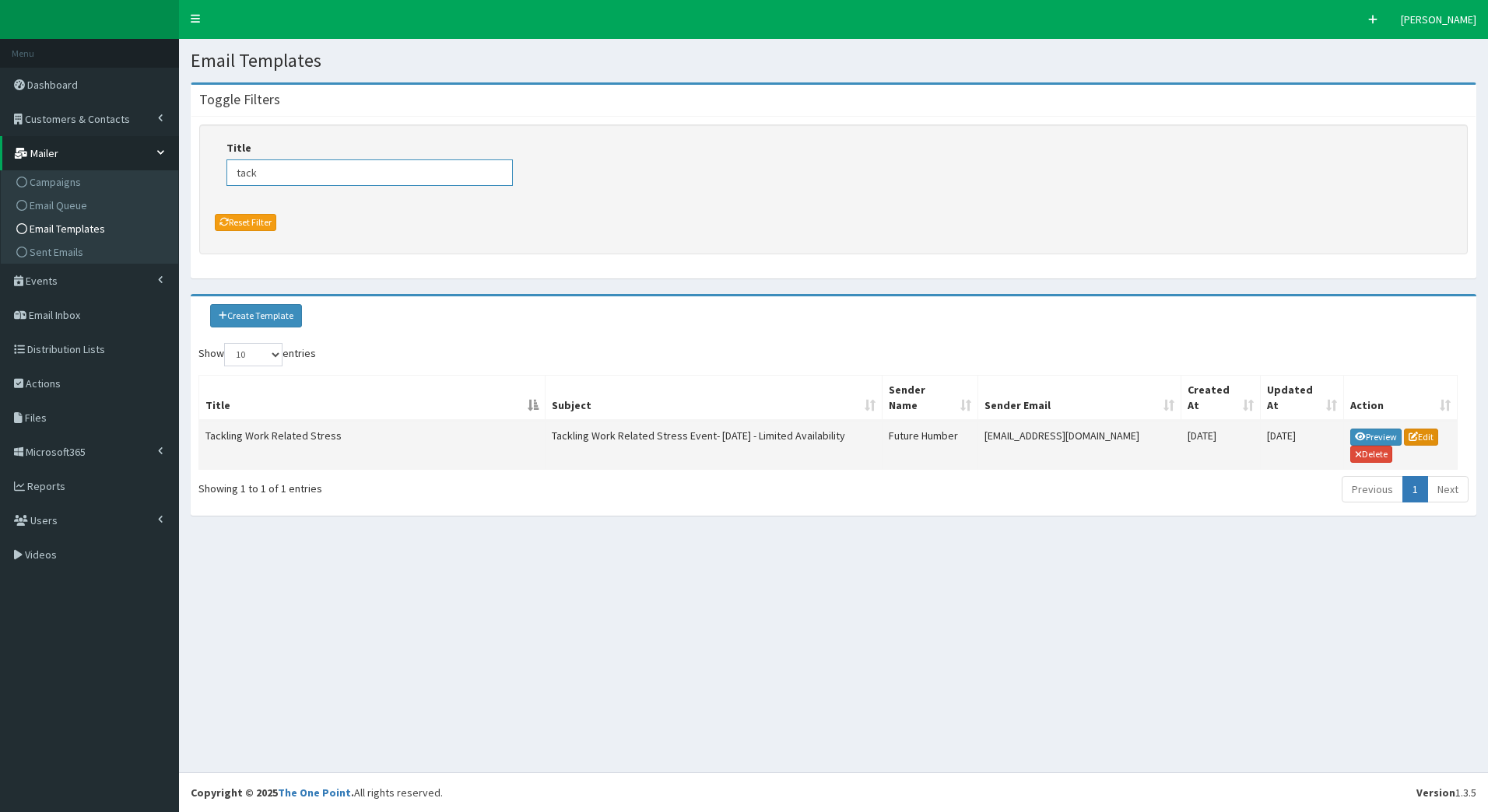
type input "tack"
click at [1411, 437] on icon at bounding box center [1414, 437] width 9 height 9
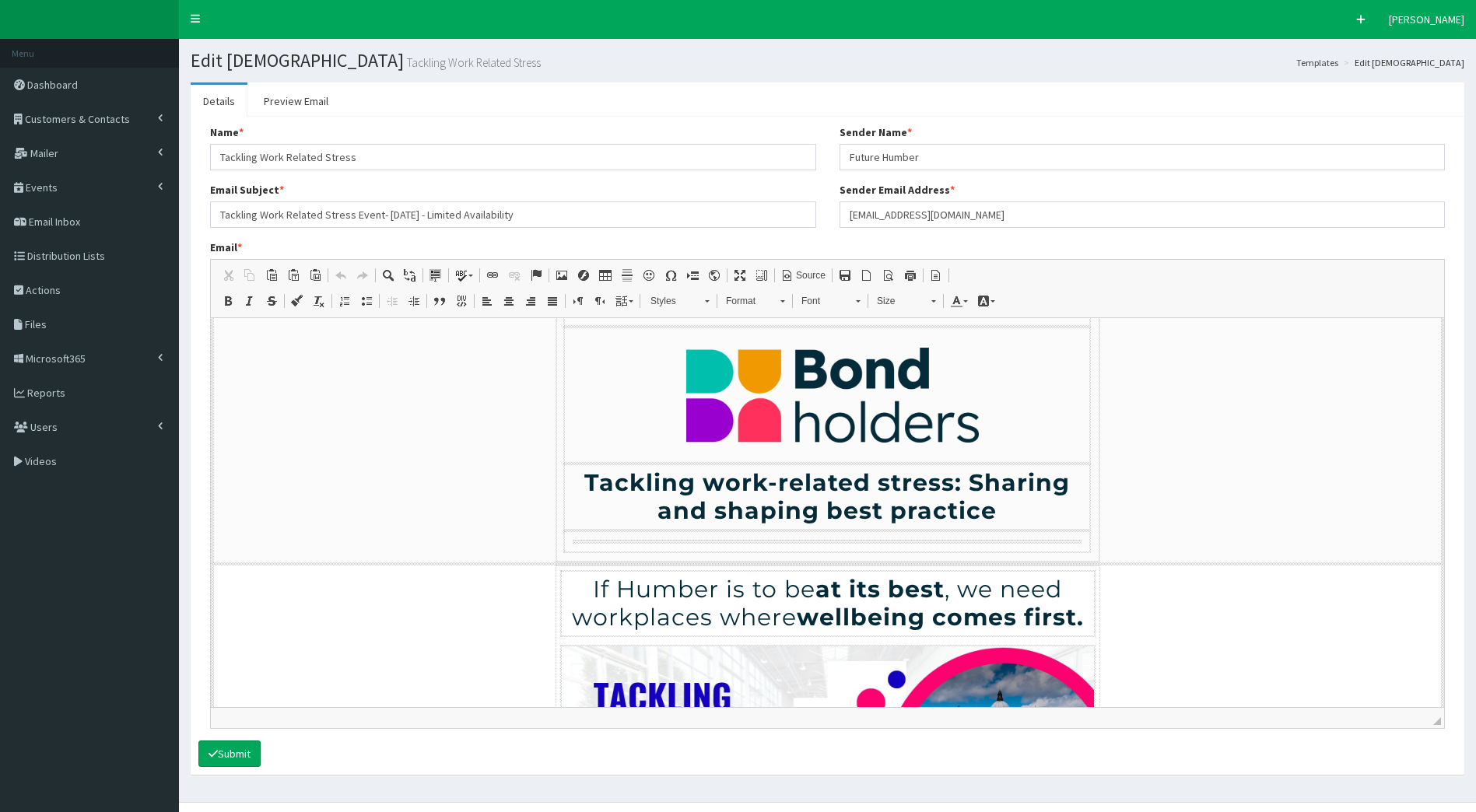
scroll to position [77, 0]
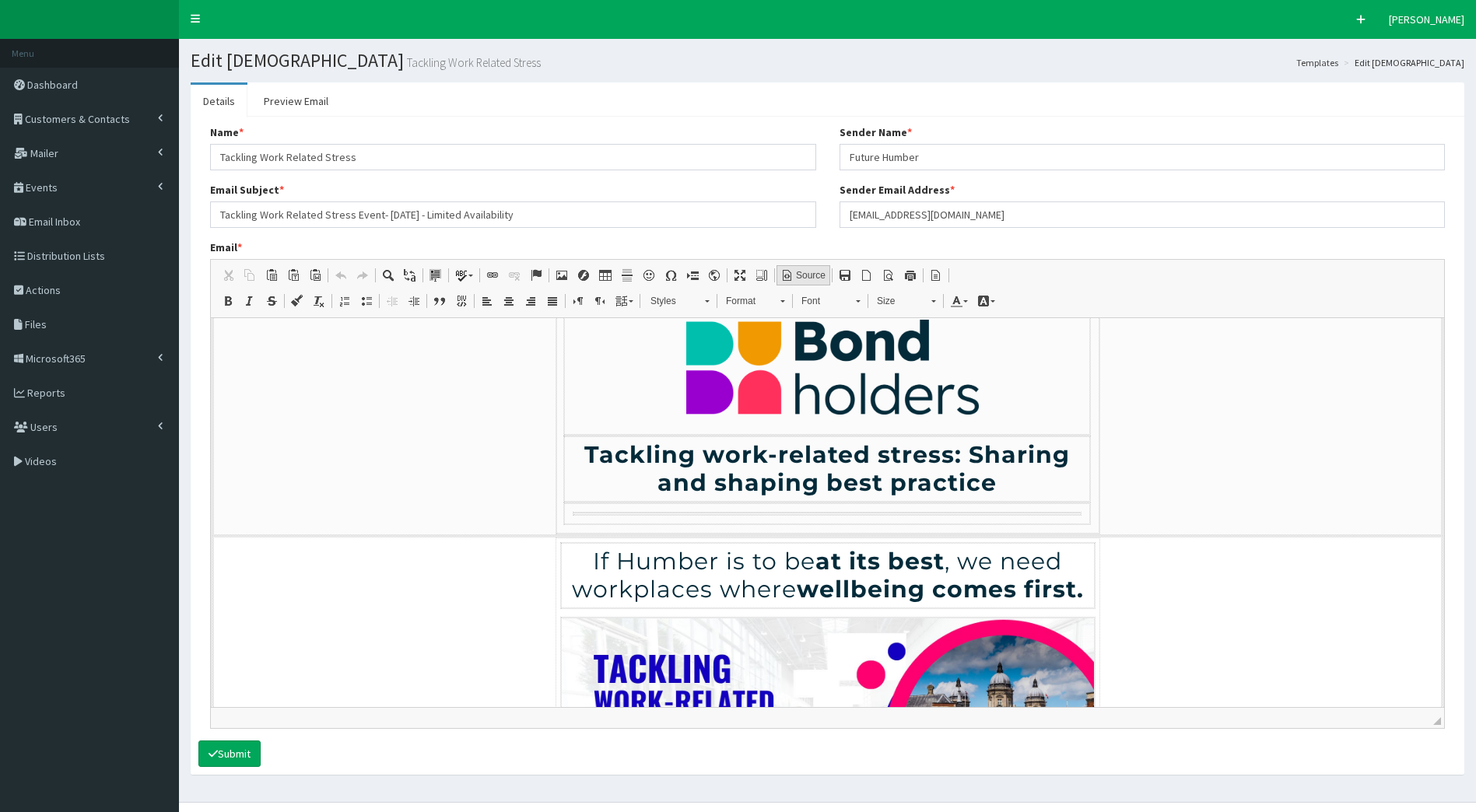
click at [806, 268] on link "Source" at bounding box center [803, 275] width 54 height 20
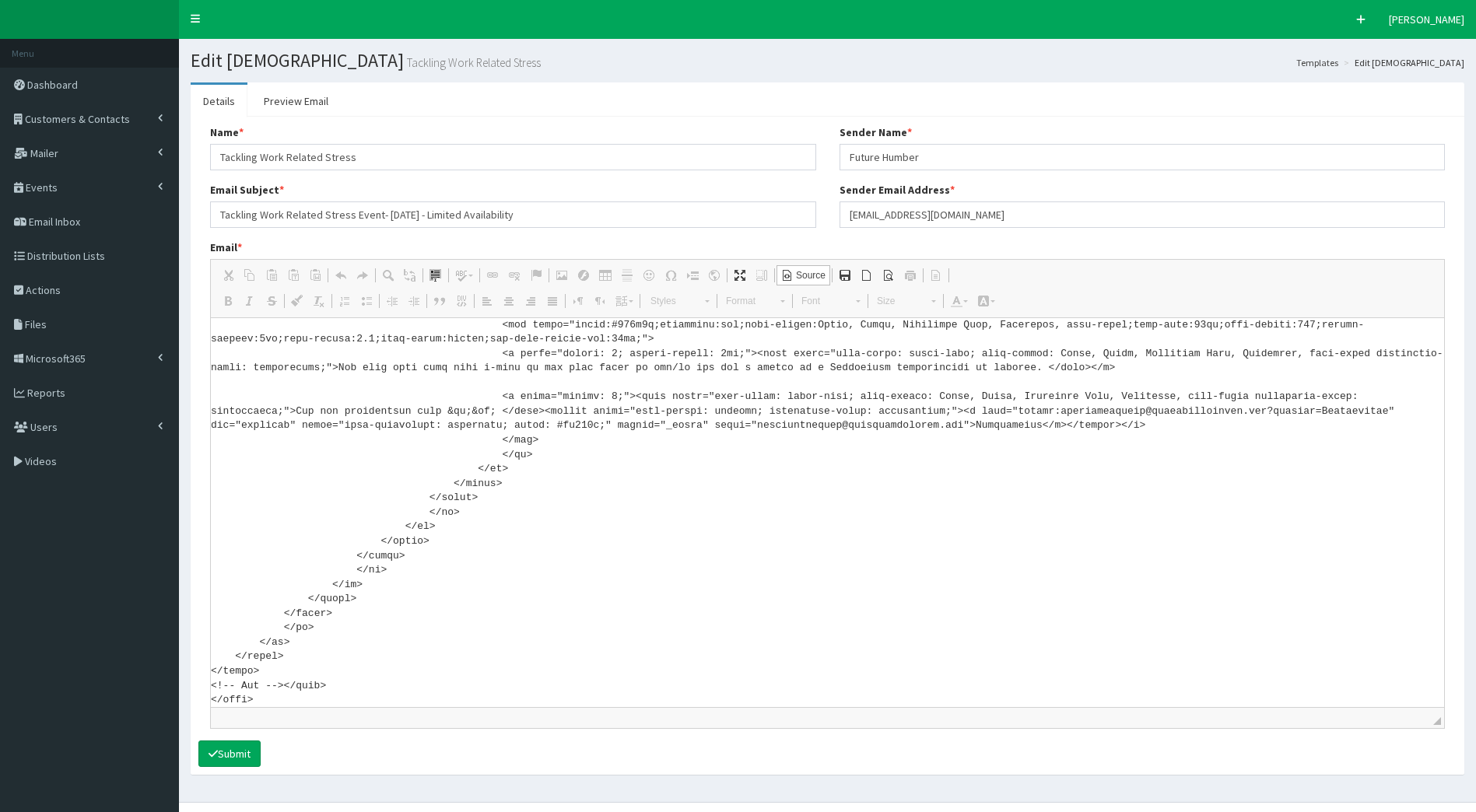
scroll to position [31, 0]
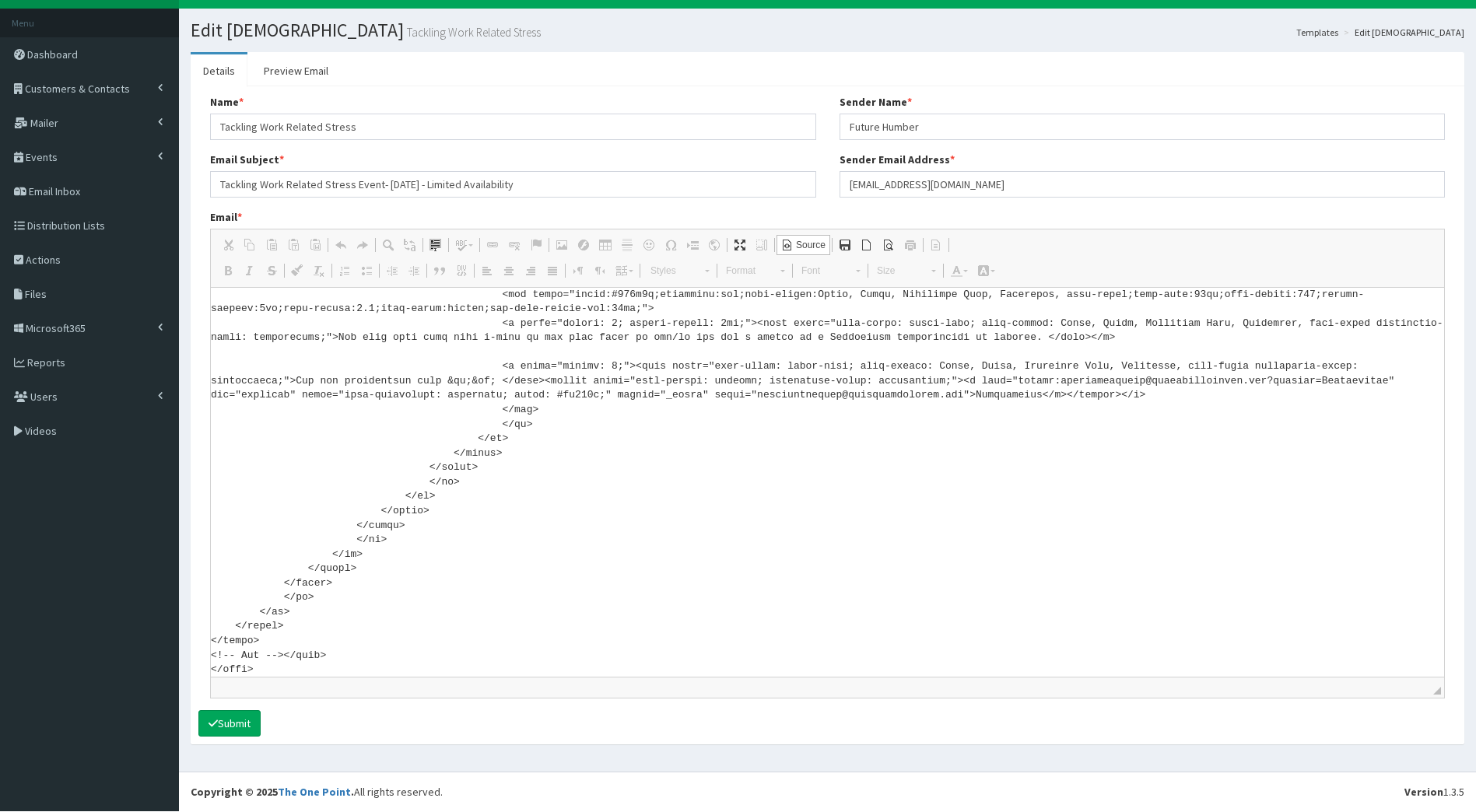
drag, startPoint x: 213, startPoint y: 324, endPoint x: 773, endPoint y: 852, distance: 769.7
click at [773, 811] on html "F Pr \Toggle navigation Quick Create Elleanor Siddall Elleanor Siddall Member s…" at bounding box center [738, 390] width 1476 height 842
paste textarea "xmlns:v="urn:schemas-microsoft-com:vml" xmlns:o="urn:schemas-microsoft-com:offi…"
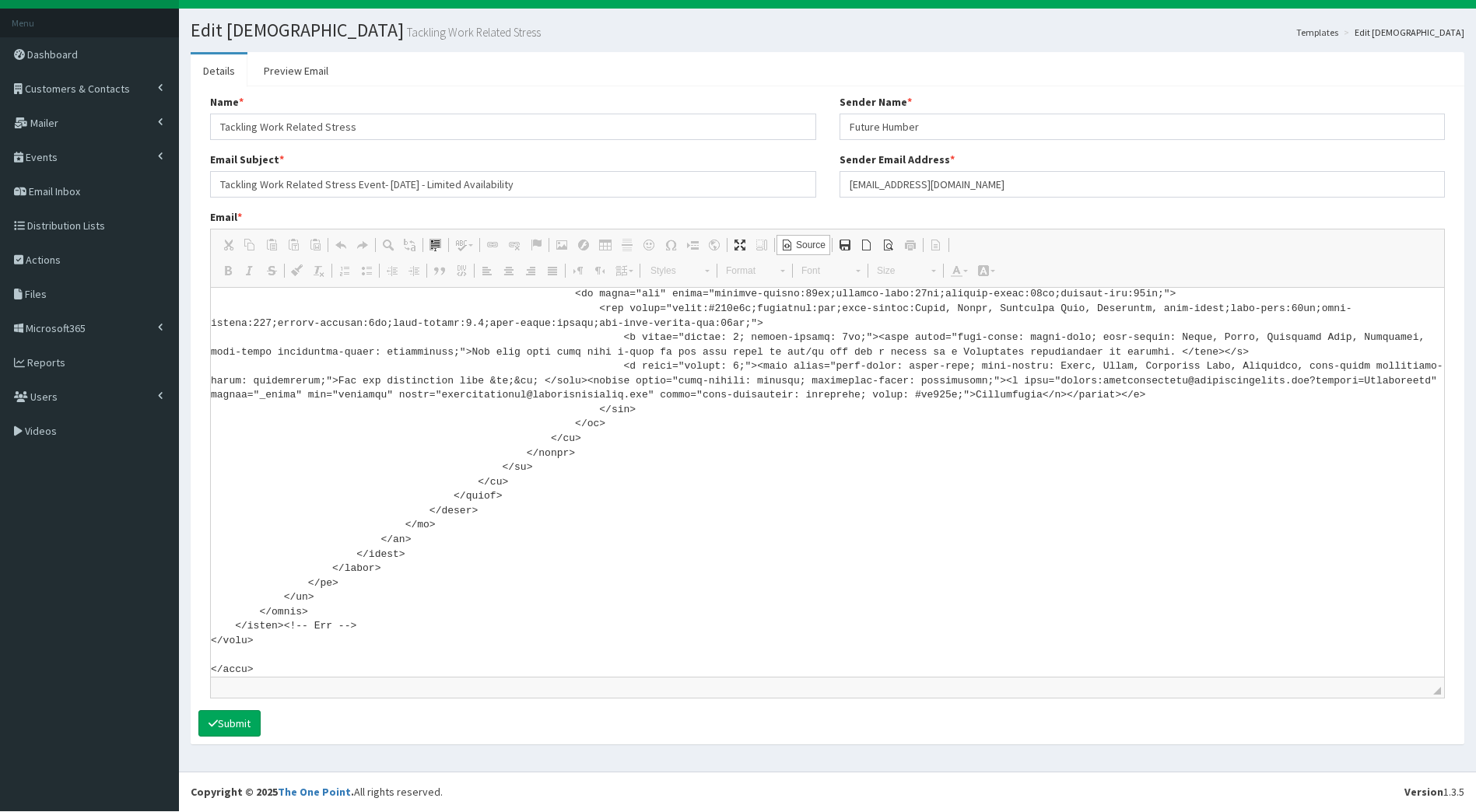
scroll to position [5776, 0]
type textarea "<!DOCTYPE html> <html xmlns:v="urn:schemas-microsoft-com:vml" xmlns:o="urn:sche…"
click at [246, 728] on button "Submit" at bounding box center [230, 724] width 63 height 27
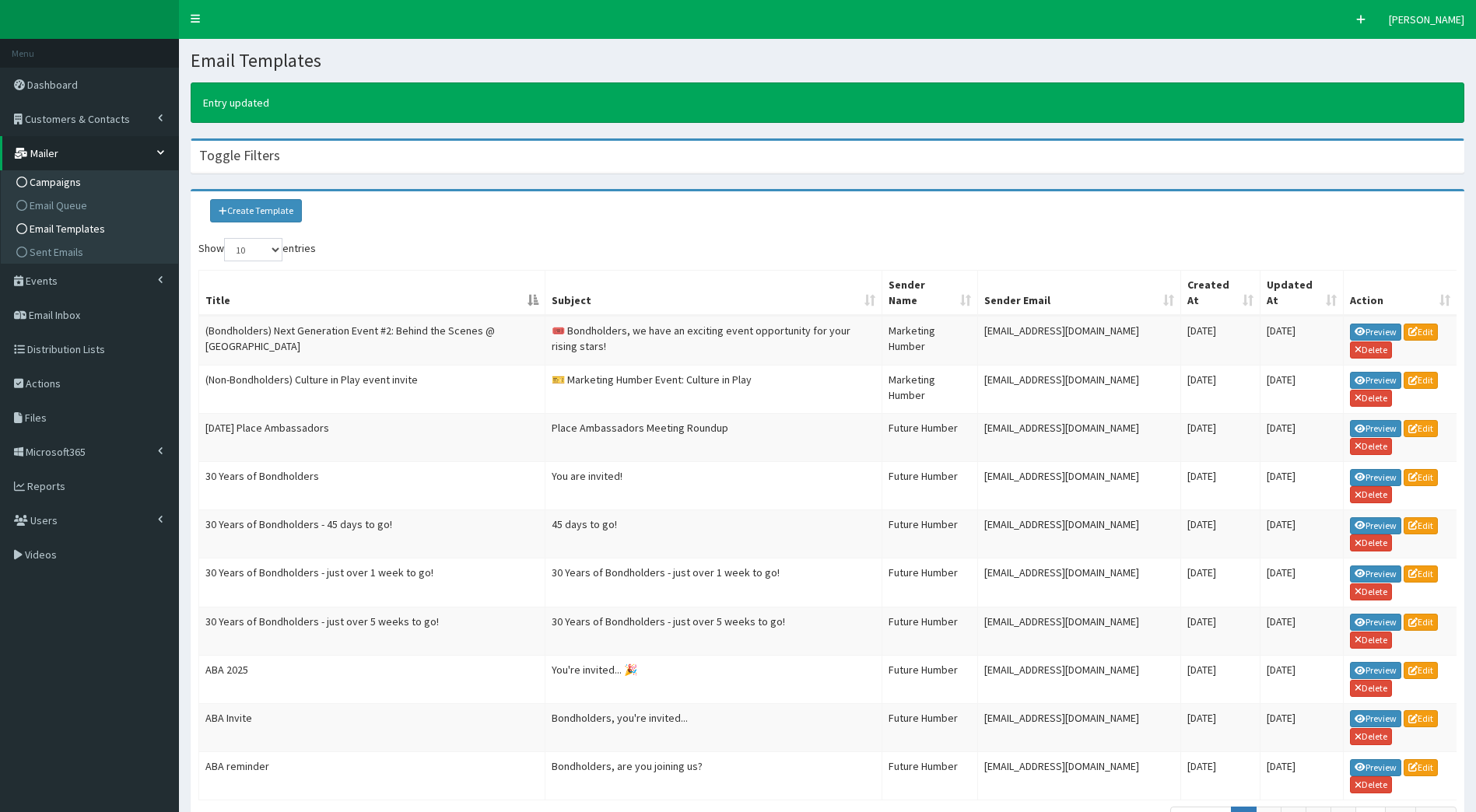
click at [71, 182] on span "Campaigns" at bounding box center [56, 182] width 52 height 14
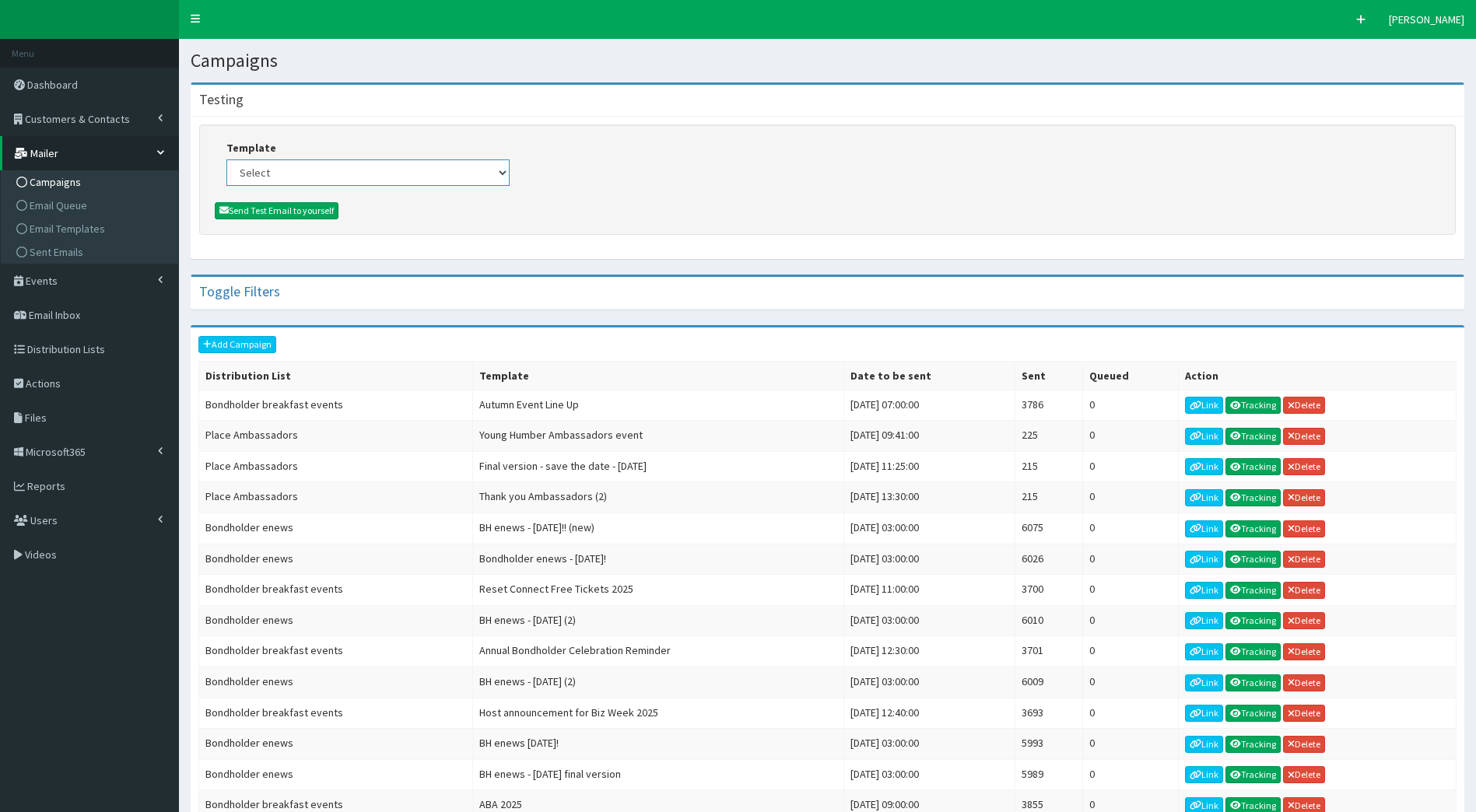
click at [373, 173] on select "Select (Bondholders) Next Generation Event #2: Behind the Scenes @ Paragon Arca…" at bounding box center [368, 173] width 283 height 27
select select "430"
click at [226, 160] on select "Select (Bondholders) Next Generation Event #2: Behind the Scenes @ Paragon Arca…" at bounding box center [368, 173] width 283 height 27
click at [287, 207] on button "Send Test Email to yourself" at bounding box center [276, 211] width 124 height 17
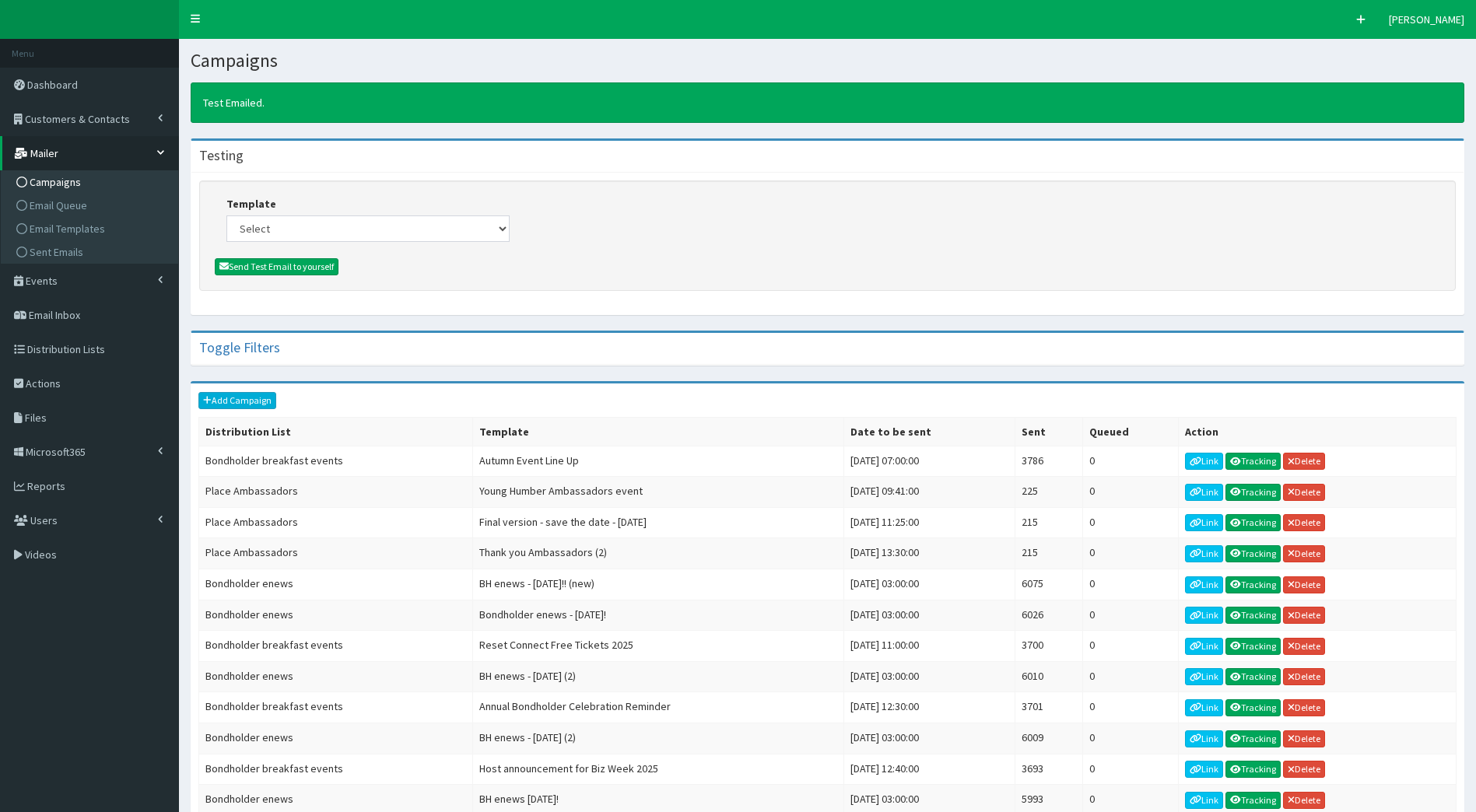
click at [231, 398] on link "Add Campaign" at bounding box center [237, 401] width 77 height 17
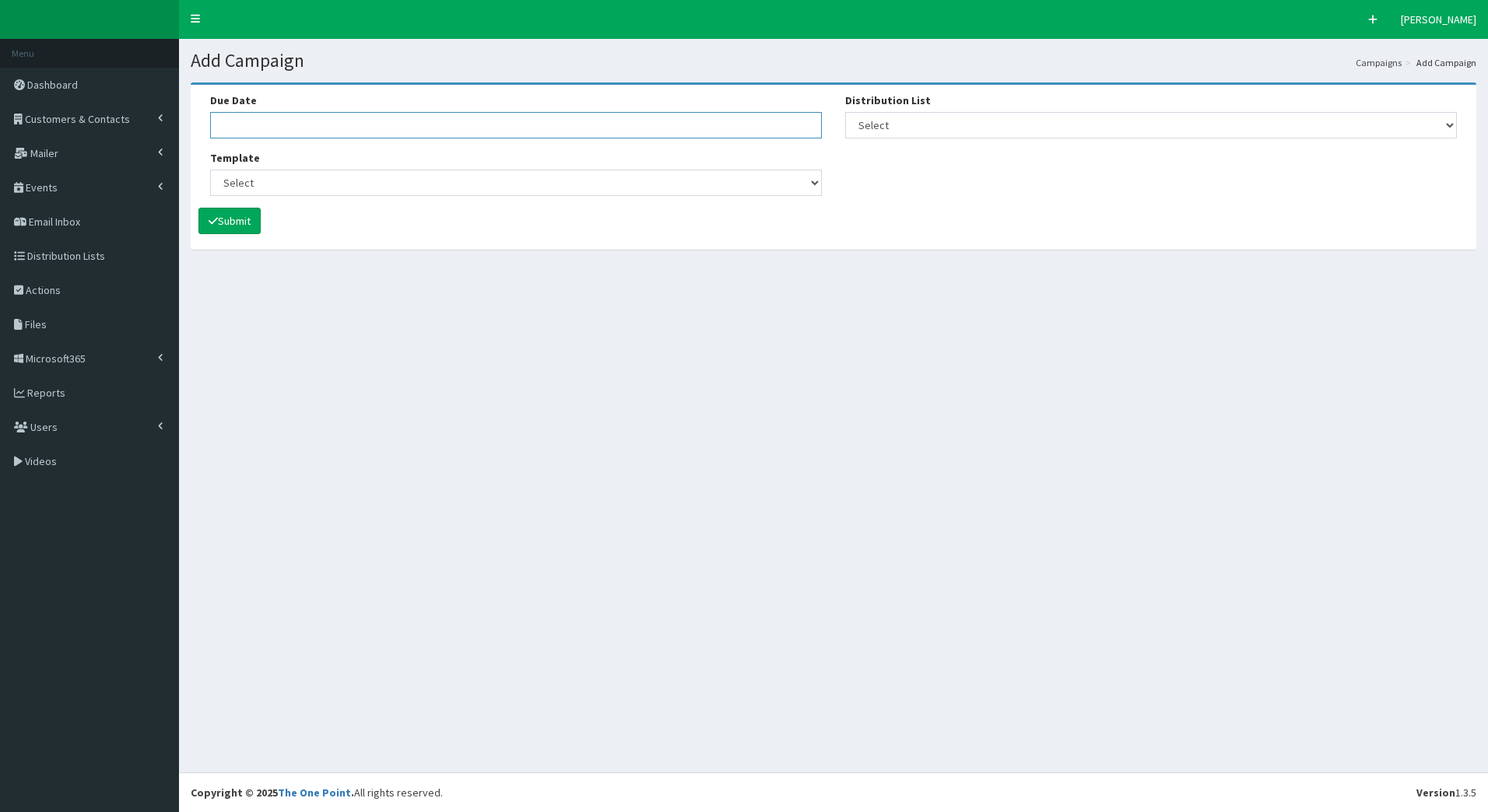
click at [303, 121] on input "Due Date" at bounding box center [516, 125] width 612 height 27
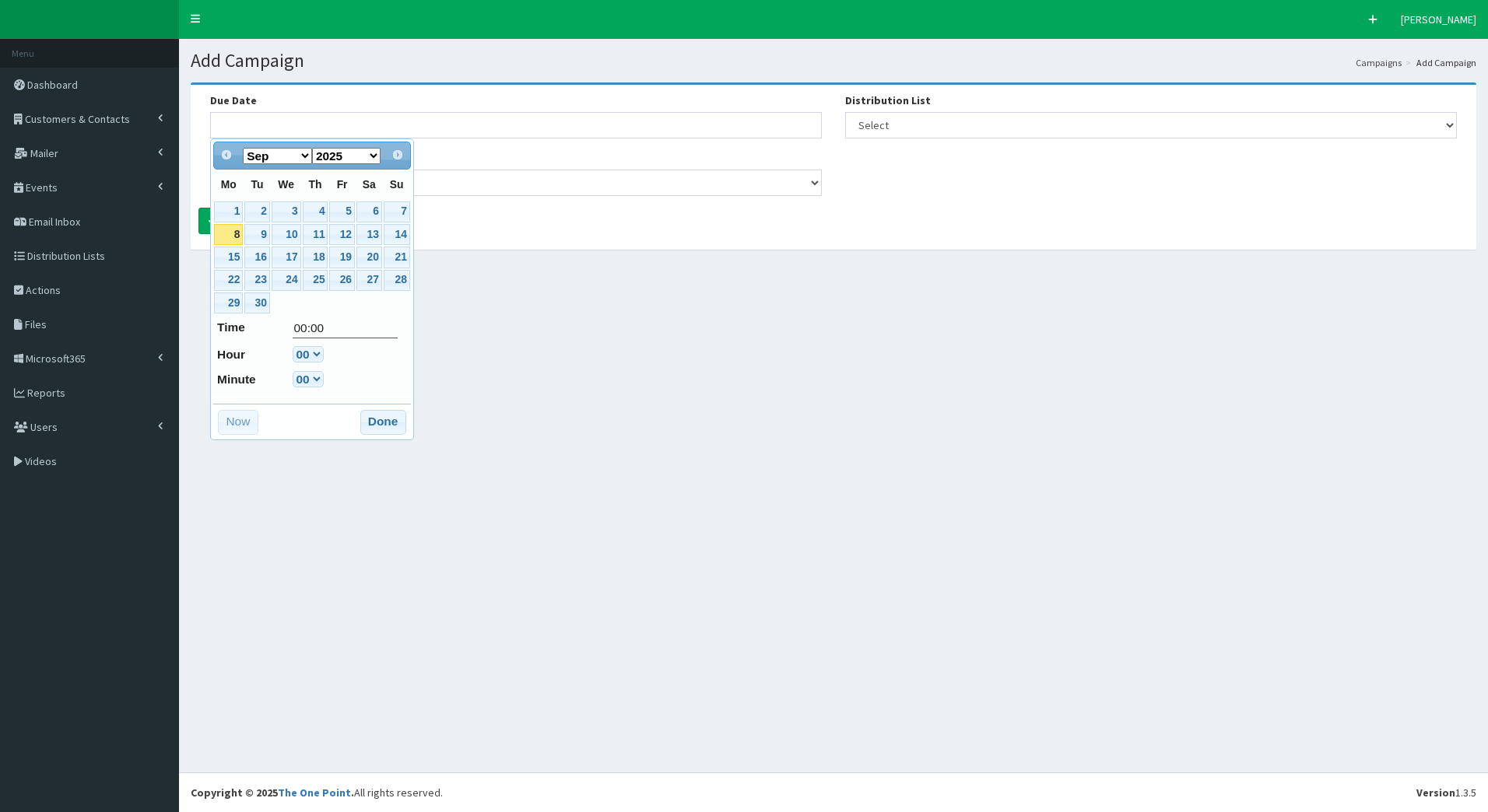
click at [228, 240] on link "8" at bounding box center [228, 234] width 29 height 21
click at [322, 354] on select "00 01 02 03 04 05 06 07 08 09 10 11 12 13 14 15 16 17 18 19 20 21 22 23" at bounding box center [308, 354] width 31 height 16
click at [261, 239] on link "9" at bounding box center [257, 234] width 25 height 21
click at [229, 232] on link "8" at bounding box center [228, 234] width 29 height 21
click at [249, 233] on link "9" at bounding box center [257, 234] width 25 height 21
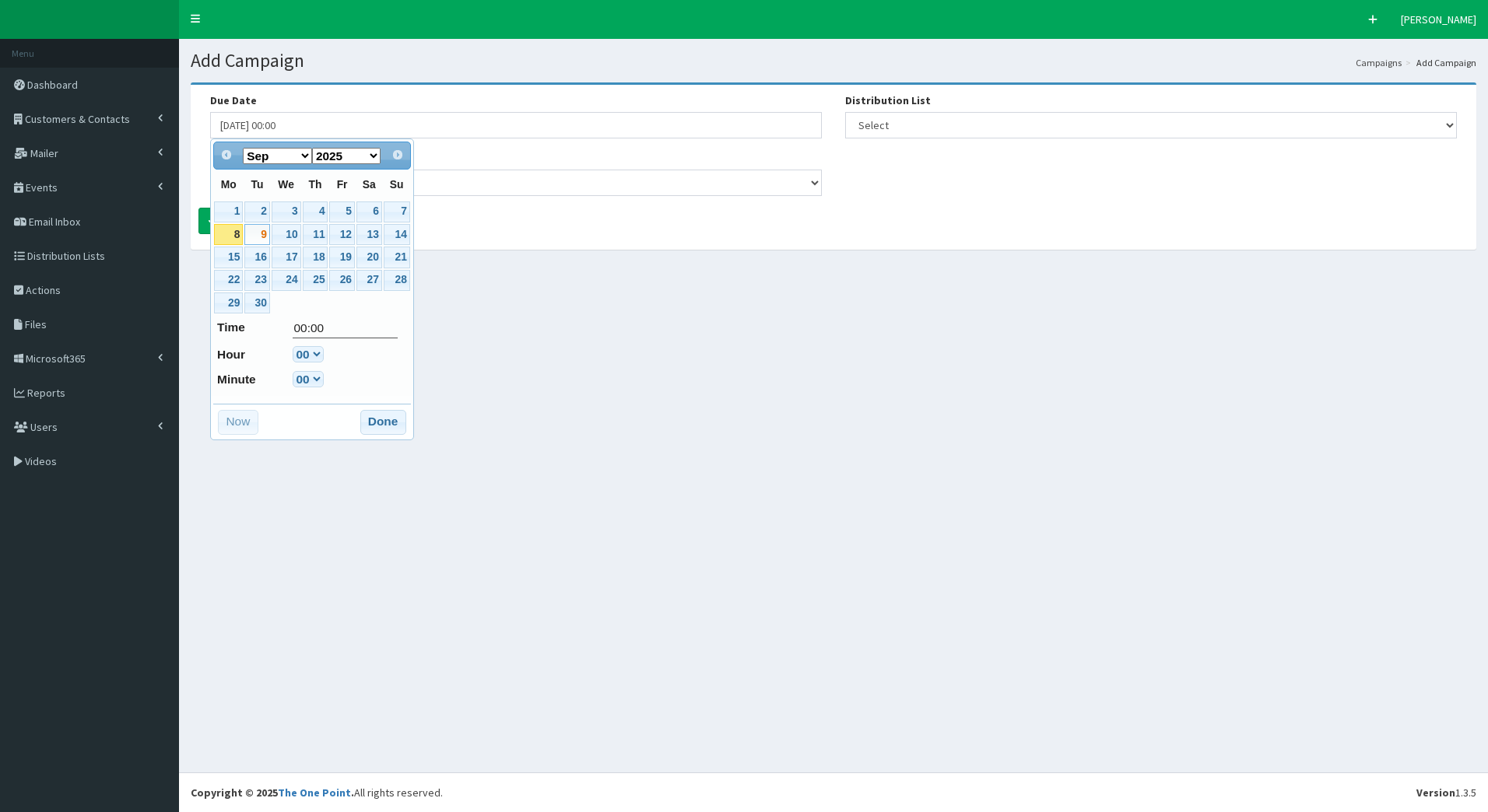
click at [326, 317] on div "Prev Next Jan Feb Mar Apr May Jun Jul Aug Sep Oct Nov Dec 2020 2021 2022 2023 2…" at bounding box center [312, 289] width 204 height 302
click at [361, 425] on button "Done" at bounding box center [383, 422] width 46 height 25
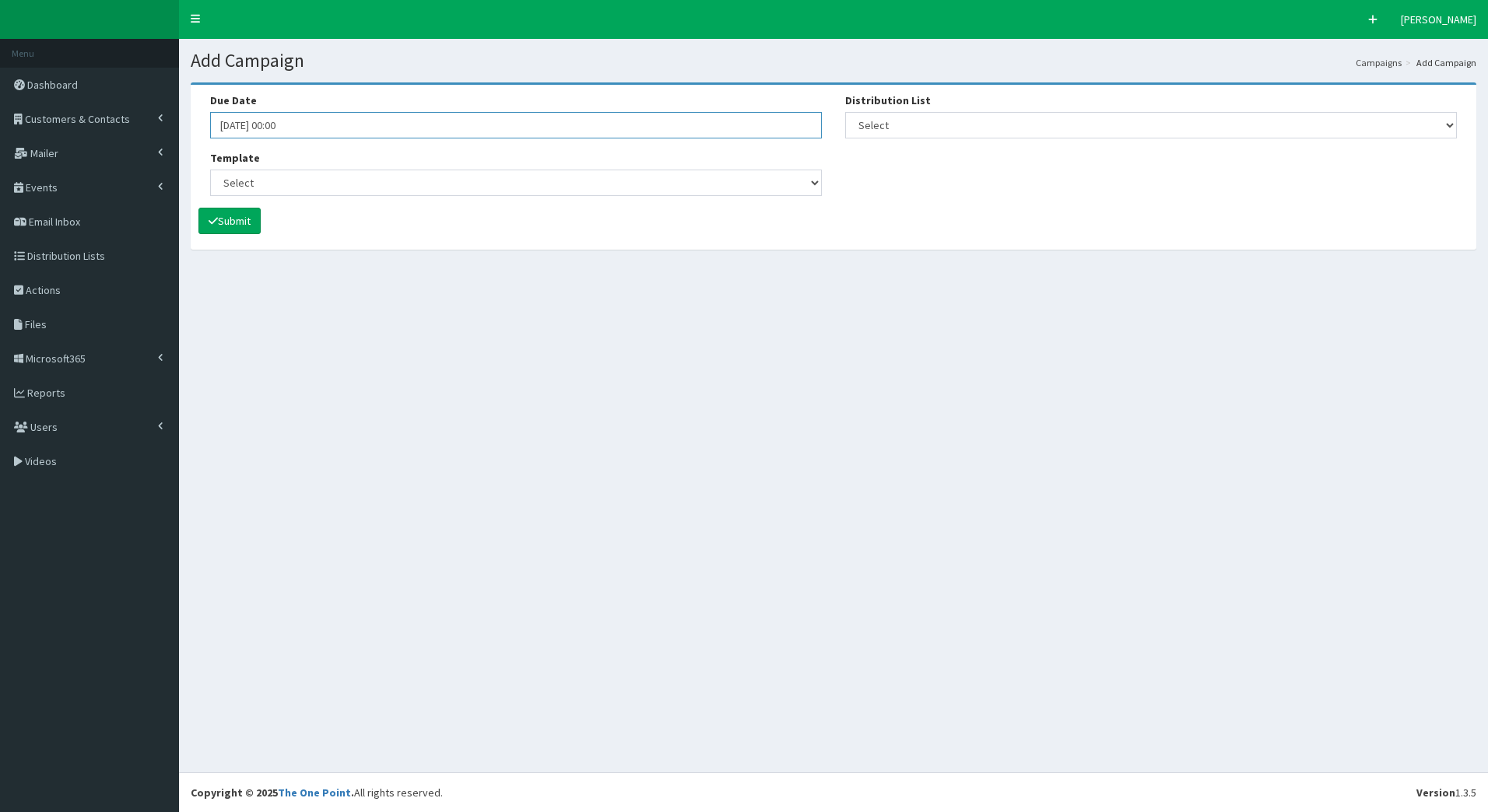
click at [283, 124] on input "09-09-2025 00:00" at bounding box center [516, 125] width 612 height 27
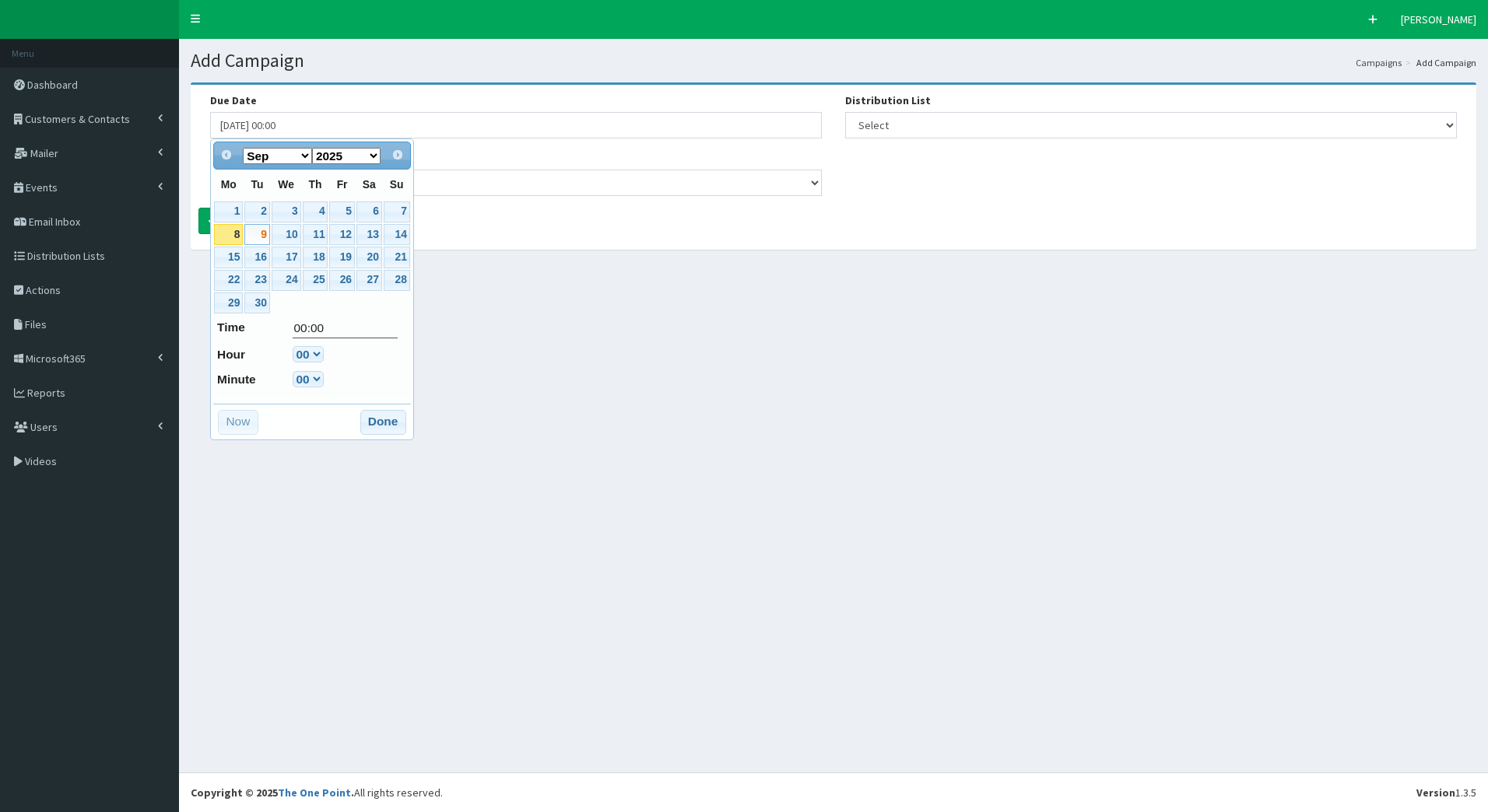
click at [260, 234] on link "9" at bounding box center [257, 234] width 25 height 21
click at [315, 360] on select "00 01 02 03 04 05 06 07 08 09 10 11 12 13 14 15 16 17 18 19 20 21 22 23" at bounding box center [308, 354] width 31 height 16
type input "09-09-2025 07:00"
type input "07:00"
select select "7"
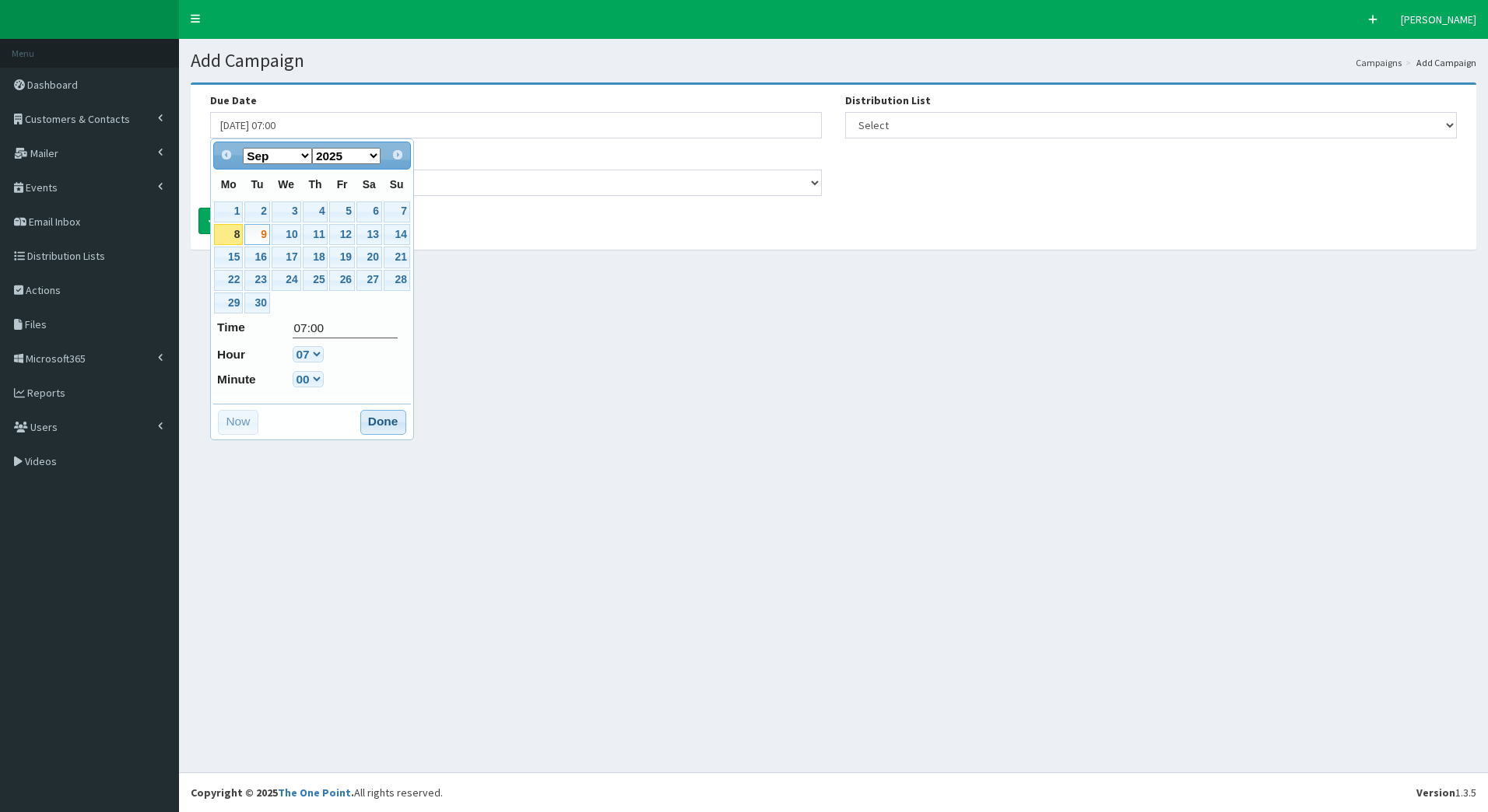
click at [391, 419] on button "Done" at bounding box center [383, 422] width 46 height 25
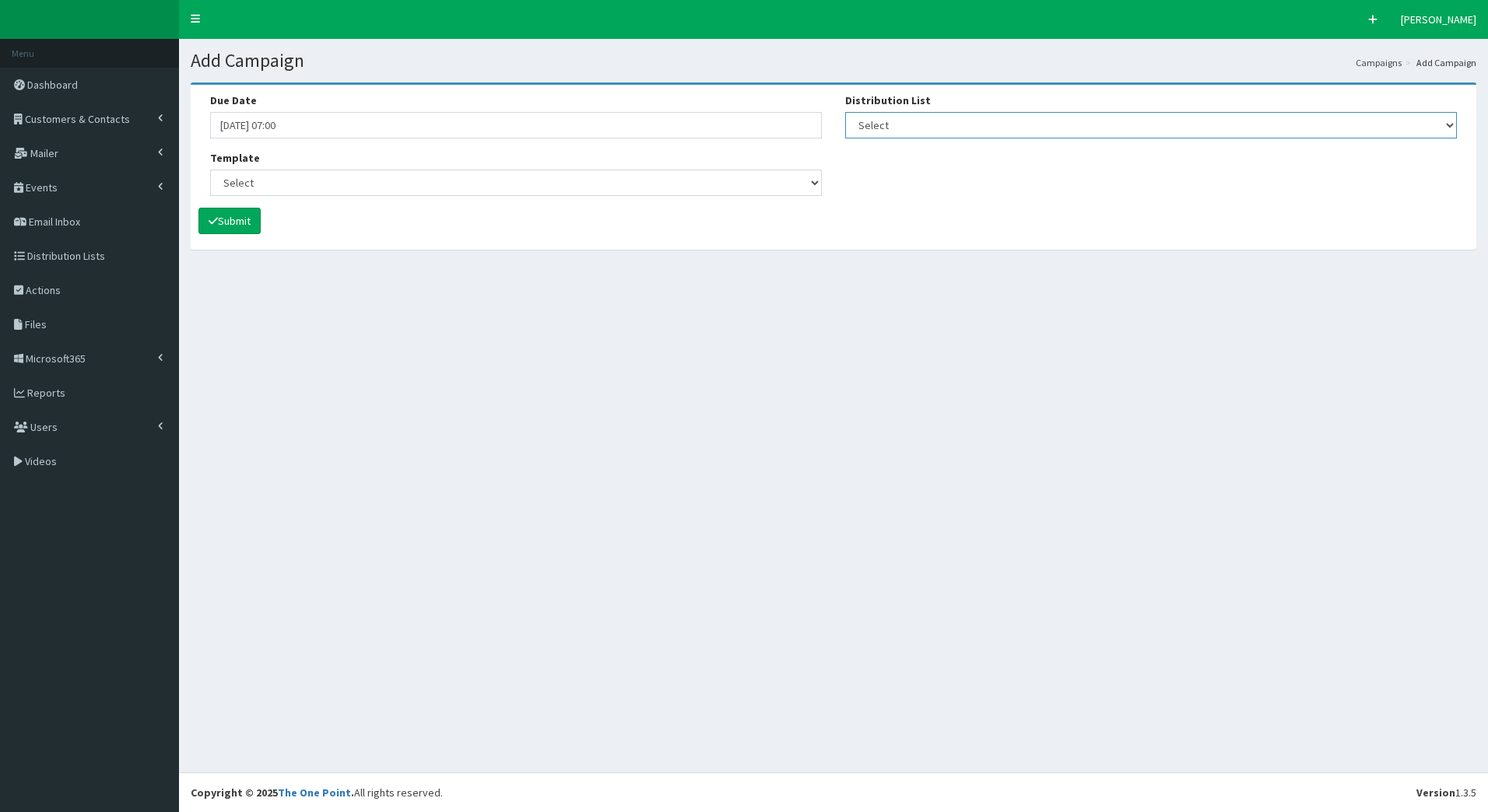
click at [933, 124] on select "Select [DEVELOPER TEST] Bondholder Advisory Group Bondholder breakfast events B…" at bounding box center [1151, 125] width 612 height 27
select select "79"
click at [845, 112] on select "Select [DEVELOPER TEST] Bondholder Advisory Group Bondholder breakfast events B…" at bounding box center [1151, 125] width 612 height 27
click at [810, 184] on select "Select (Bondholders) Next Generation Event #2: Behind the Scenes @ Paragon Arca…" at bounding box center [516, 183] width 612 height 27
select select "430"
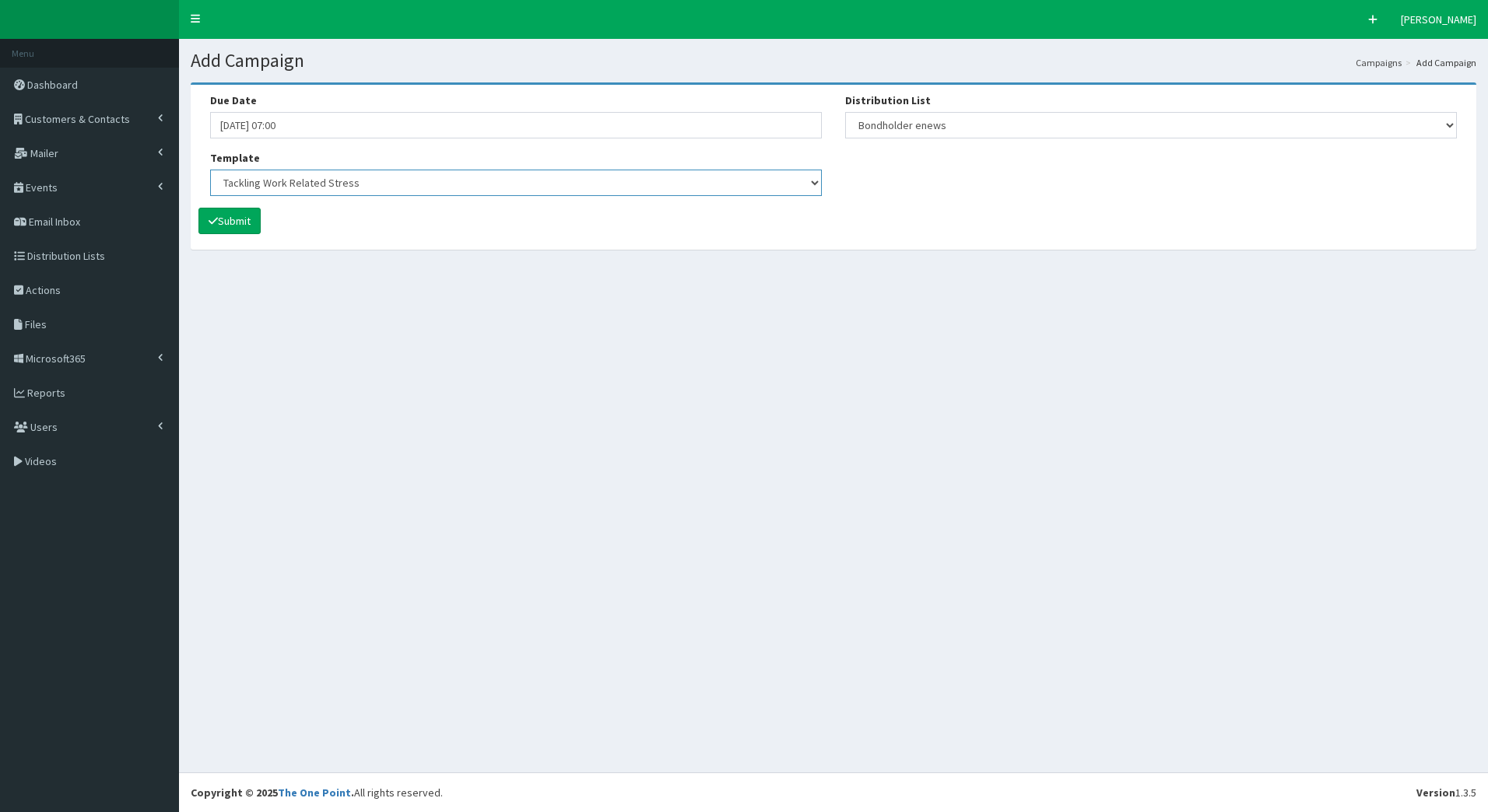
click at [373, 178] on select "Select (Bondholders) Next Generation Event #2: Behind the Scenes @ Paragon Arca…" at bounding box center [516, 183] width 612 height 27
click at [240, 214] on button "Submit" at bounding box center [230, 221] width 63 height 27
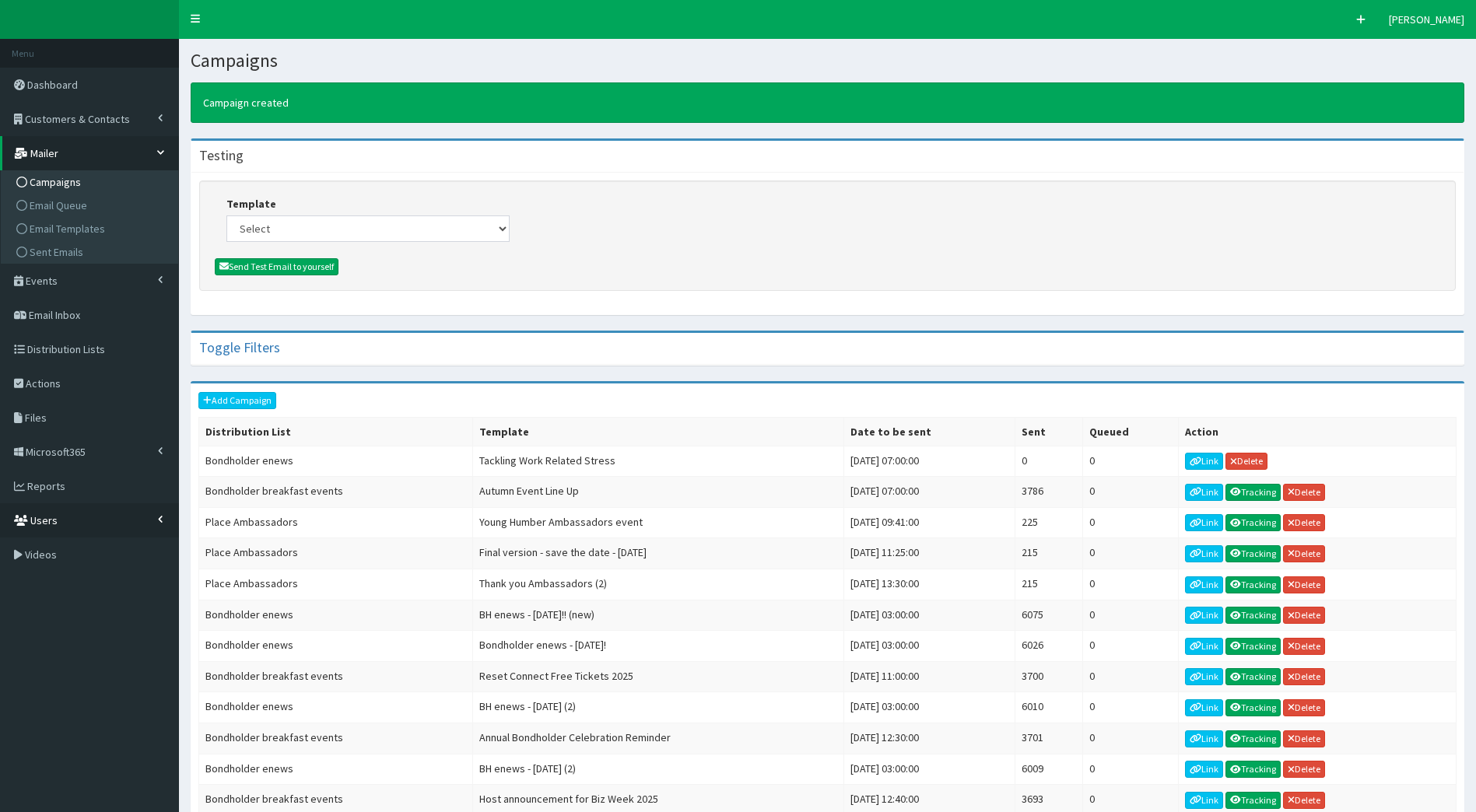
click at [159, 522] on icon at bounding box center [160, 519] width 5 height 9
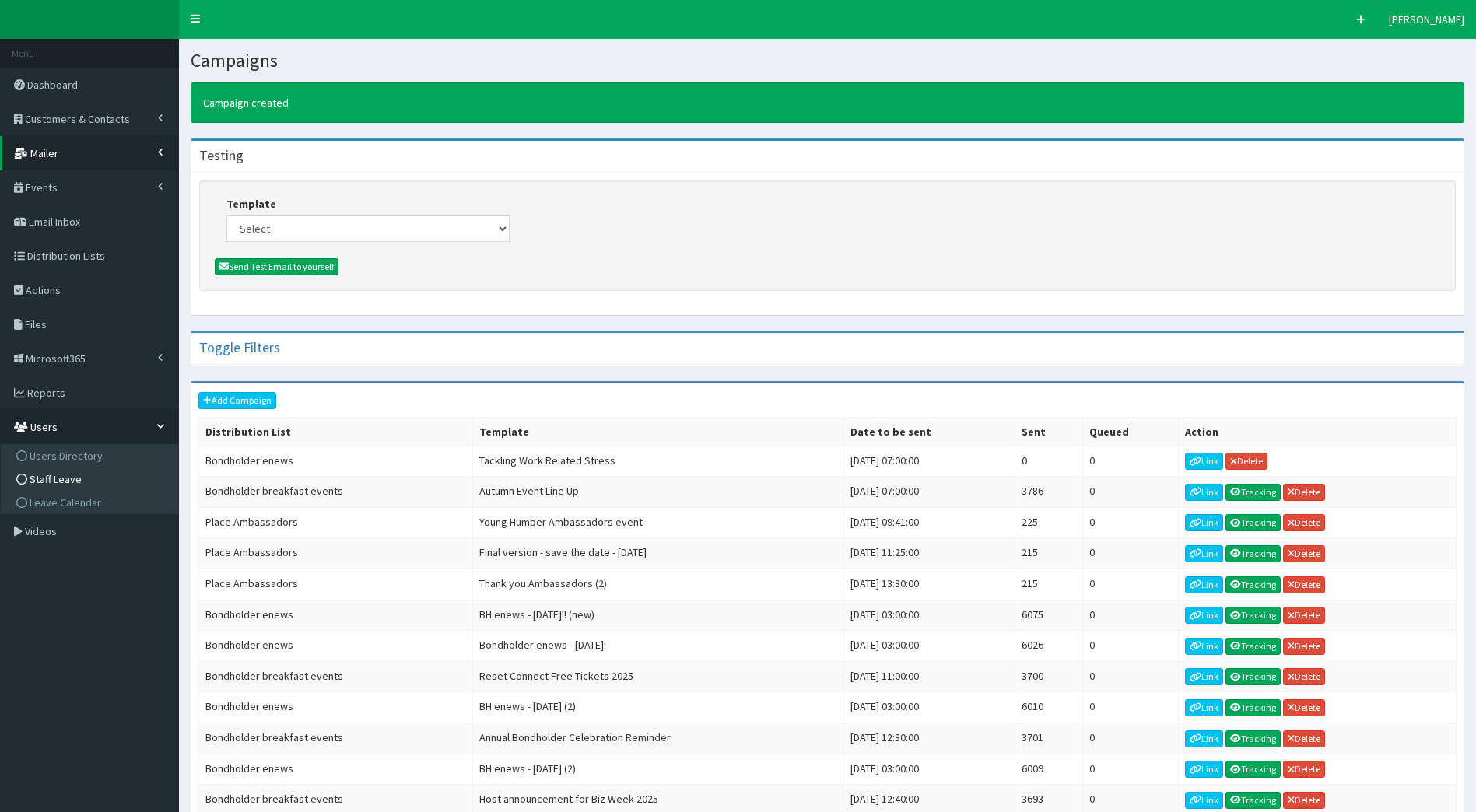
click at [76, 477] on span "Staff Leave" at bounding box center [56, 480] width 52 height 14
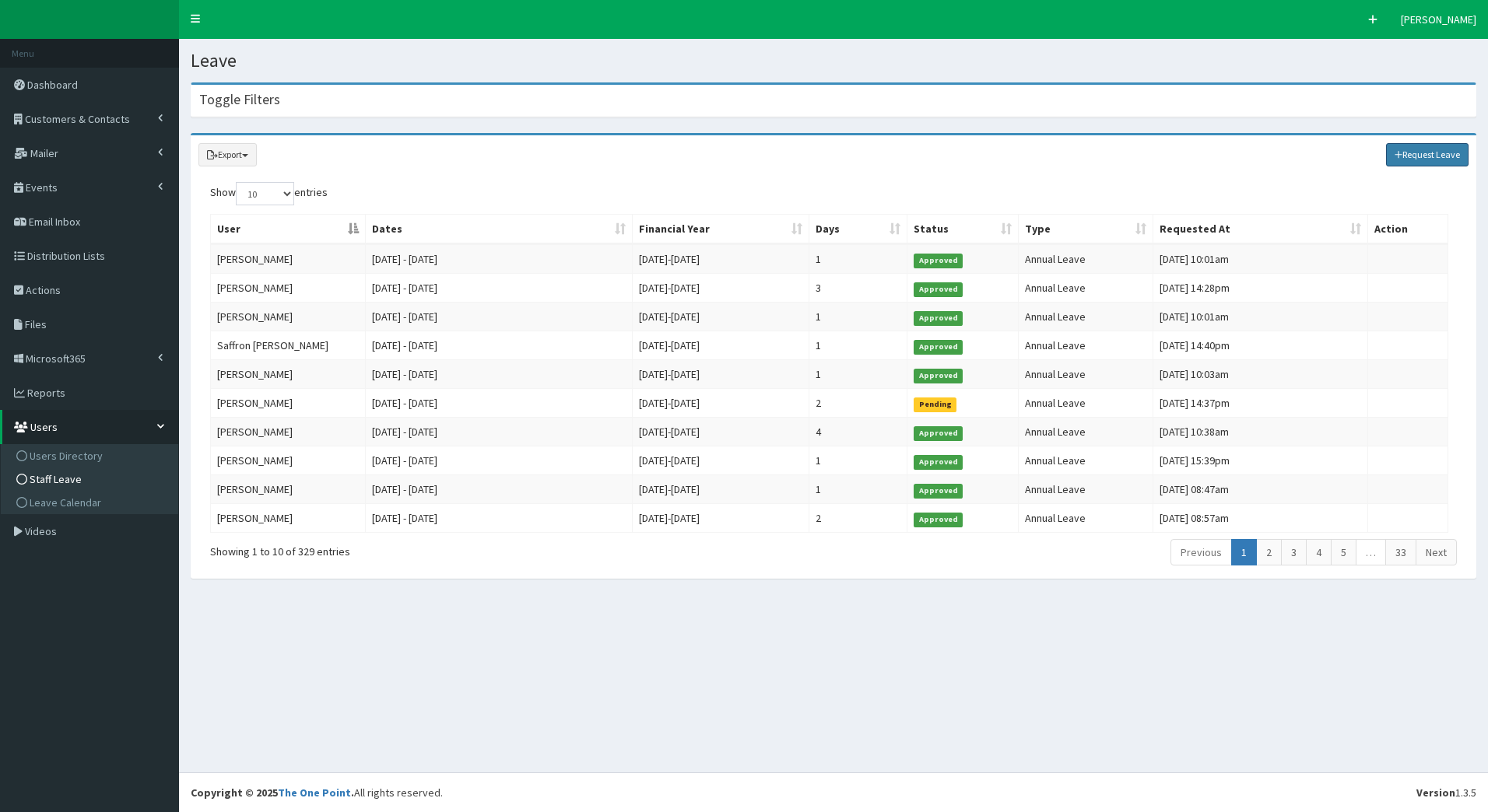
click at [1413, 146] on link "Request Leave" at bounding box center [1428, 155] width 83 height 23
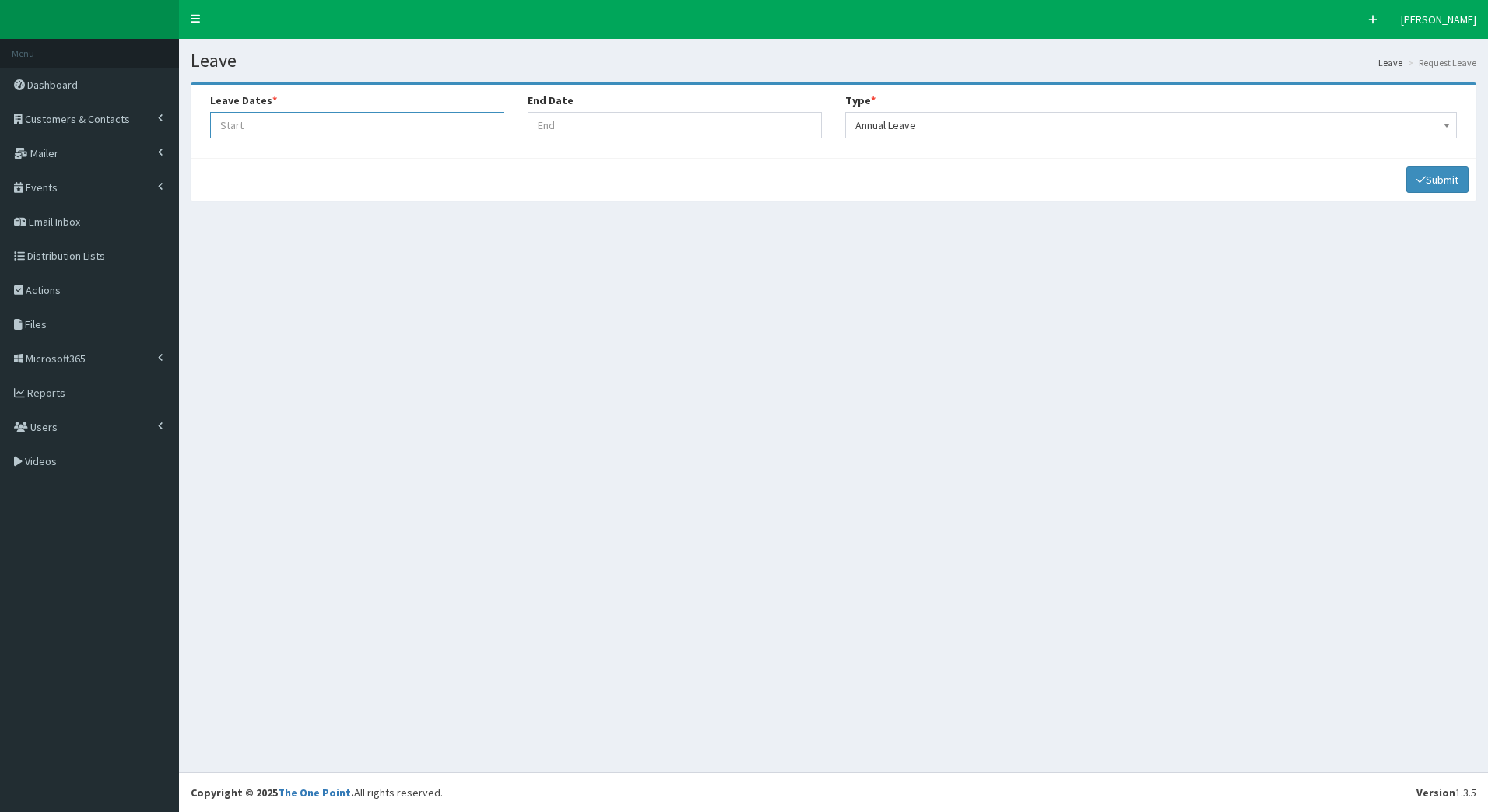
click at [297, 122] on input "Leave Start At" at bounding box center [357, 125] width 294 height 27
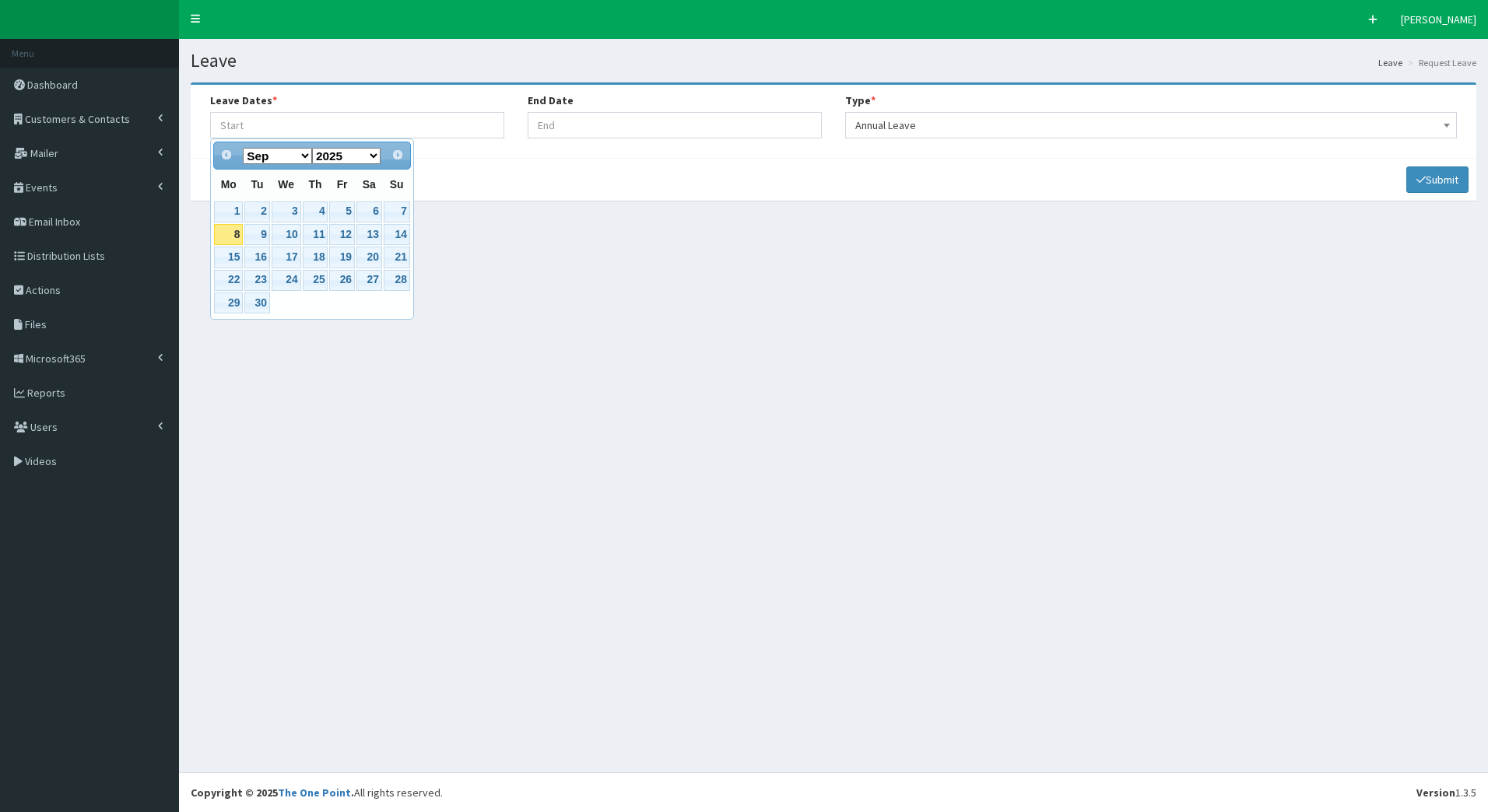
click at [307, 155] on select "Jan Feb Mar Apr May Jun Jul Aug Sep Oct Nov Dec" at bounding box center [277, 156] width 70 height 16
click at [319, 255] on link "18" at bounding box center [315, 257] width 26 height 21
type input "18-12-2025"
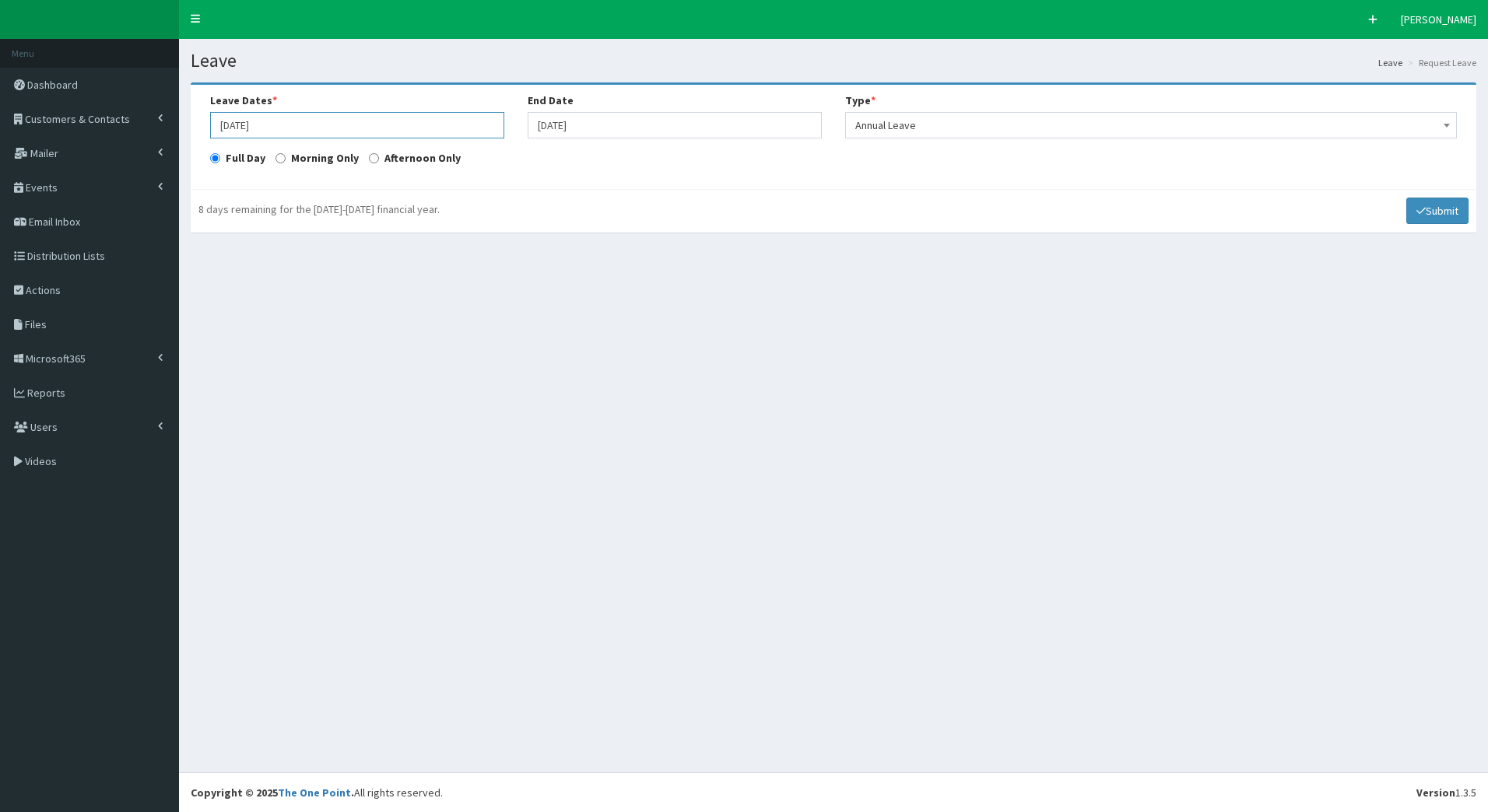
click at [331, 131] on input "18-12-2025" at bounding box center [357, 125] width 294 height 27
click at [597, 124] on input "18-12-2025" at bounding box center [675, 125] width 294 height 27
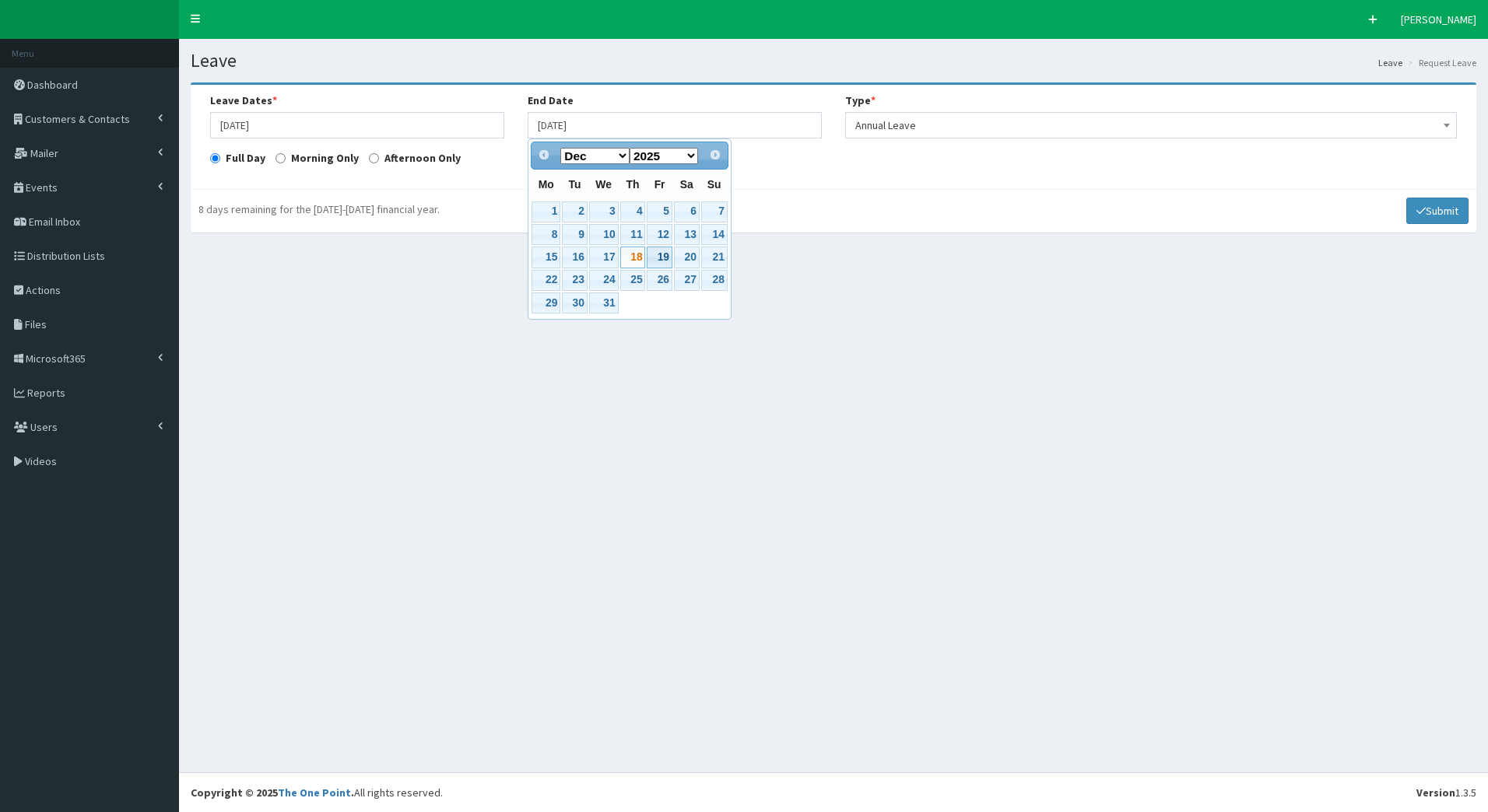
click at [661, 255] on link "19" at bounding box center [659, 257] width 25 height 21
type input "19-12-2025"
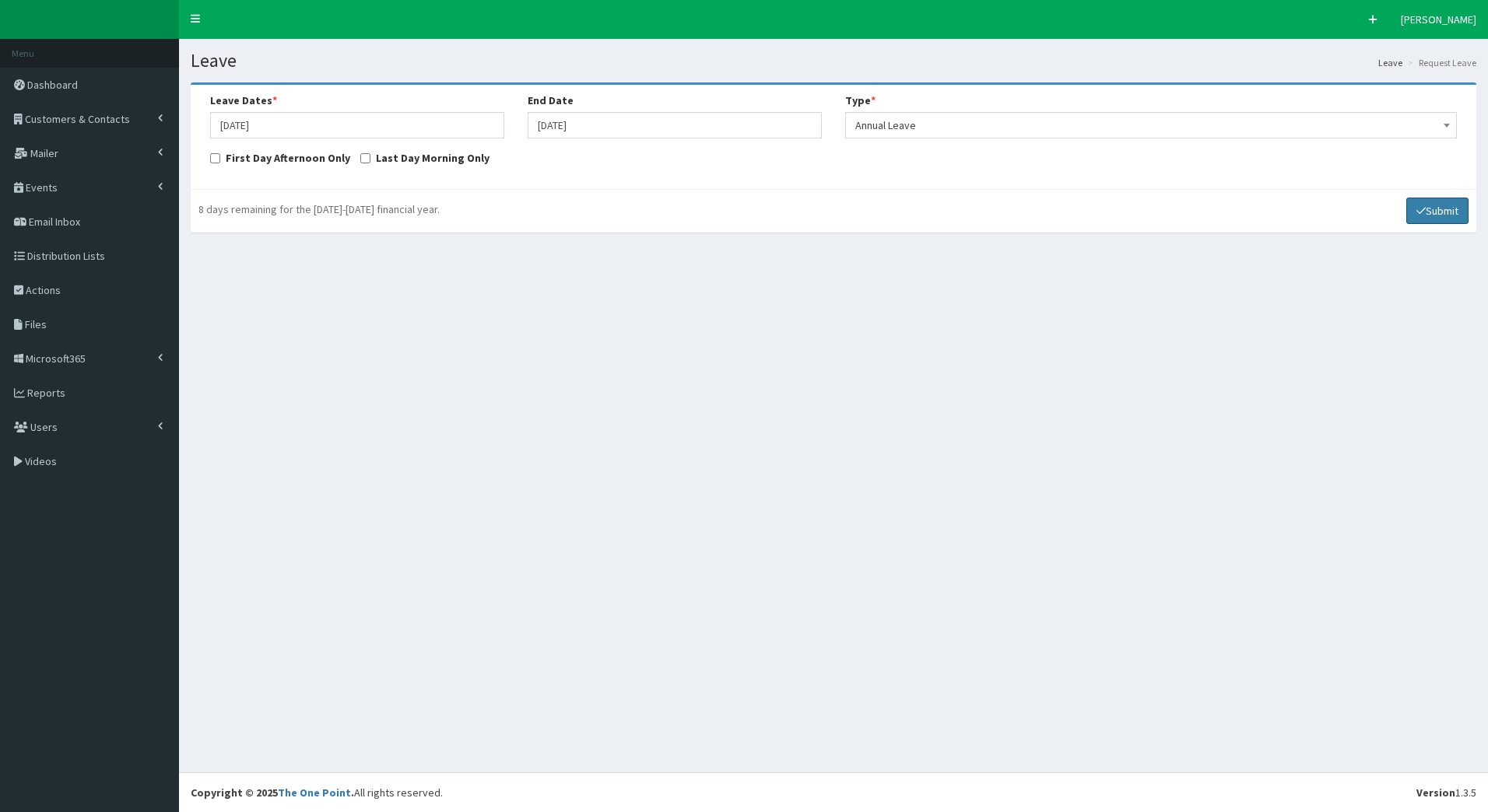
click at [1436, 217] on button "Submit" at bounding box center [1438, 211] width 63 height 27
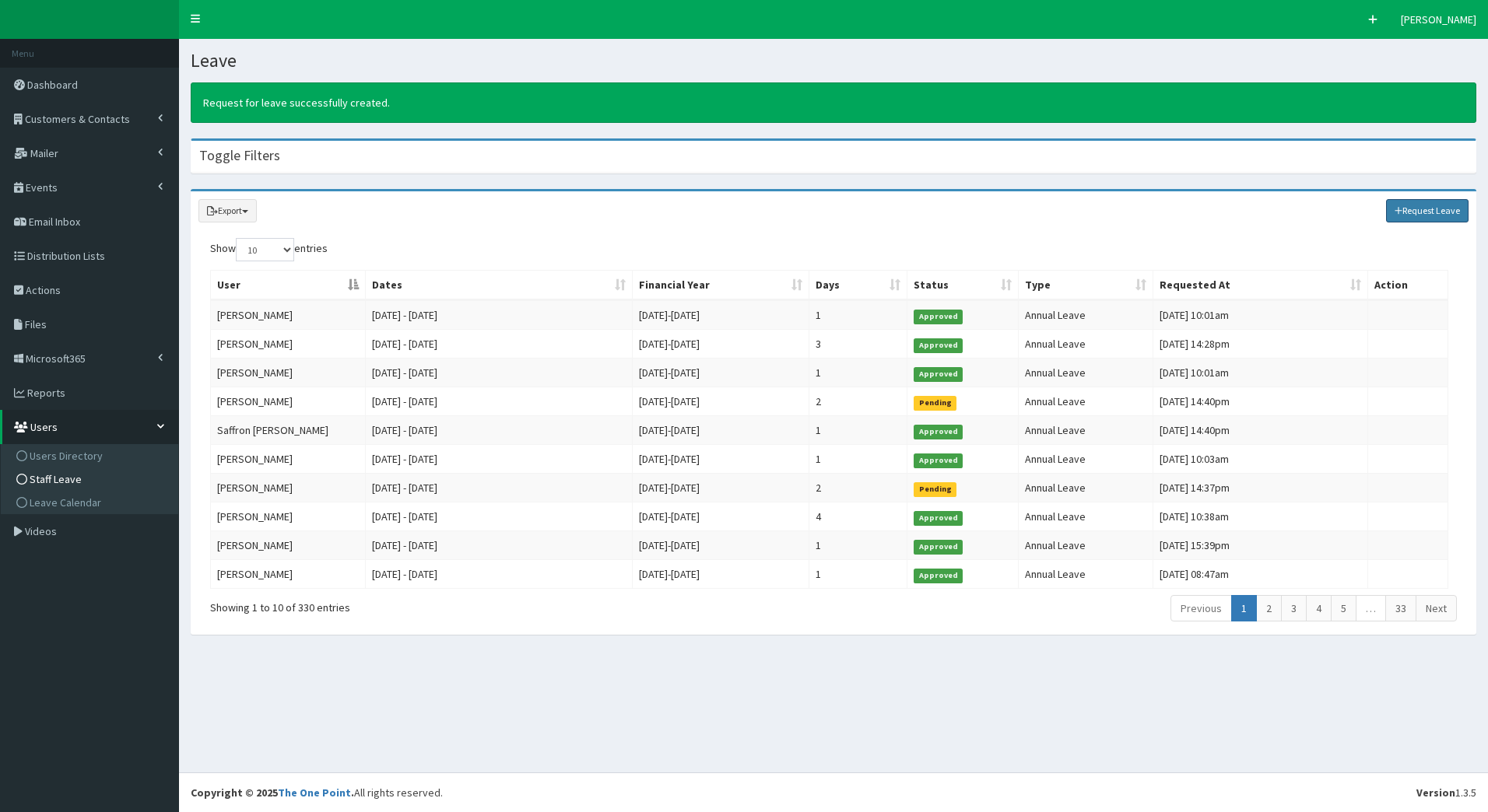
click at [1429, 210] on link "Request Leave" at bounding box center [1428, 211] width 83 height 23
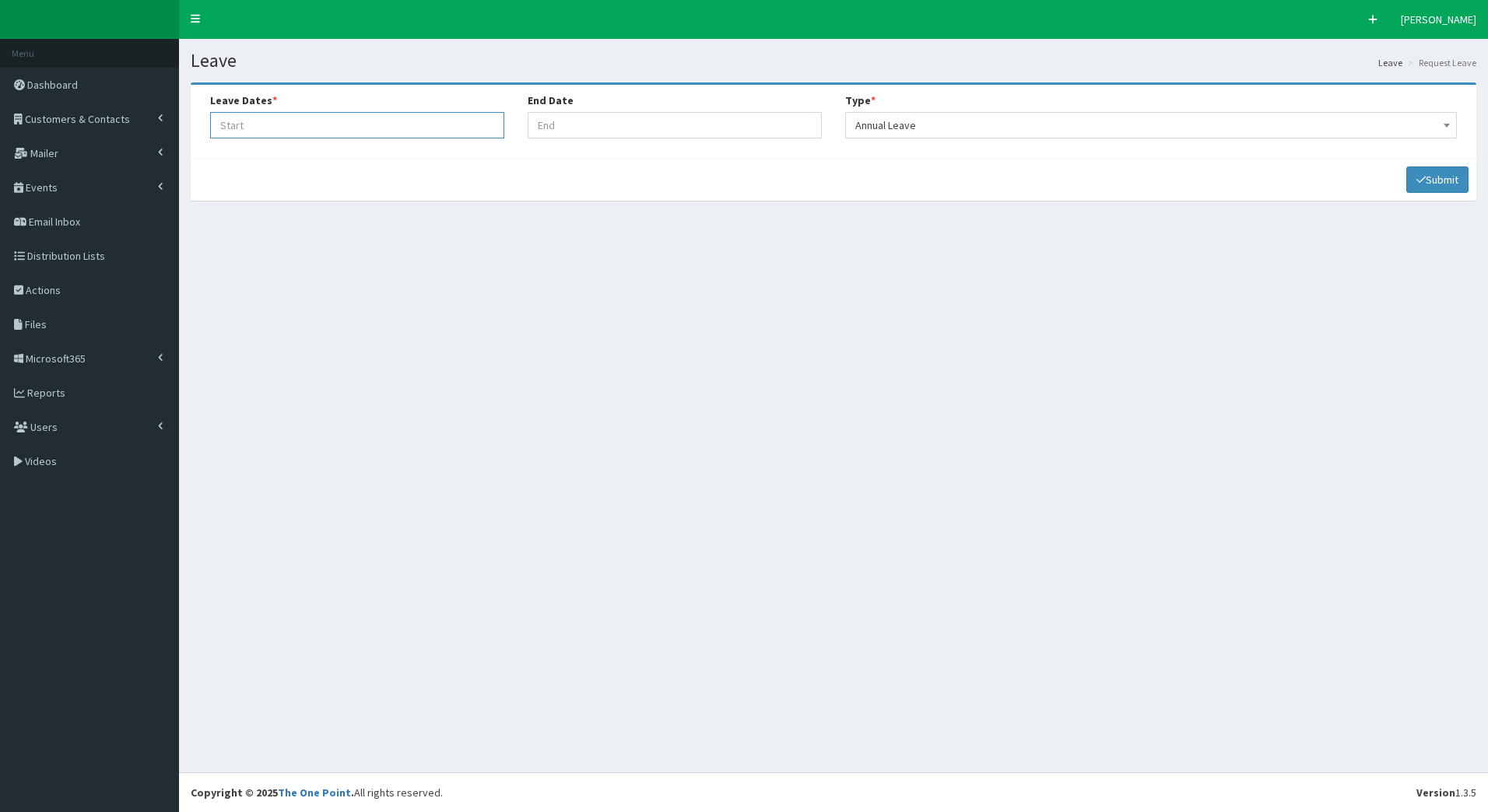
click at [421, 136] on input "Leave Start At" at bounding box center [357, 125] width 294 height 27
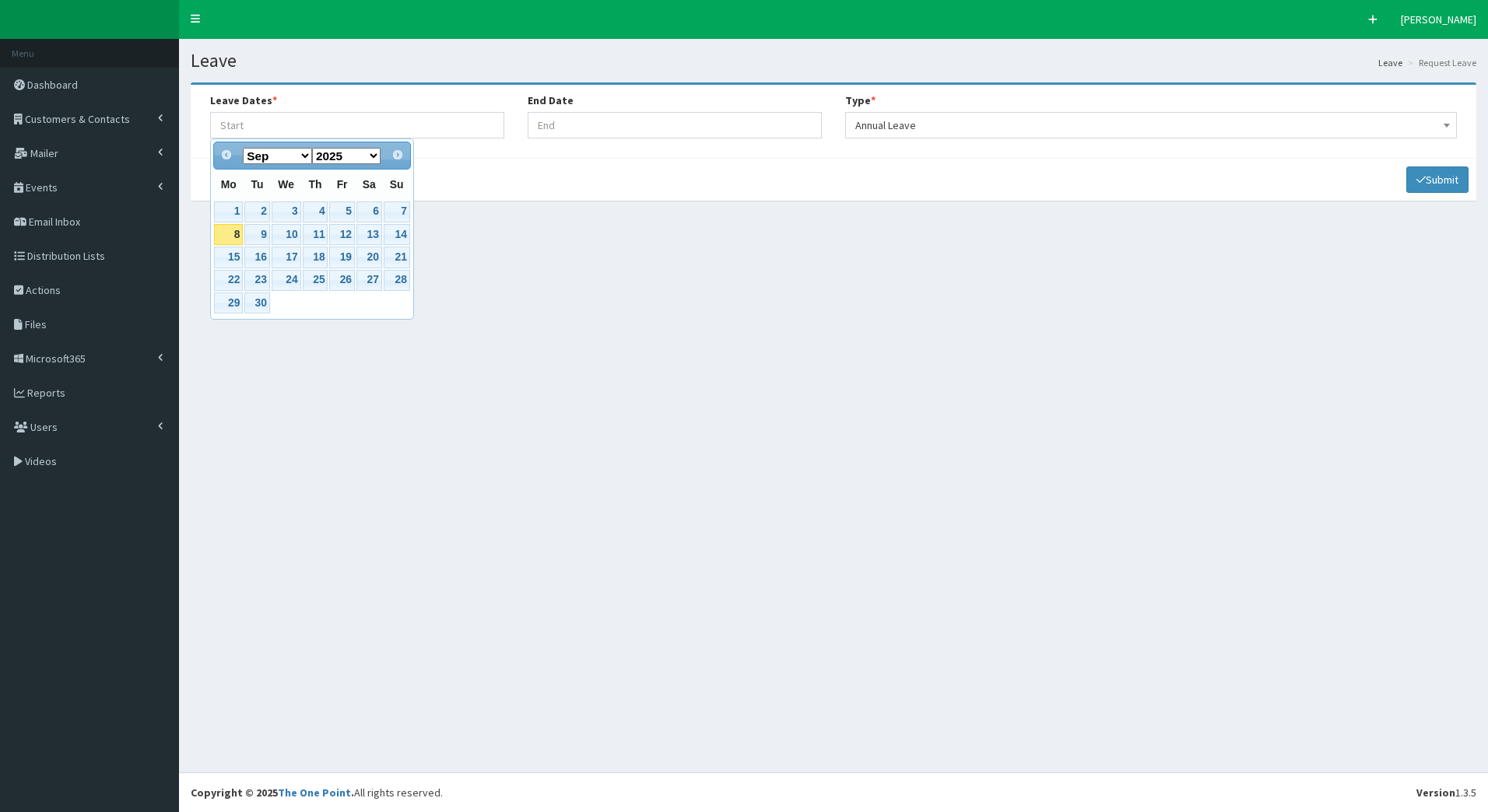
click at [748, 181] on div "Submit" at bounding box center [834, 179] width 1286 height 43
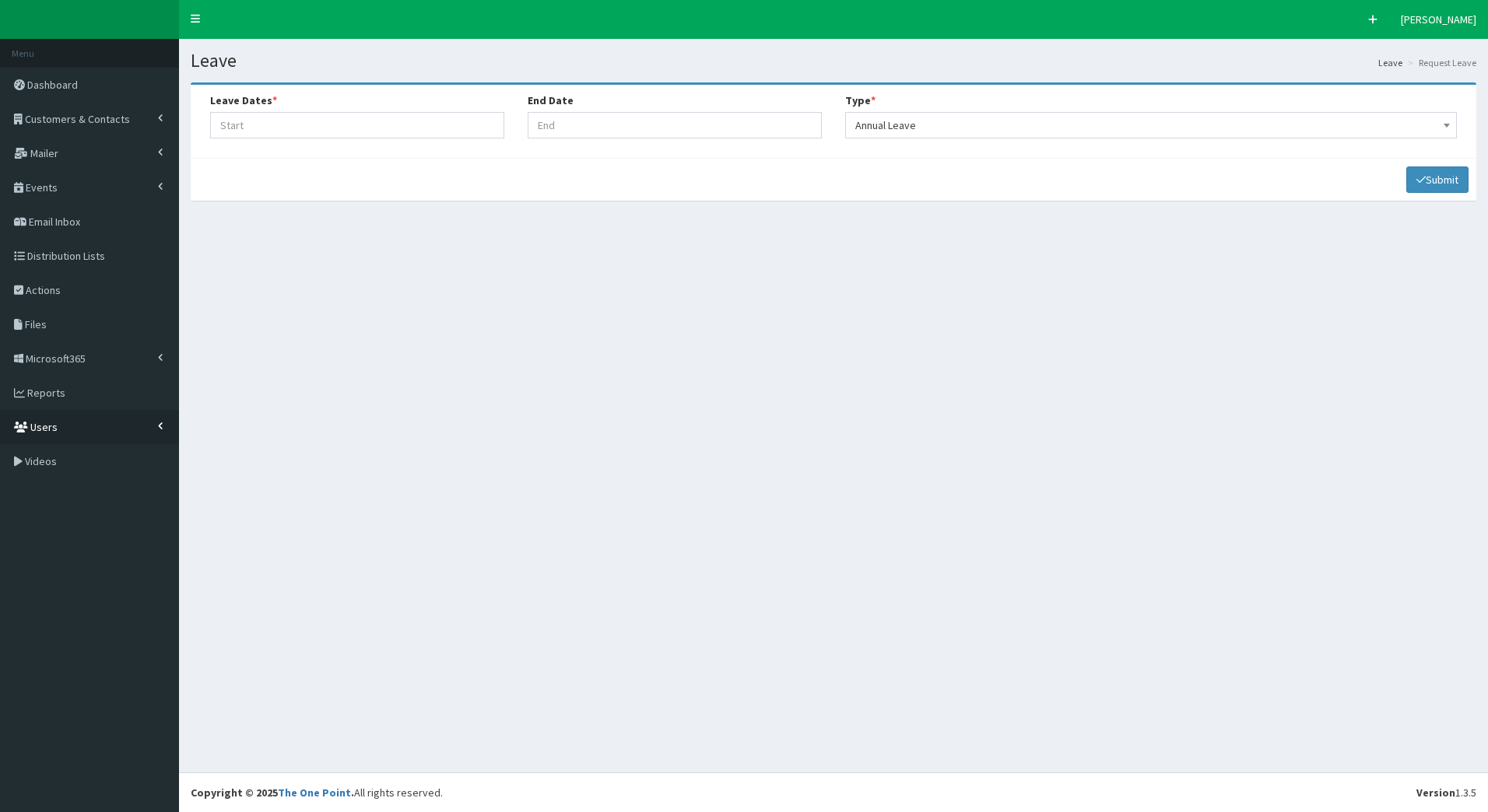
click at [135, 439] on link "Users" at bounding box center [89, 427] width 179 height 34
click at [93, 496] on span "Leave Calendar" at bounding box center [65, 502] width 71 height 14
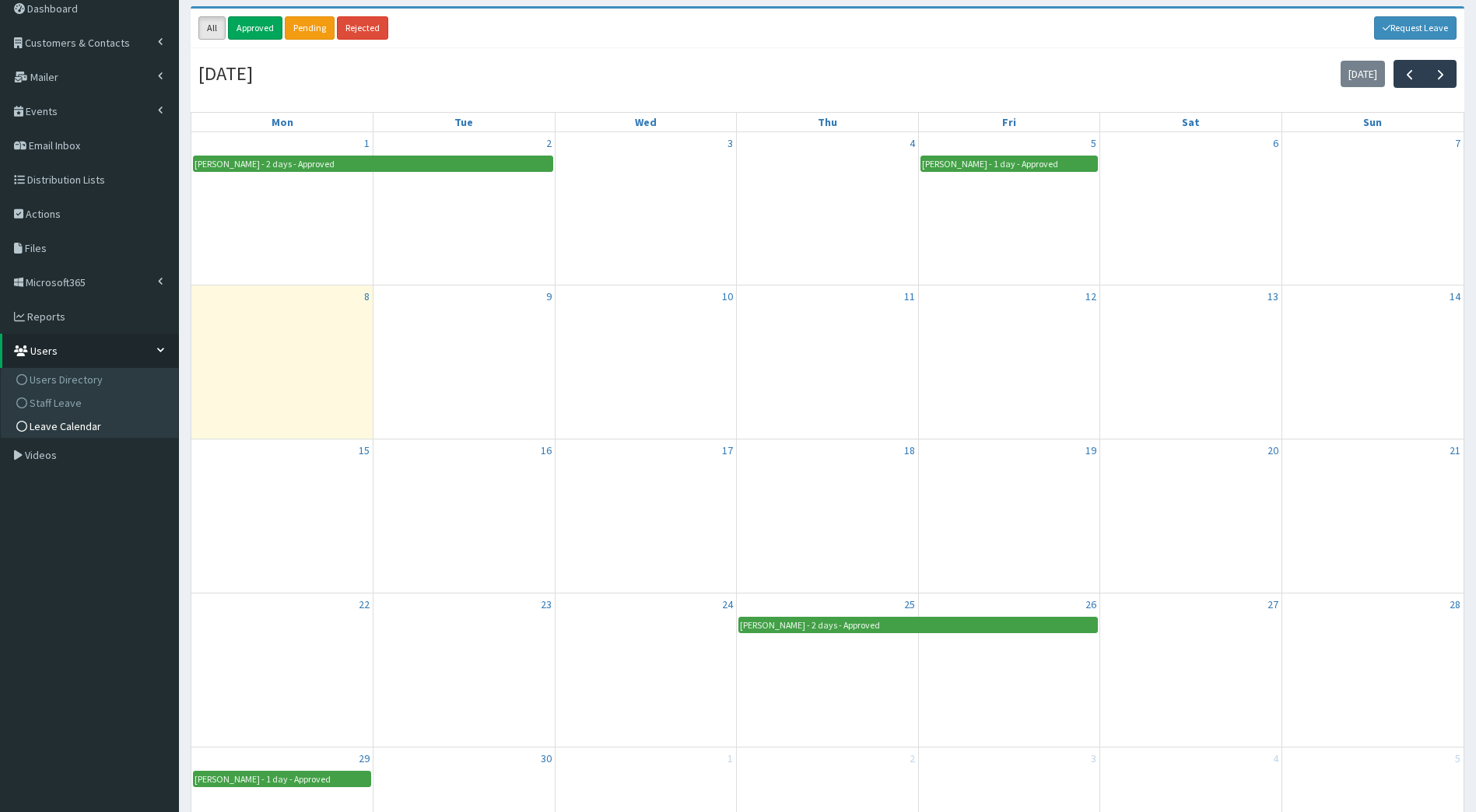
scroll to position [74, 0]
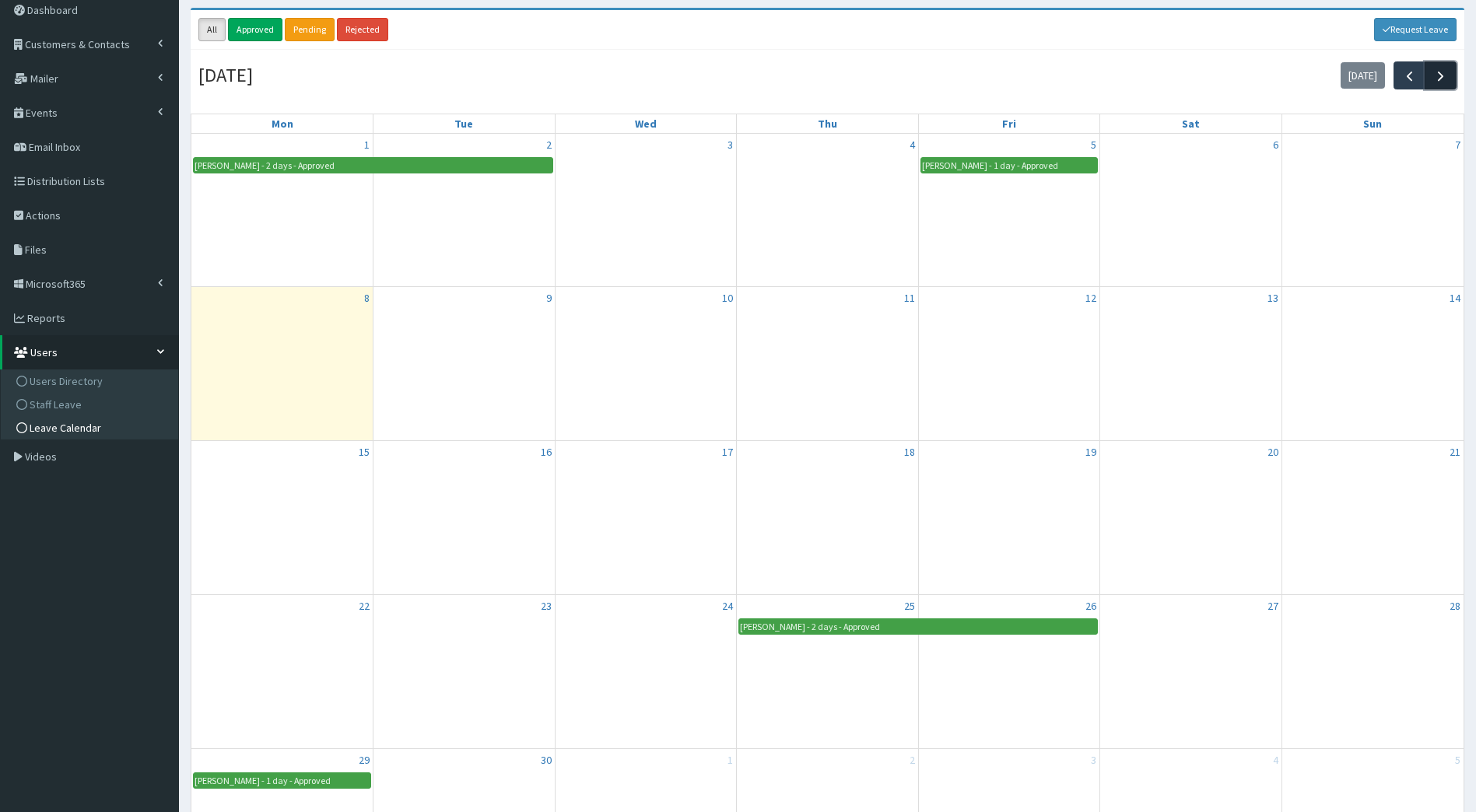
click at [1430, 72] on button "button" at bounding box center [1441, 75] width 32 height 27
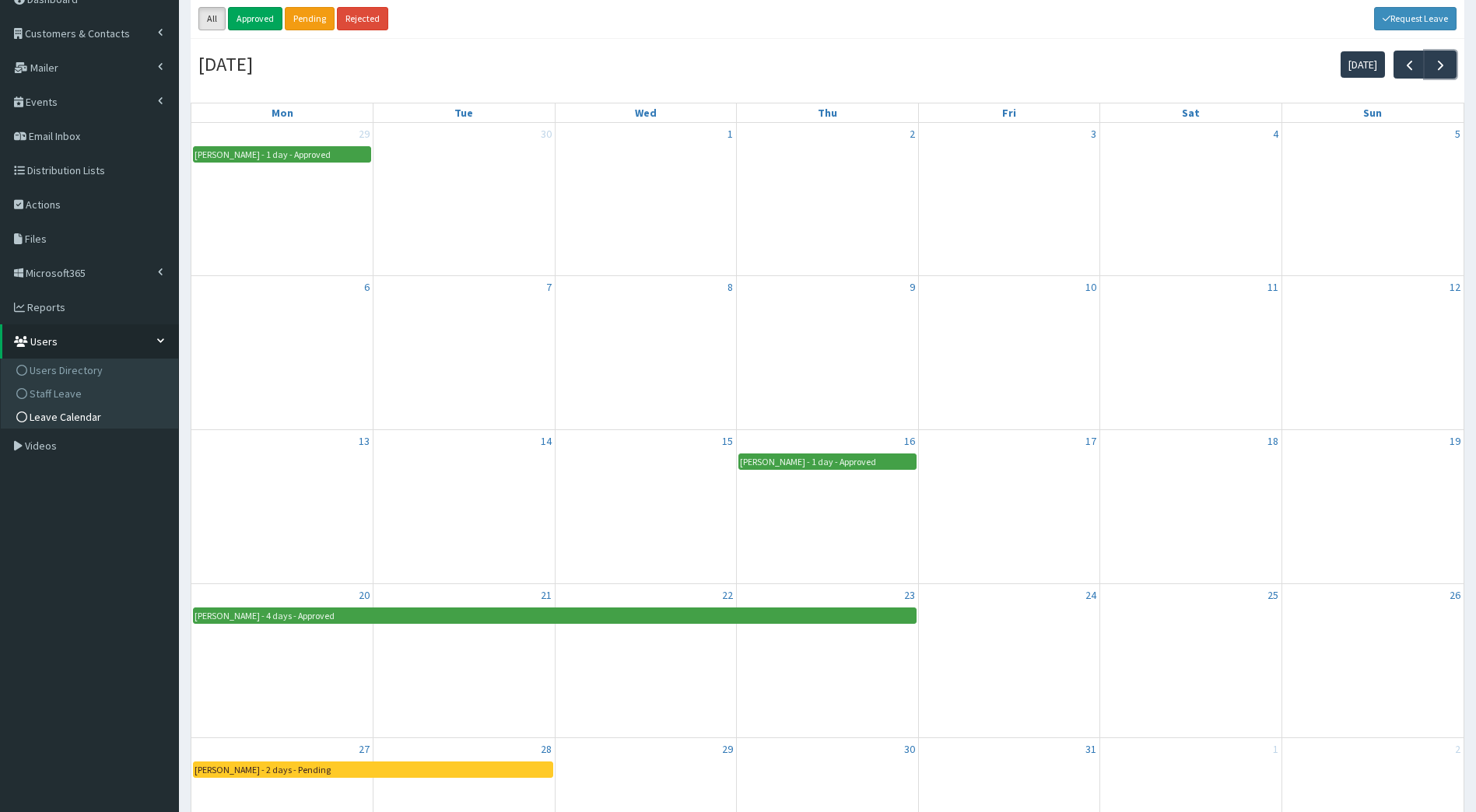
scroll to position [0, 0]
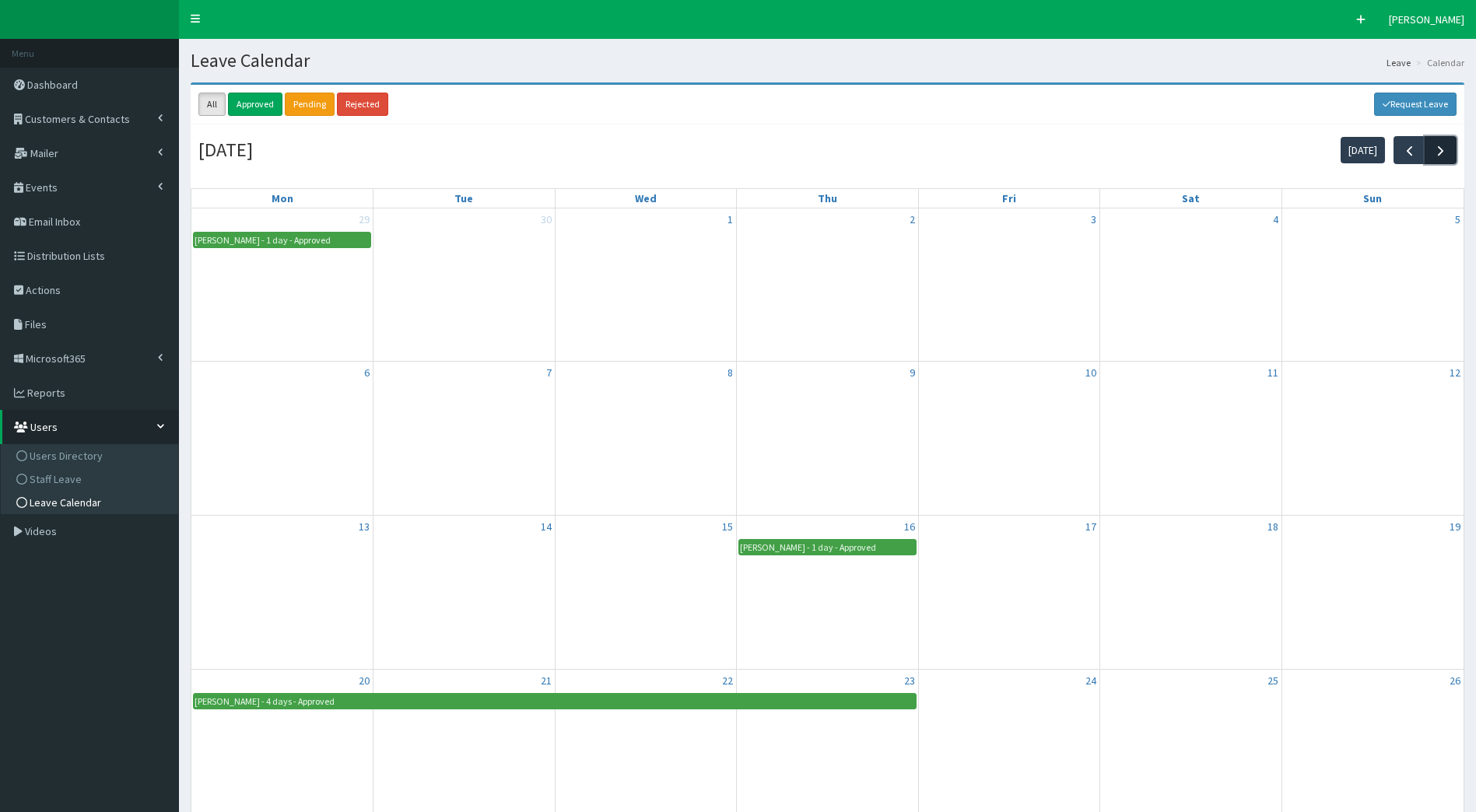
click at [1445, 149] on span "button" at bounding box center [1441, 150] width 16 height 16
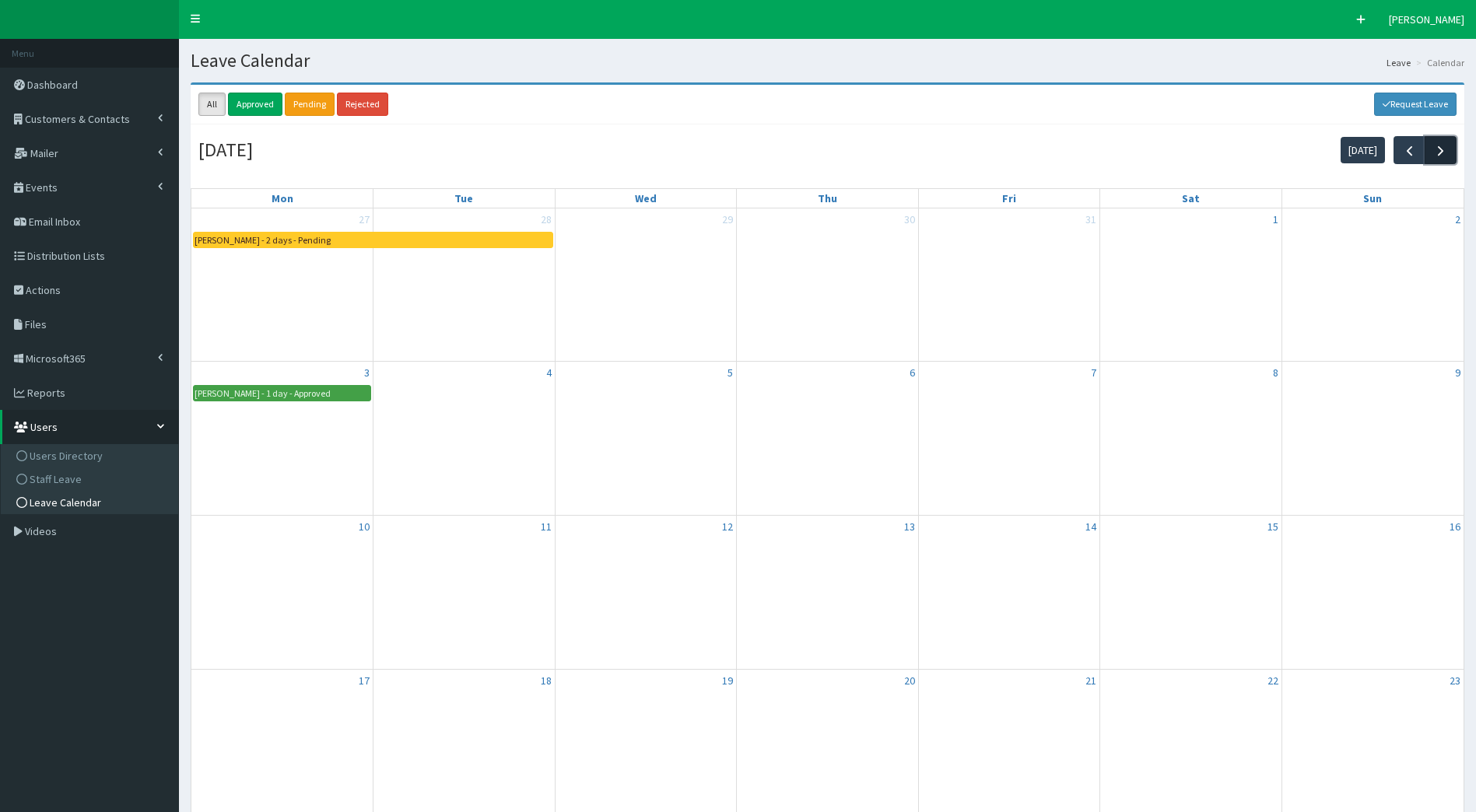
click at [1445, 149] on span "button" at bounding box center [1441, 150] width 16 height 16
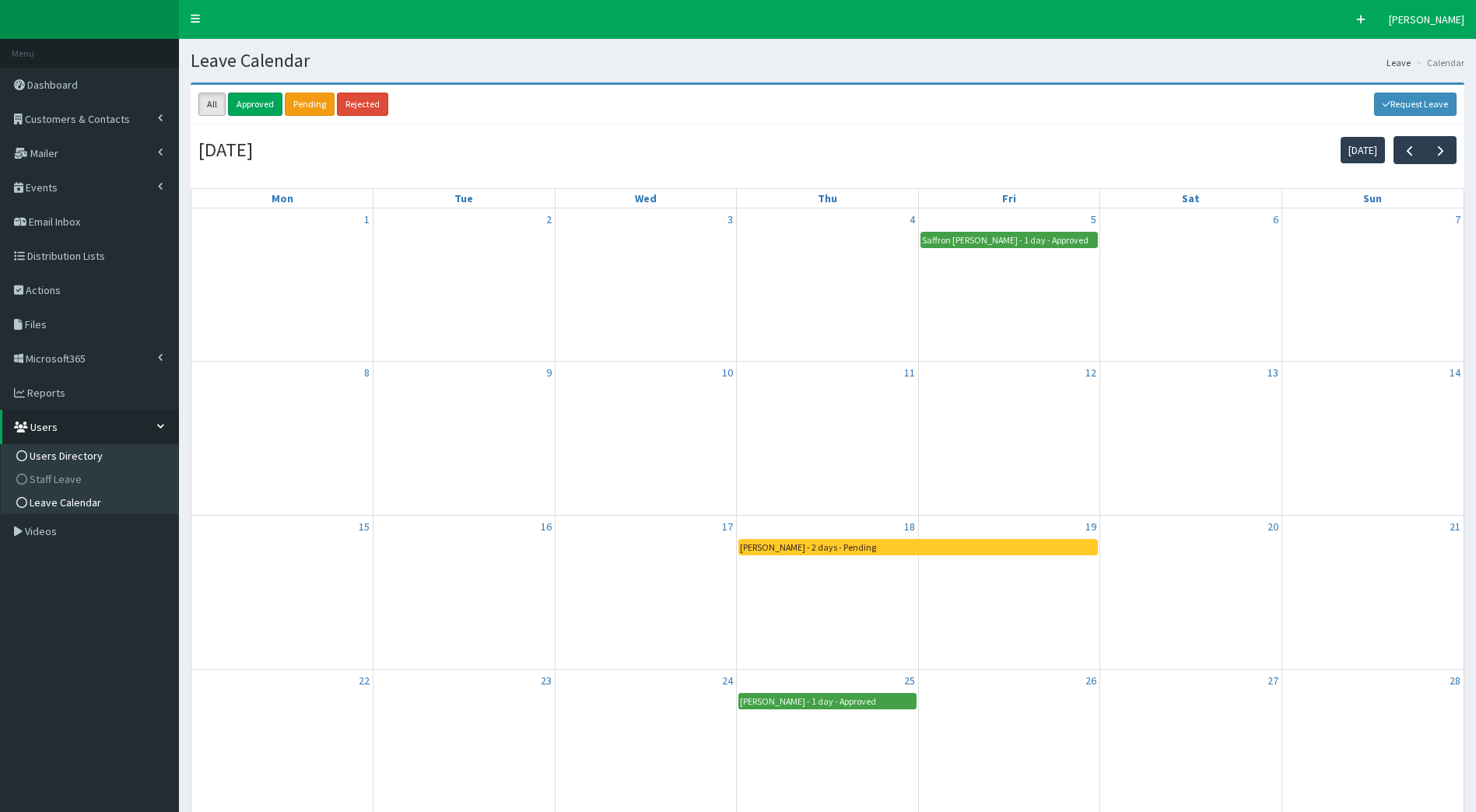
click at [70, 450] on span "Users Directory" at bounding box center [66, 456] width 73 height 14
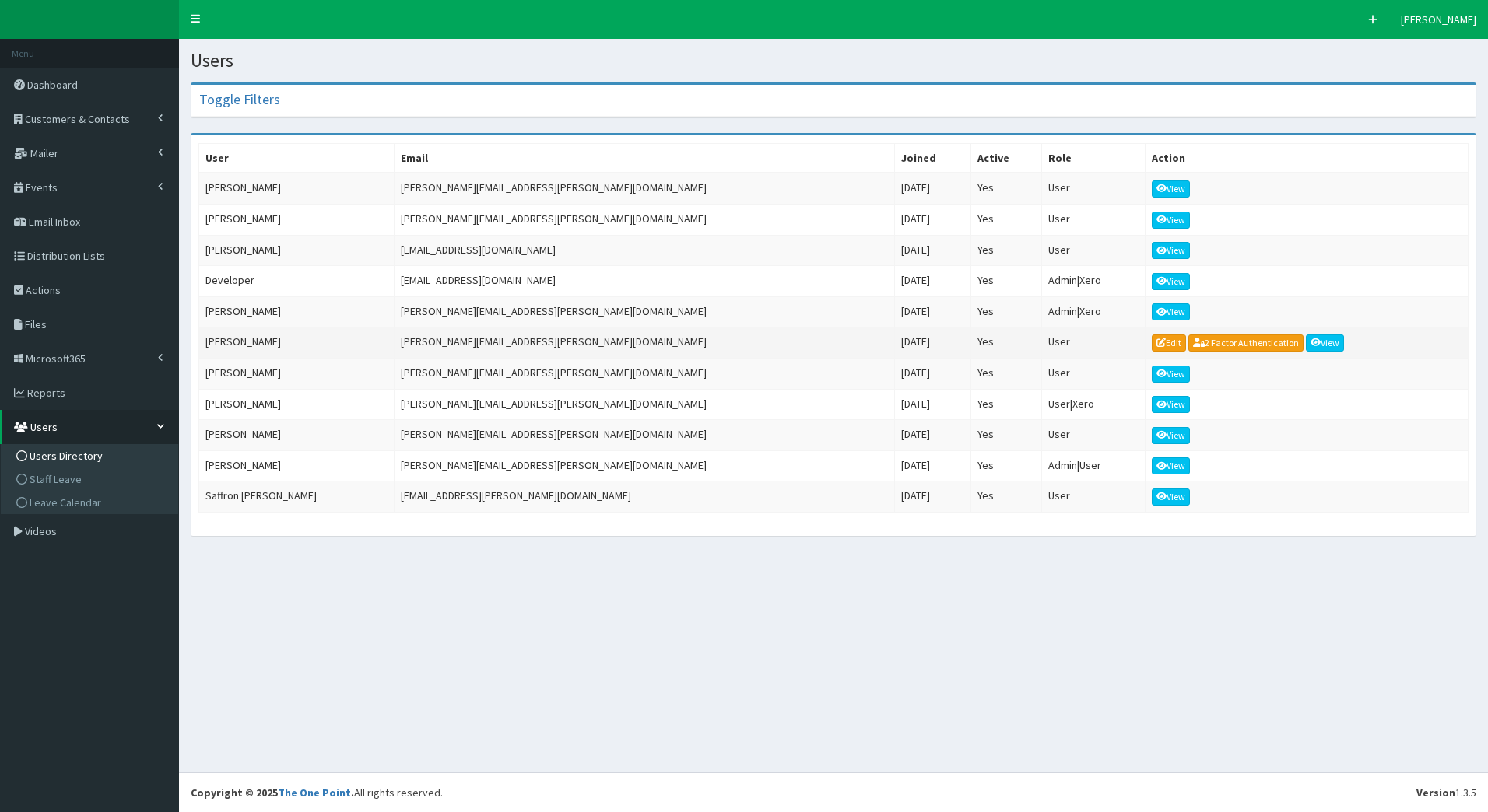
click at [523, 334] on td "Elleanor.siddall@futurehumber.com" at bounding box center [644, 343] width 500 height 31
click at [77, 500] on span "Leave Calendar" at bounding box center [65, 502] width 71 height 14
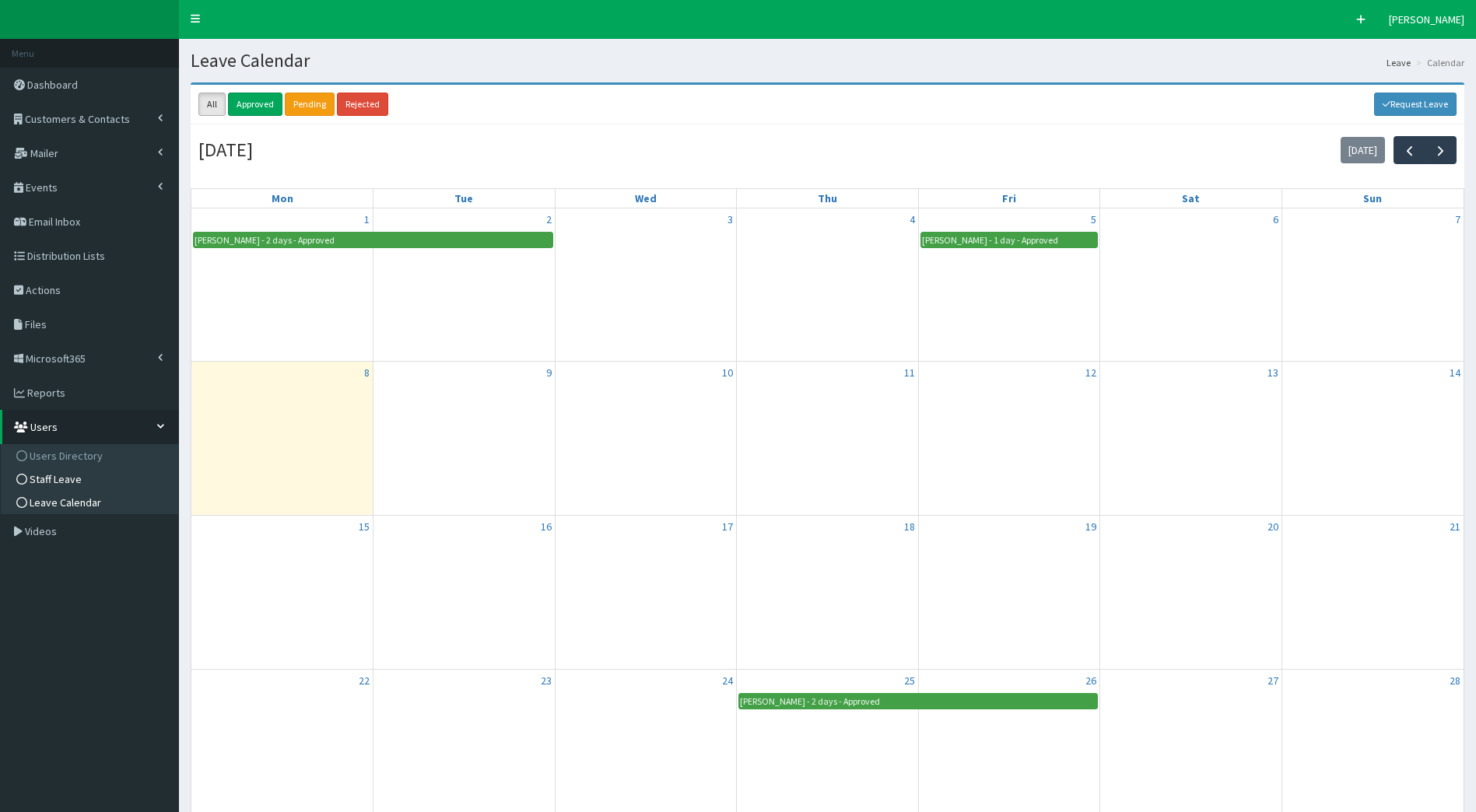
click at [54, 478] on span "Staff Leave" at bounding box center [56, 480] width 52 height 14
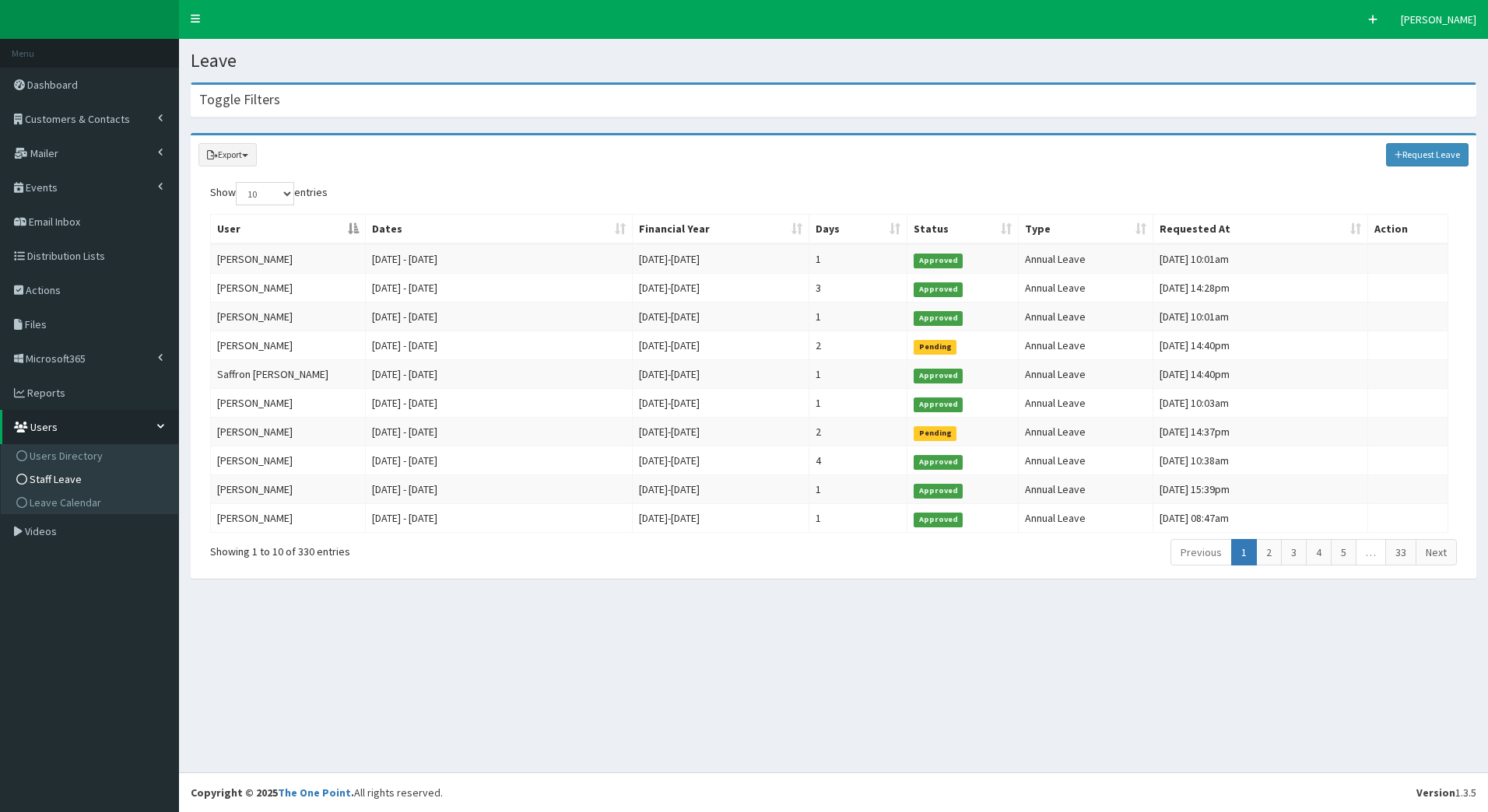
click at [1401, 171] on div "Export Export to CSV Request Leave" at bounding box center [834, 155] width 1286 height 39
click at [1395, 156] on icon at bounding box center [1399, 155] width 9 height 9
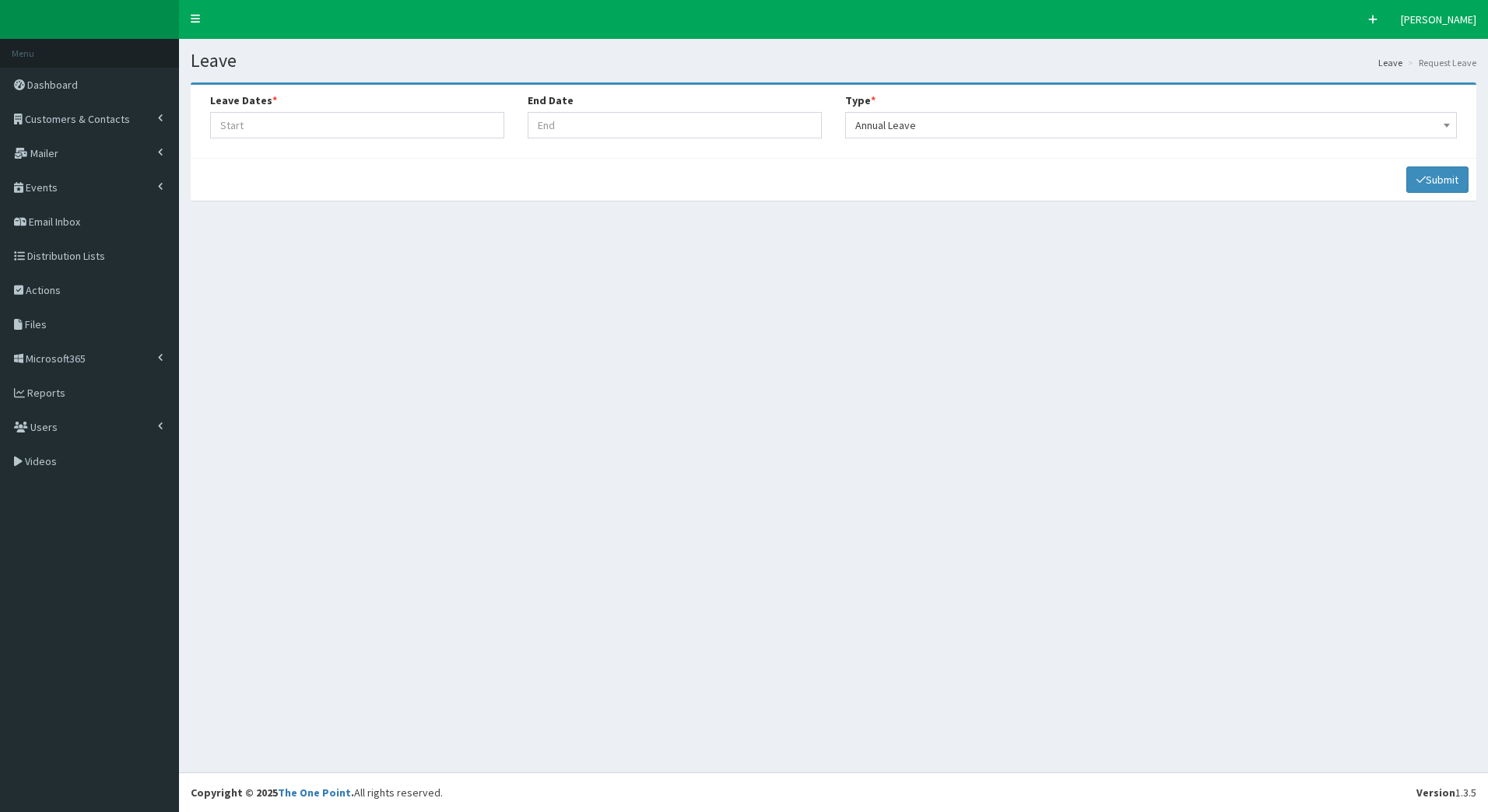
click at [472, 110] on div "Leave Dates *" at bounding box center [357, 115] width 294 height 46
click at [473, 124] on input "Leave Start At" at bounding box center [357, 125] width 294 height 27
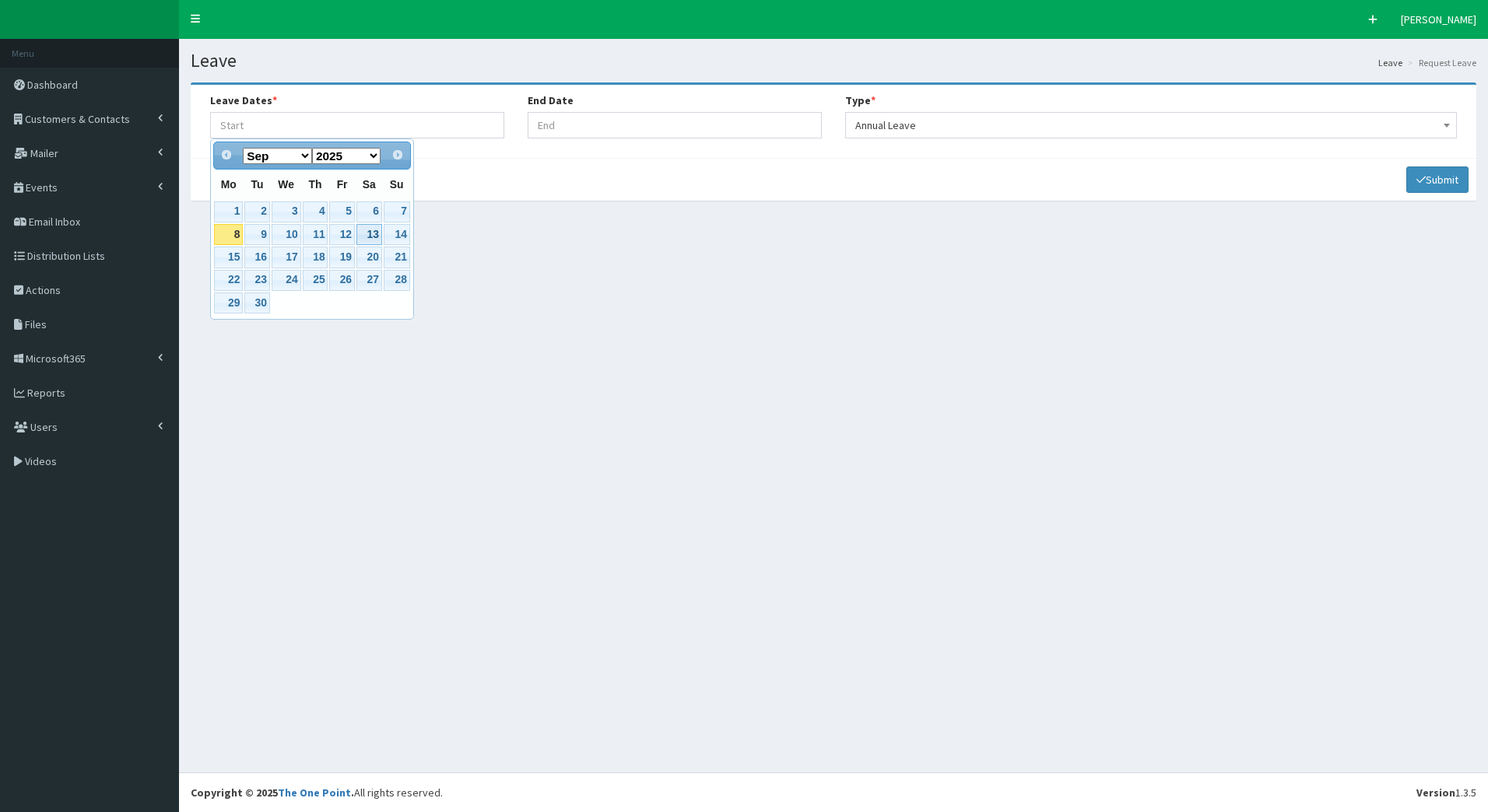
click at [333, 240] on link "12" at bounding box center [342, 234] width 25 height 21
type input "[DATE]"
